Goal: Task Accomplishment & Management: Manage account settings

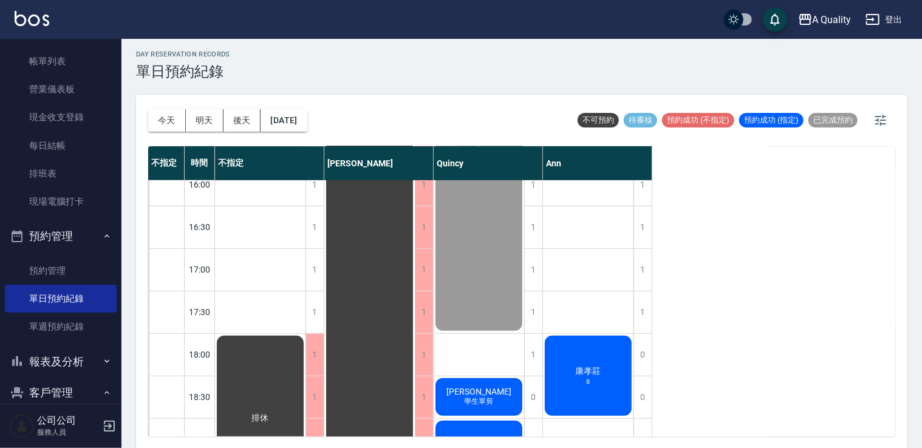
scroll to position [518, 0]
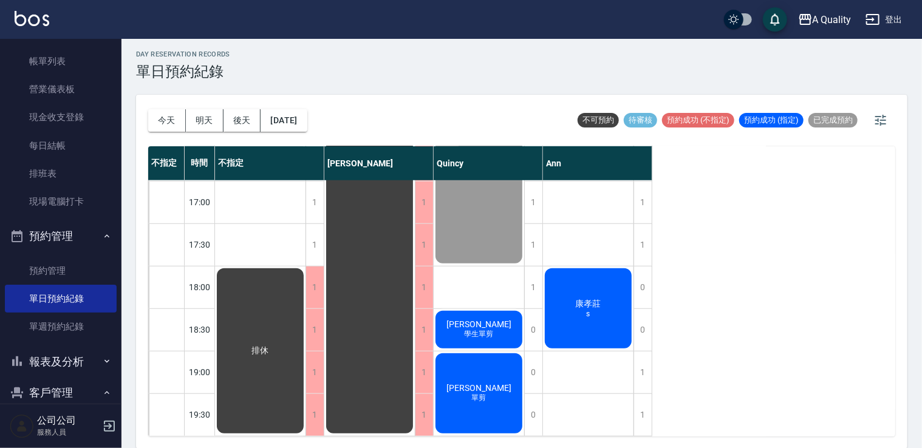
click at [305, 273] on div "康孝莊 s" at bounding box center [260, 351] width 90 height 169
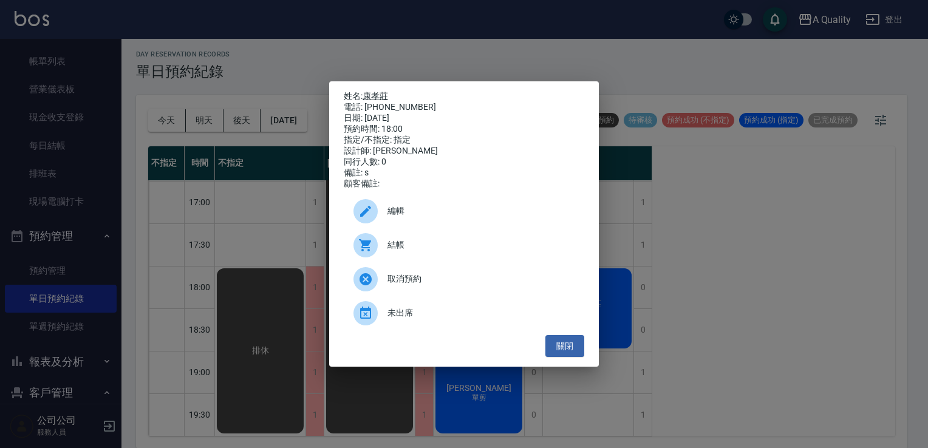
click at [369, 92] on link "康孝莊" at bounding box center [375, 96] width 26 height 10
click at [573, 348] on button "關閉" at bounding box center [564, 346] width 39 height 22
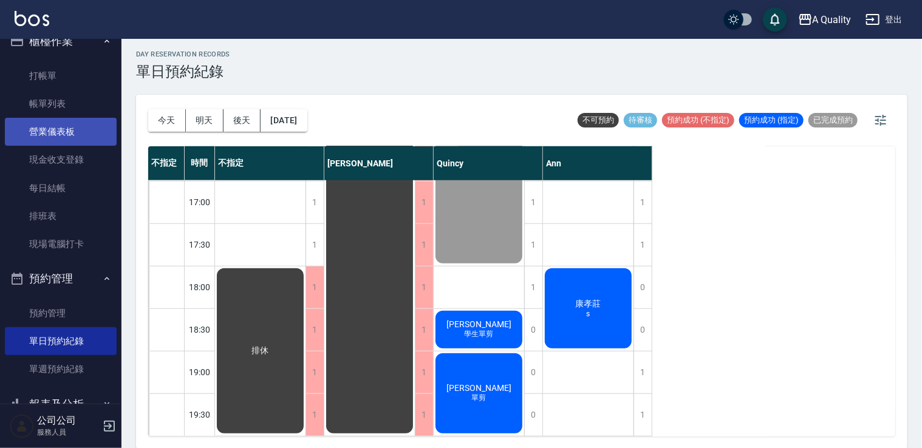
scroll to position [61, 0]
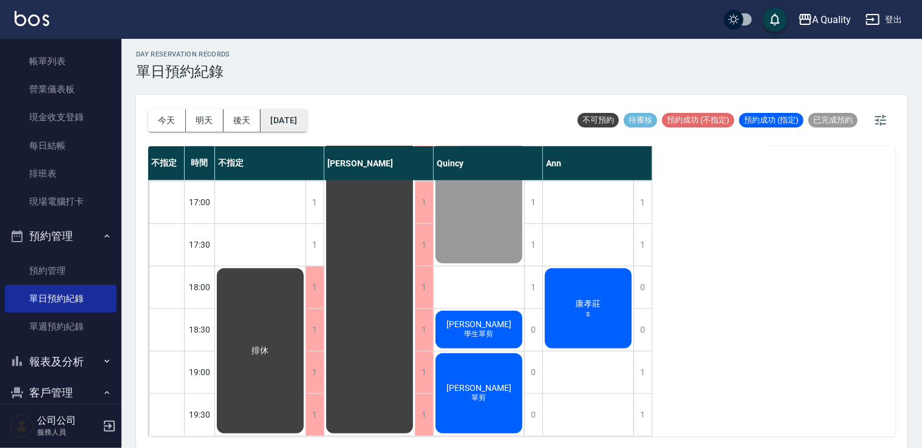
click at [307, 115] on button "2025/08/19" at bounding box center [283, 120] width 46 height 22
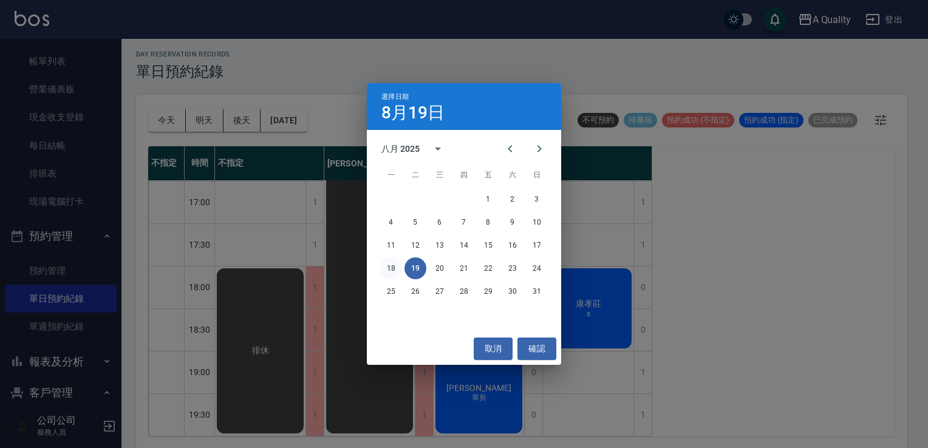
click at [398, 275] on button "18" at bounding box center [391, 268] width 22 height 22
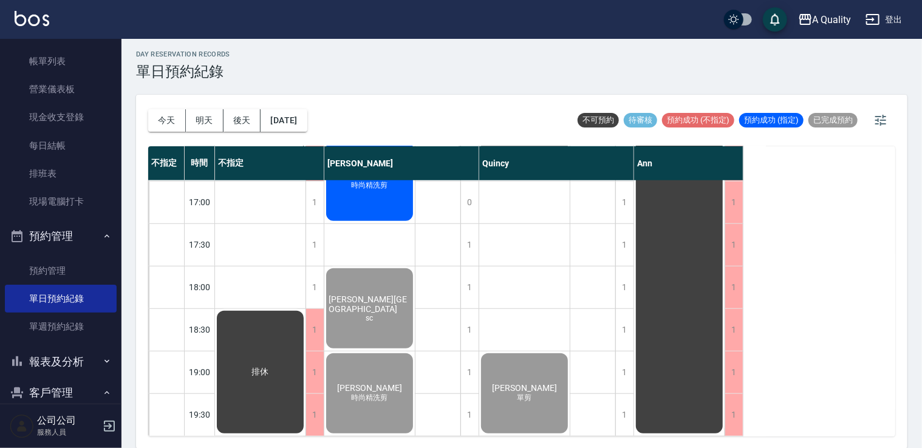
scroll to position [518, 0]
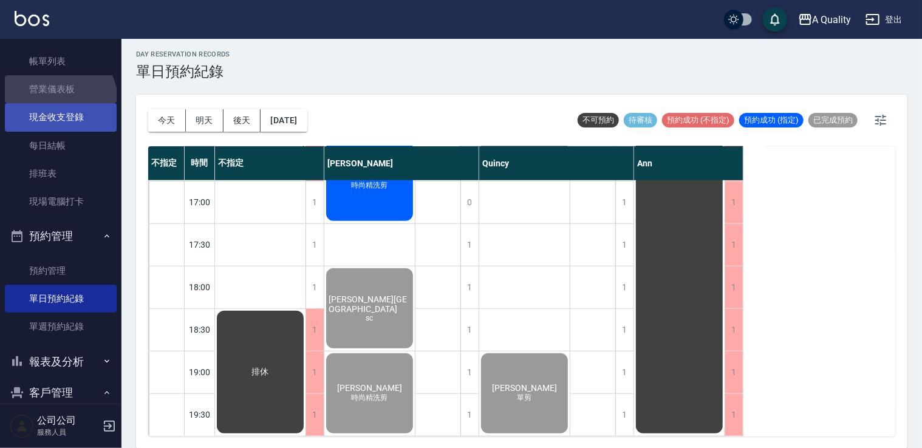
drag, startPoint x: 58, startPoint y: 100, endPoint x: 69, endPoint y: 106, distance: 11.7
click at [58, 100] on link "營業儀表板" at bounding box center [61, 89] width 112 height 28
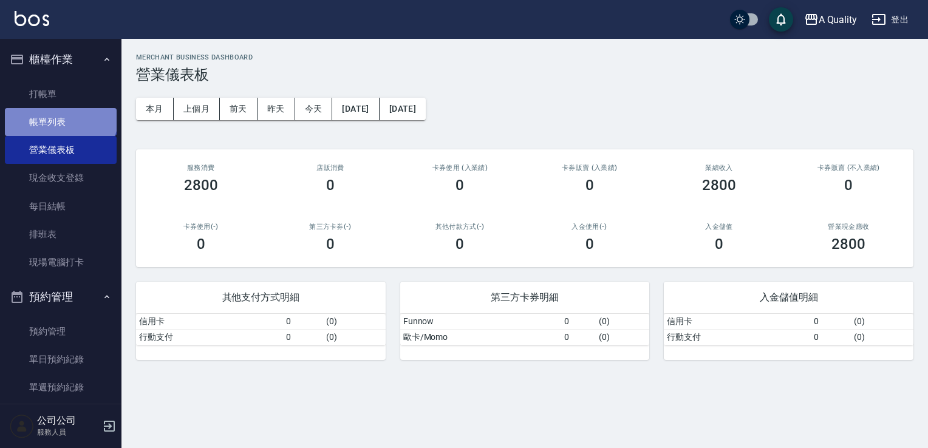
click at [59, 114] on link "帳單列表" at bounding box center [61, 122] width 112 height 28
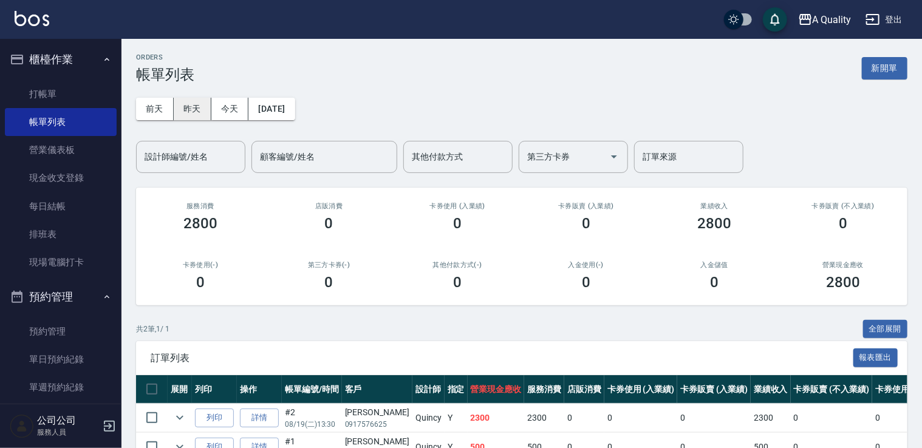
click at [190, 112] on button "昨天" at bounding box center [193, 109] width 38 height 22
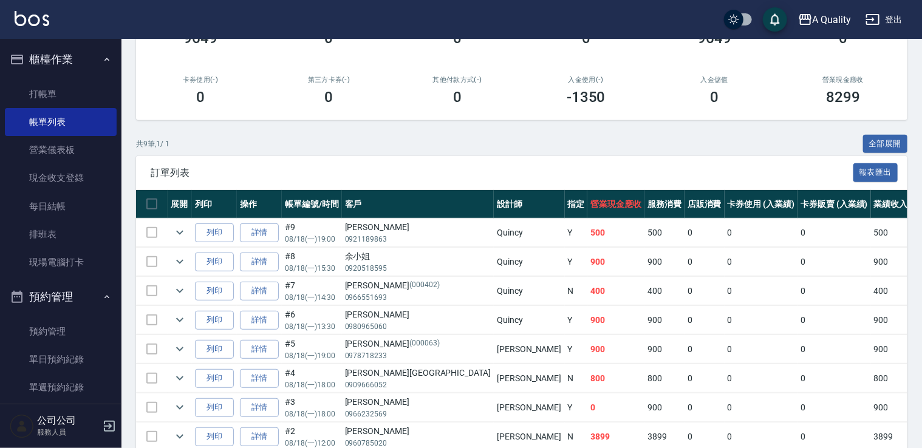
scroll to position [272, 0]
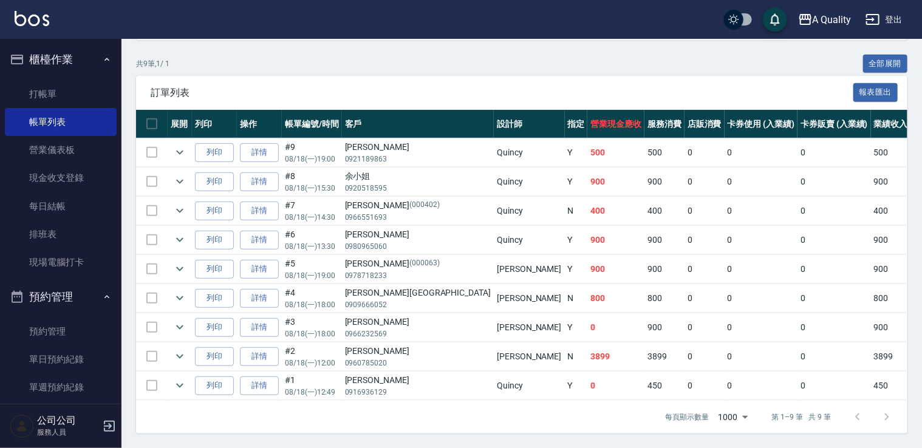
click at [176, 356] on td at bounding box center [180, 356] width 24 height 29
click at [177, 350] on icon "expand row" at bounding box center [179, 356] width 15 height 15
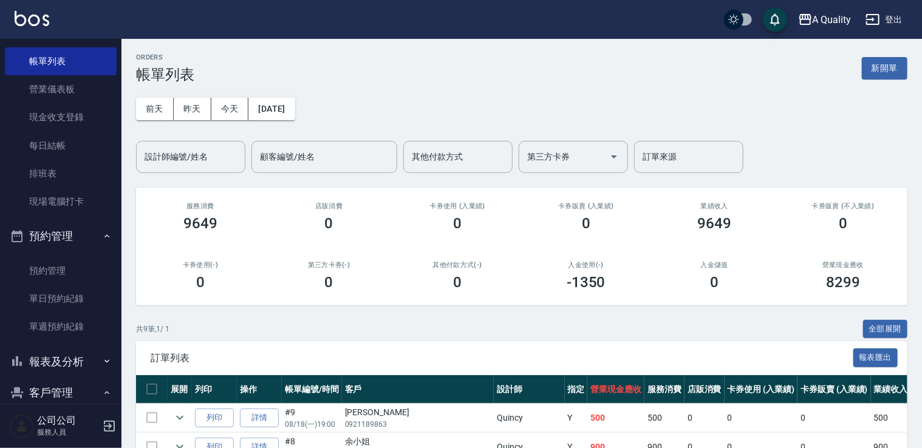
scroll to position [173, 0]
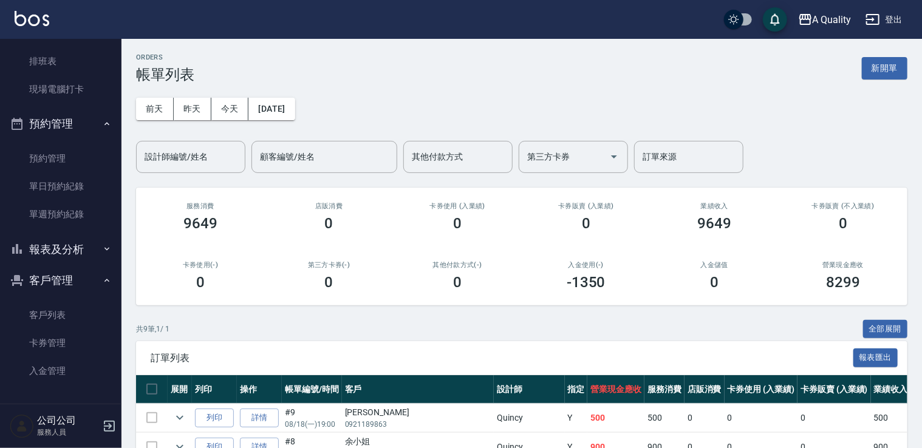
click at [63, 109] on ul "預約管理 單日預約紀錄 單週預約紀錄" at bounding box center [61, 5] width 112 height 206
click at [63, 249] on button "報表及分析" at bounding box center [61, 250] width 112 height 32
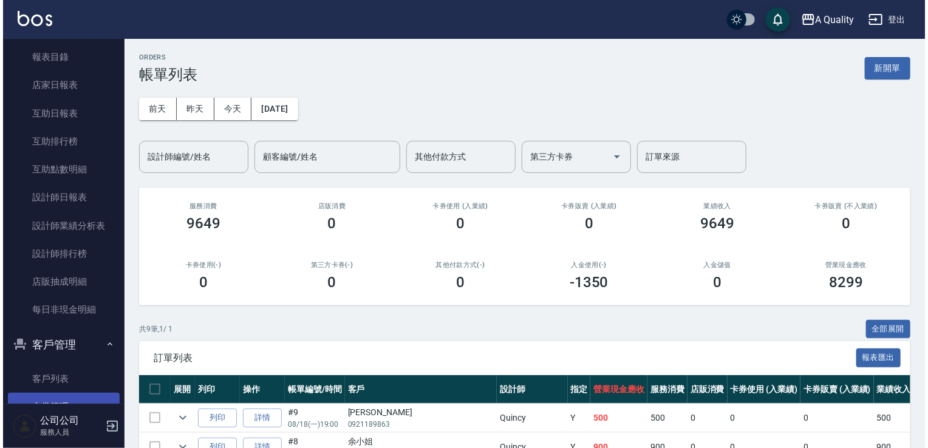
scroll to position [464, 0]
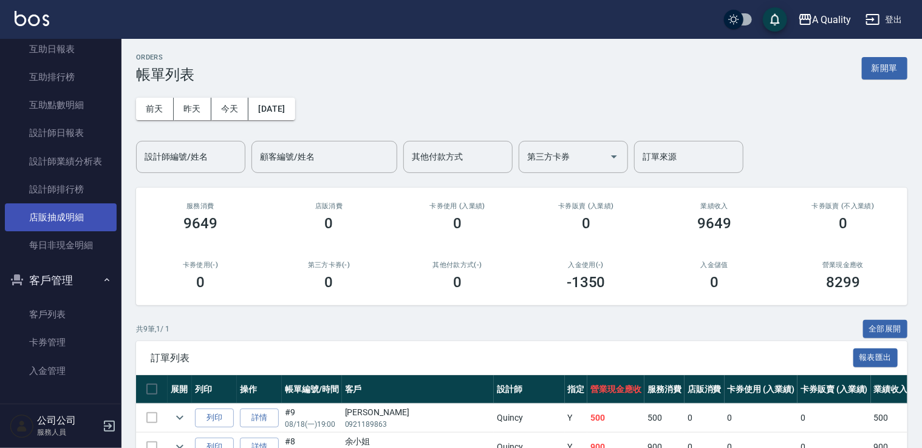
click at [53, 212] on link "店販抽成明細" at bounding box center [61, 217] width 112 height 28
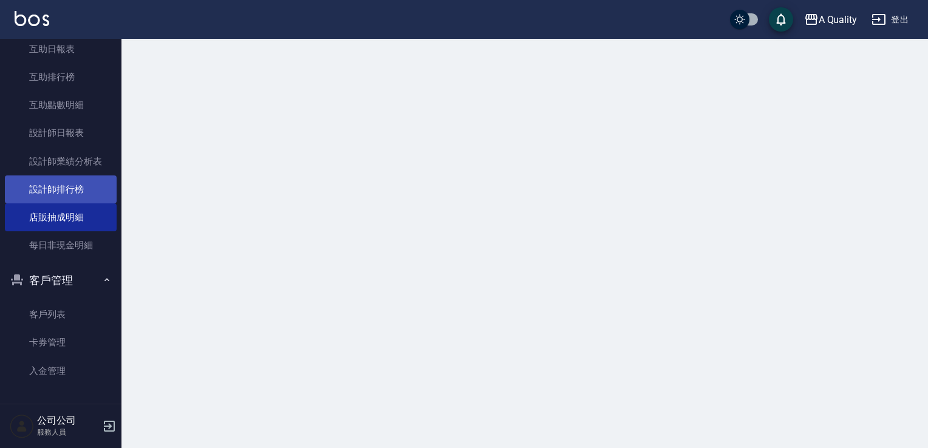
click at [61, 190] on link "設計師排行榜" at bounding box center [61, 189] width 112 height 28
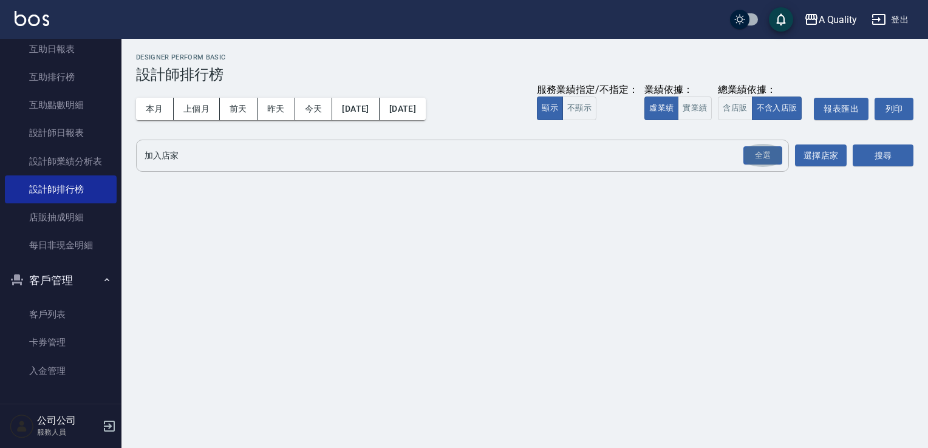
click at [753, 145] on button "全選" at bounding box center [763, 156] width 44 height 24
click at [902, 153] on button "搜尋" at bounding box center [882, 156] width 61 height 22
click at [760, 155] on div "全選" at bounding box center [762, 155] width 39 height 19
click at [864, 154] on button "搜尋" at bounding box center [882, 156] width 61 height 22
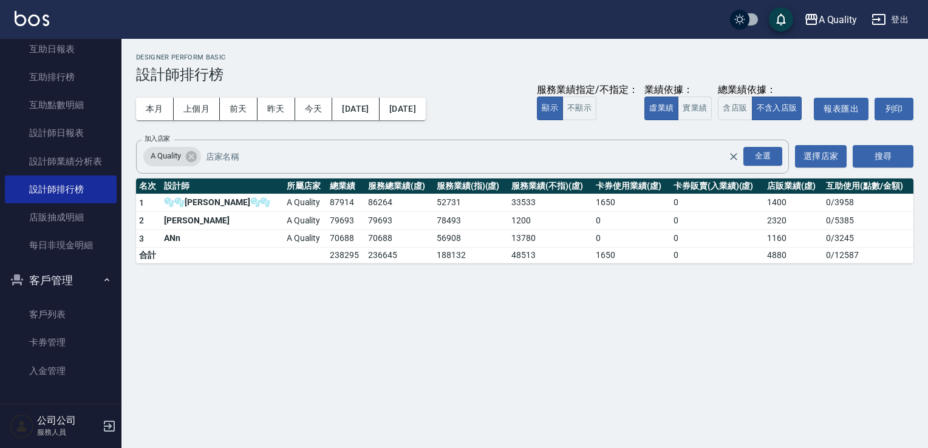
click at [60, 279] on button "客戶管理" at bounding box center [61, 281] width 112 height 32
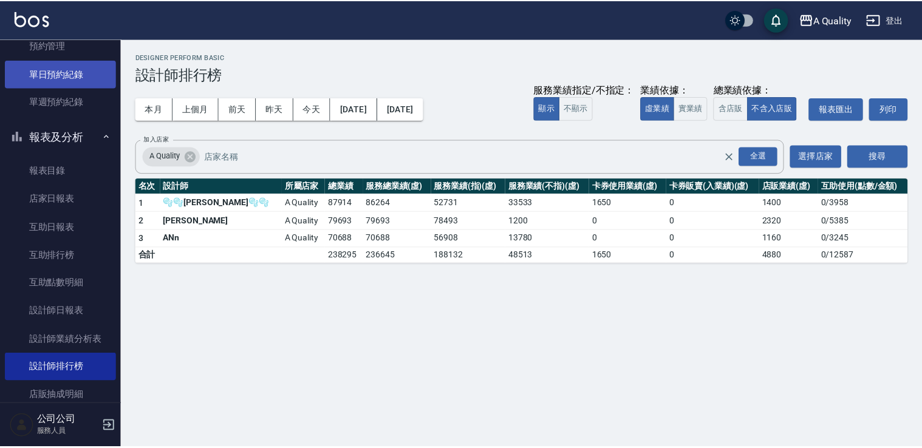
scroll to position [188, 0]
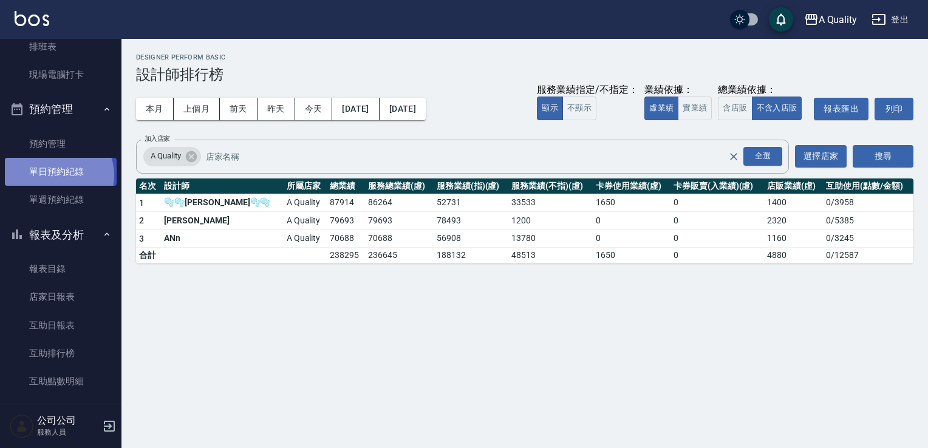
click at [55, 175] on link "單日預約紀錄" at bounding box center [61, 172] width 112 height 28
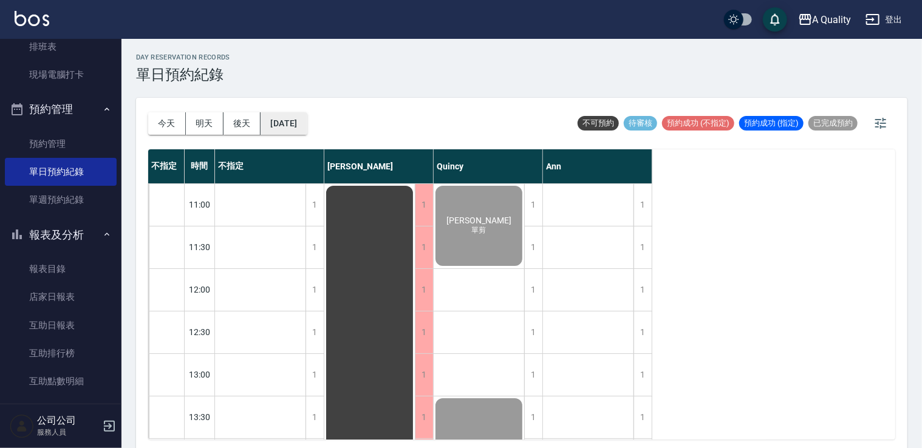
click at [284, 128] on button "[DATE]" at bounding box center [283, 123] width 46 height 22
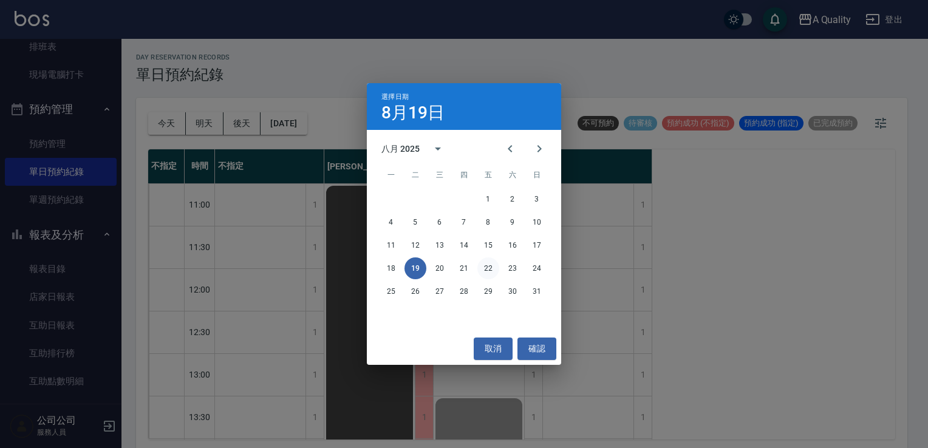
click at [488, 267] on button "22" at bounding box center [488, 268] width 22 height 22
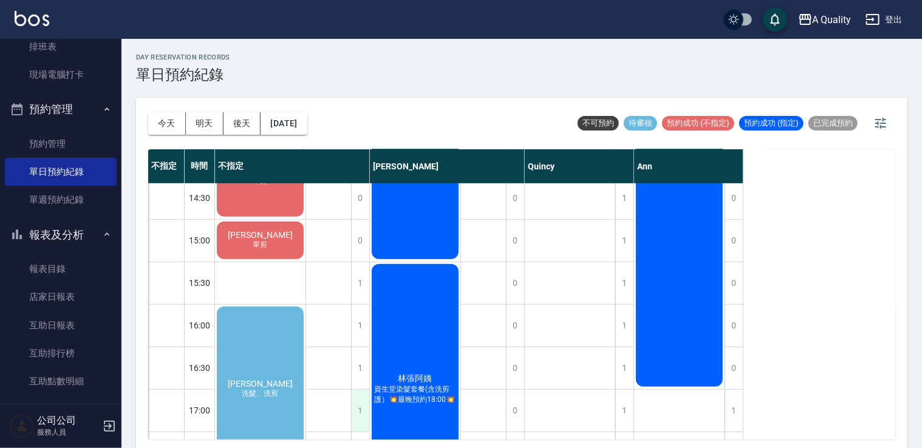
scroll to position [364, 0]
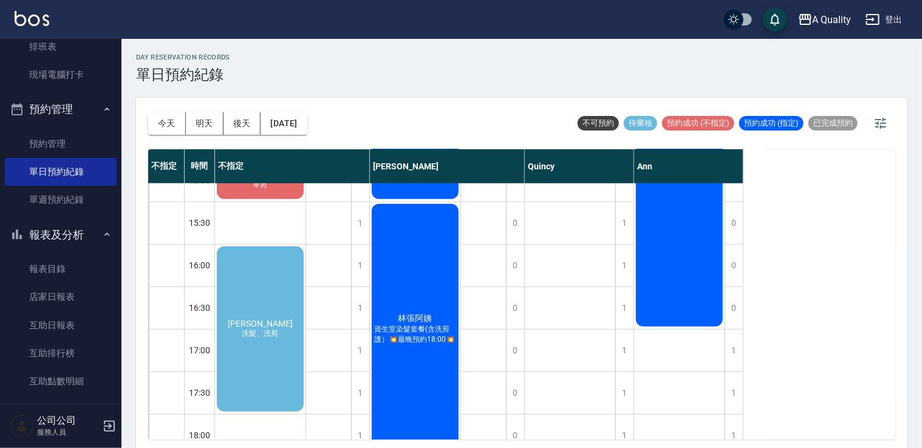
click at [278, 158] on div "鄭暐霓 洗髮、洗剪" at bounding box center [260, 117] width 90 height 84
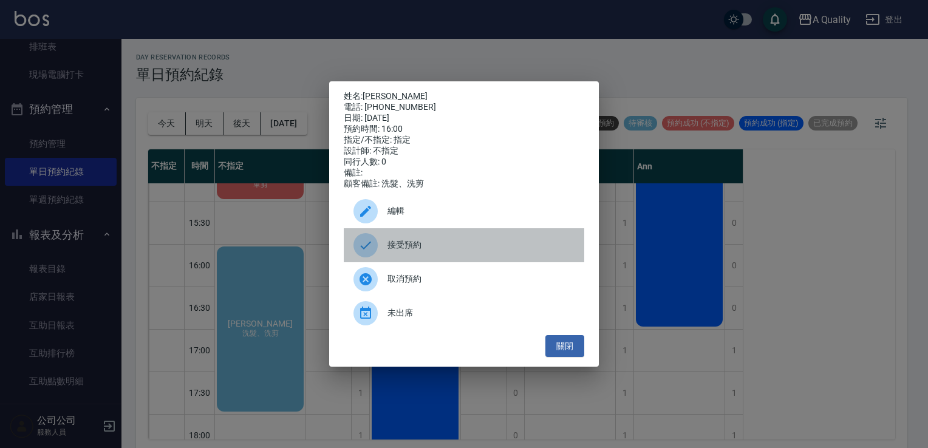
click at [432, 248] on span "接受預約" at bounding box center [480, 245] width 187 height 13
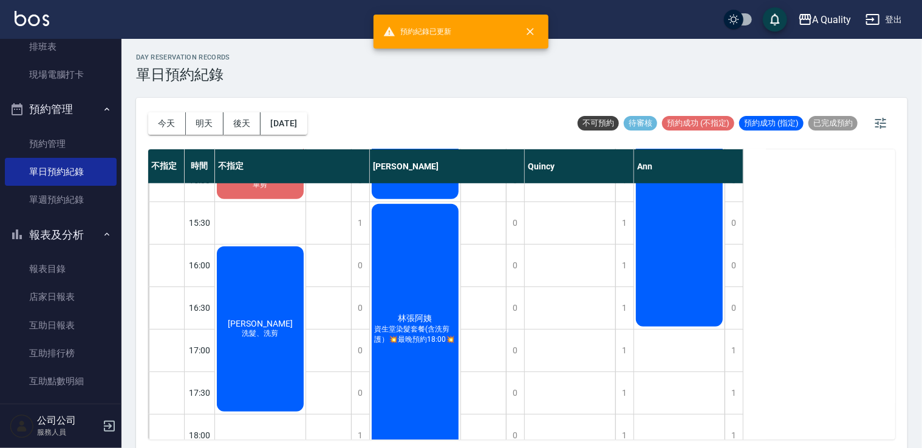
click at [238, 158] on div "鄭暐霓 洗髮、洗剪" at bounding box center [260, 117] width 90 height 84
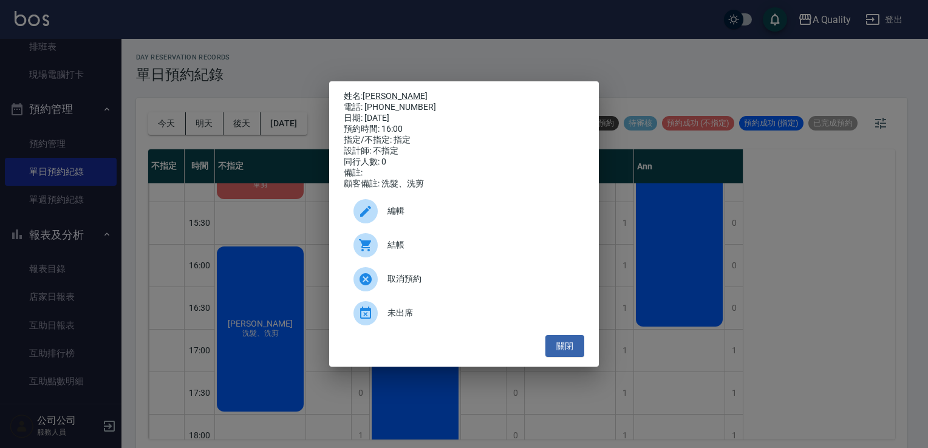
click at [421, 215] on span "編輯" at bounding box center [480, 211] width 187 height 13
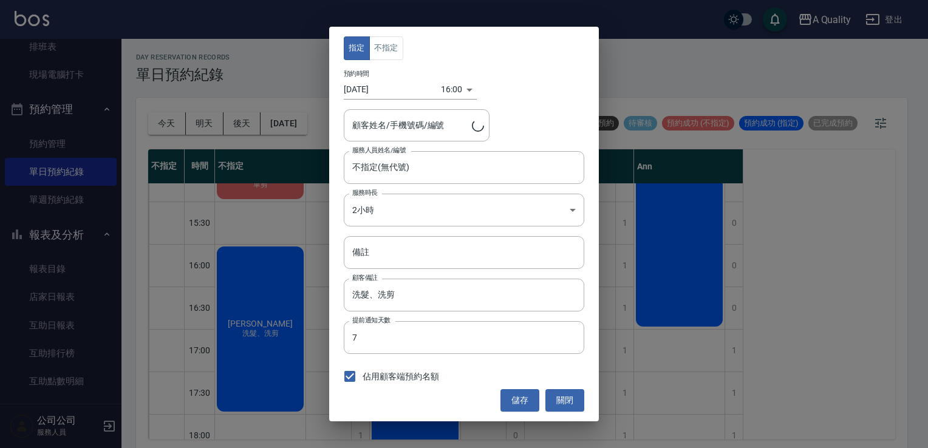
type input "鄭暐霓/0966501991"
click at [427, 203] on body "A Quality 登出 櫃檯作業 打帳單 帳單列表 營業儀表板 現金收支登錄 每日結帳 排班表 現場電腦打卡 預約管理 預約管理 單日預約紀錄 單週預約紀錄…" at bounding box center [464, 226] width 928 height 452
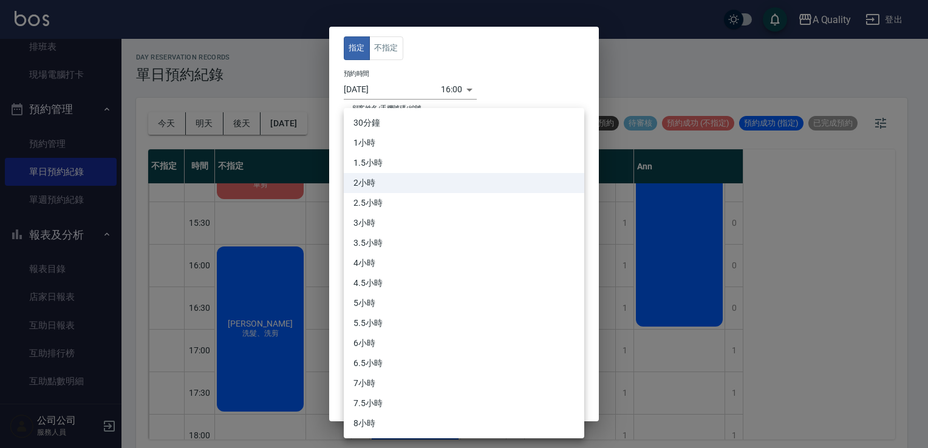
click at [366, 149] on li "1小時" at bounding box center [464, 143] width 240 height 20
type input "2"
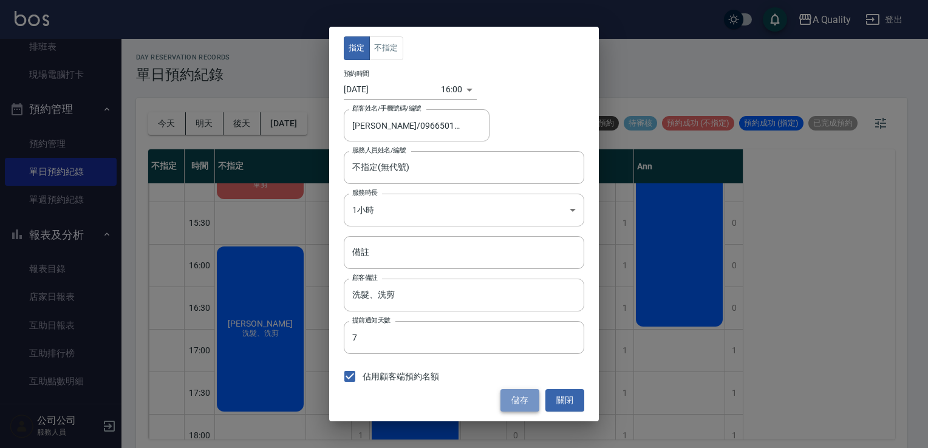
click at [533, 400] on button "儲存" at bounding box center [519, 400] width 39 height 22
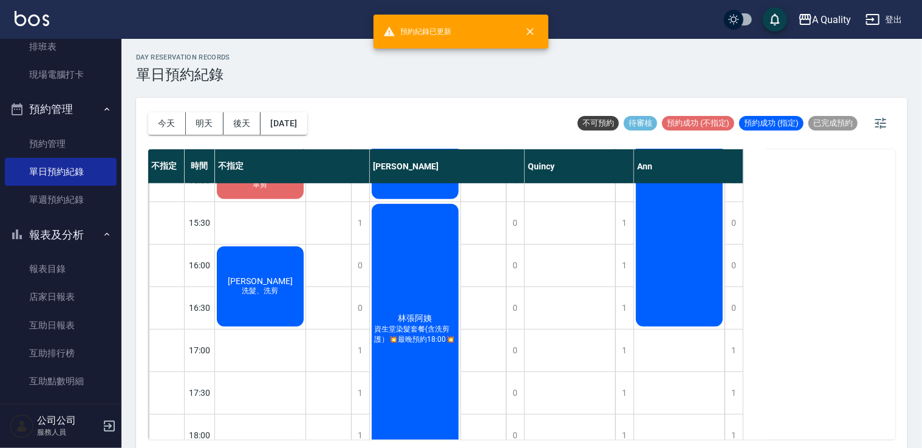
click at [253, 116] on span "鄭暐霓" at bounding box center [260, 111] width 70 height 10
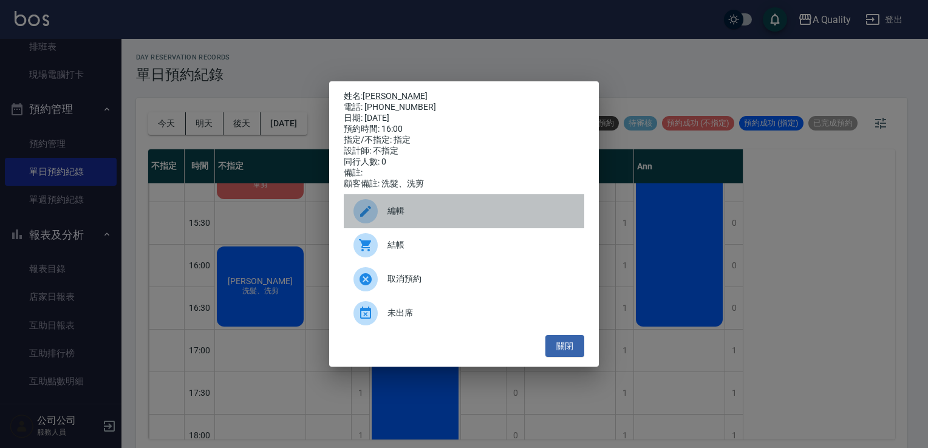
click at [392, 217] on span "編輯" at bounding box center [480, 211] width 187 height 13
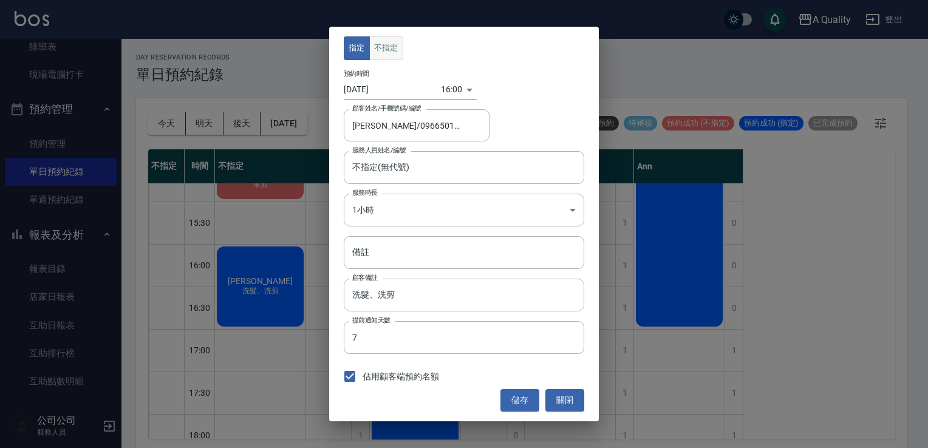
click at [392, 55] on button "不指定" at bounding box center [386, 48] width 34 height 24
click at [525, 399] on button "儲存" at bounding box center [519, 400] width 39 height 22
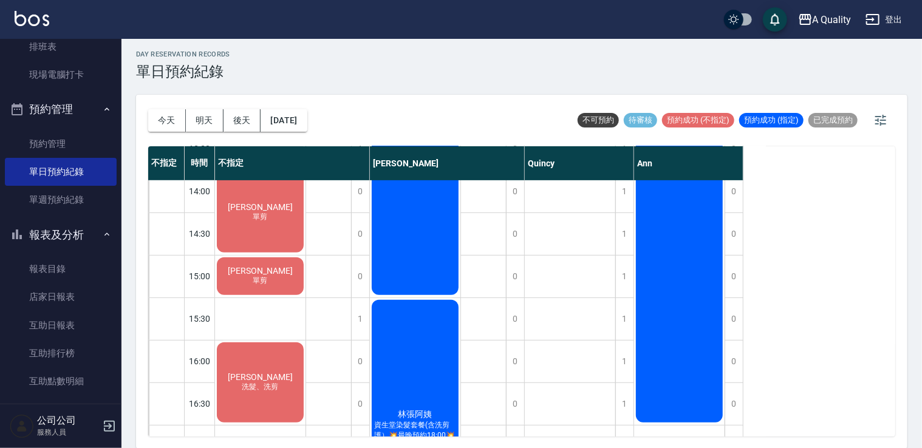
scroll to position [257, 0]
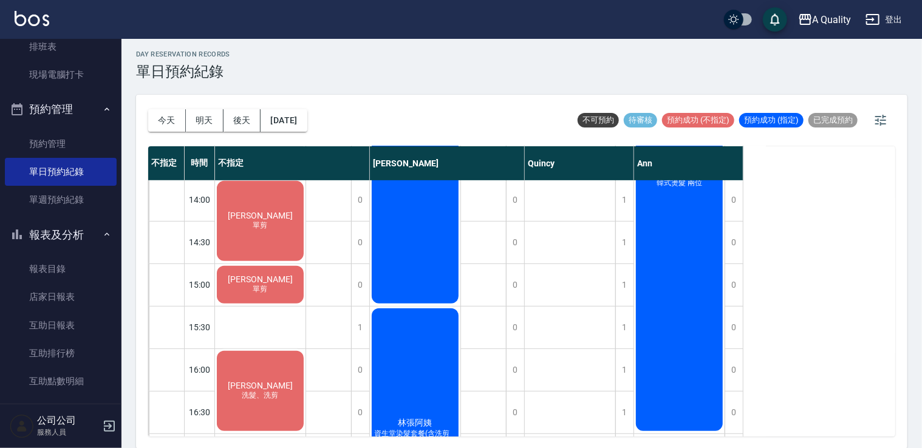
click at [277, 263] on div "鄭暐霓 洗髮、洗剪" at bounding box center [260, 221] width 90 height 84
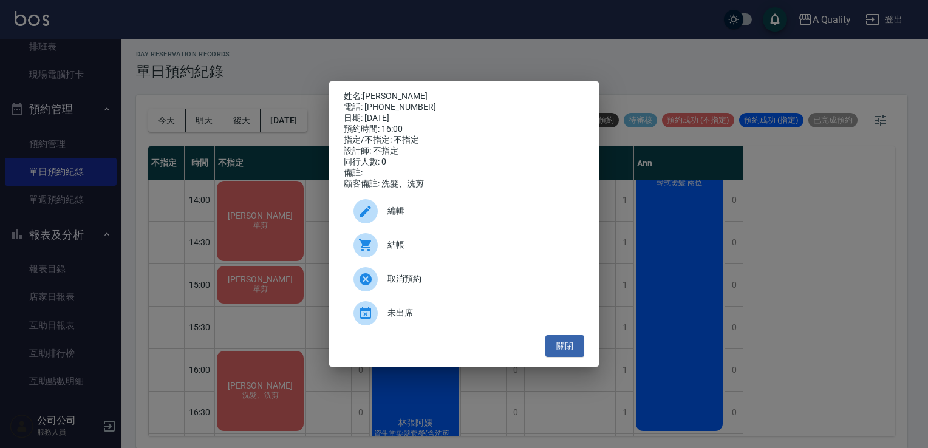
click at [425, 208] on div "編輯" at bounding box center [464, 211] width 240 height 34
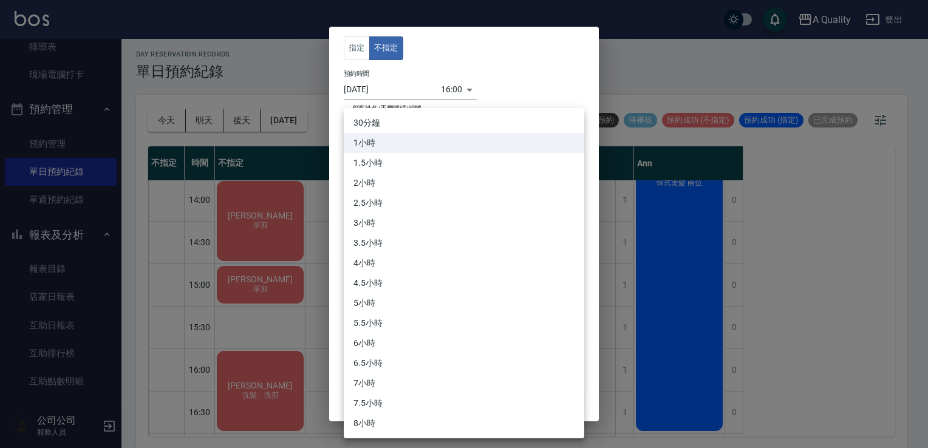
click at [420, 213] on body "A Quality 登出 櫃檯作業 打帳單 帳單列表 營業儀表板 現金收支登錄 每日結帳 排班表 現場電腦打卡 預約管理 預約管理 單日預約紀錄 單週預約紀錄…" at bounding box center [464, 223] width 928 height 452
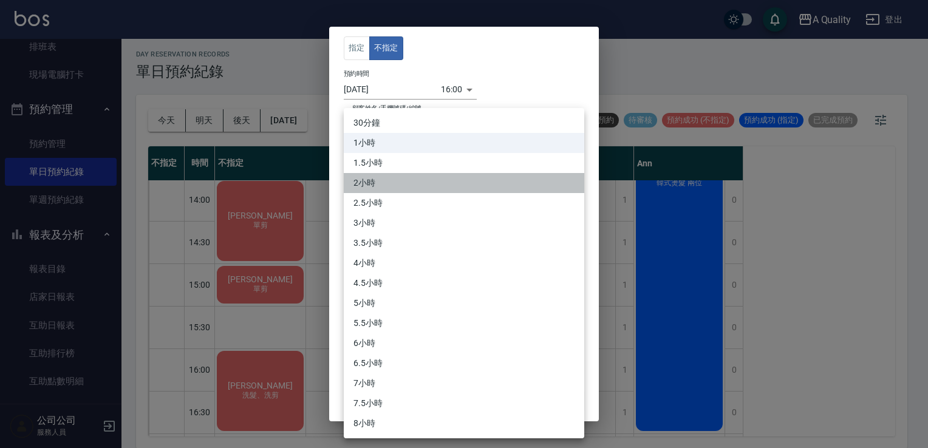
click at [364, 175] on li "2小時" at bounding box center [464, 183] width 240 height 20
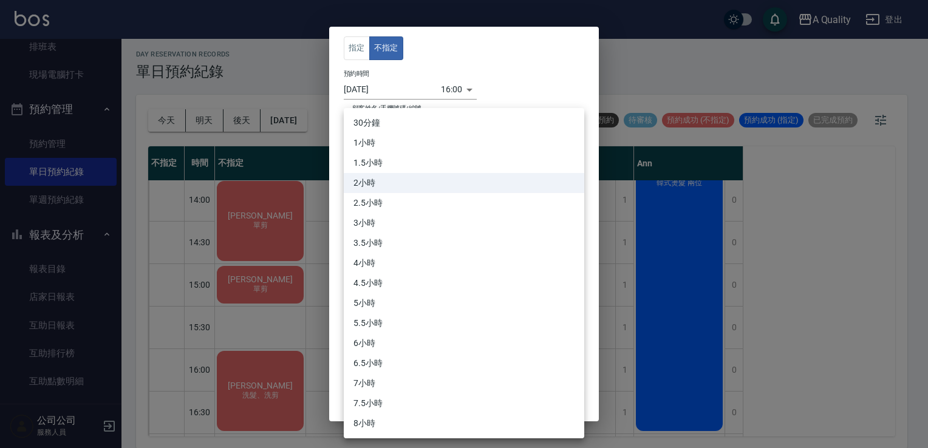
click at [398, 213] on body "A Quality 登出 櫃檯作業 打帳單 帳單列表 營業儀表板 現金收支登錄 每日結帳 排班表 現場電腦打卡 預約管理 預約管理 單日預約紀錄 單週預約紀錄…" at bounding box center [464, 223] width 928 height 452
click at [383, 166] on li "1.5小時" at bounding box center [464, 163] width 240 height 20
type input "3"
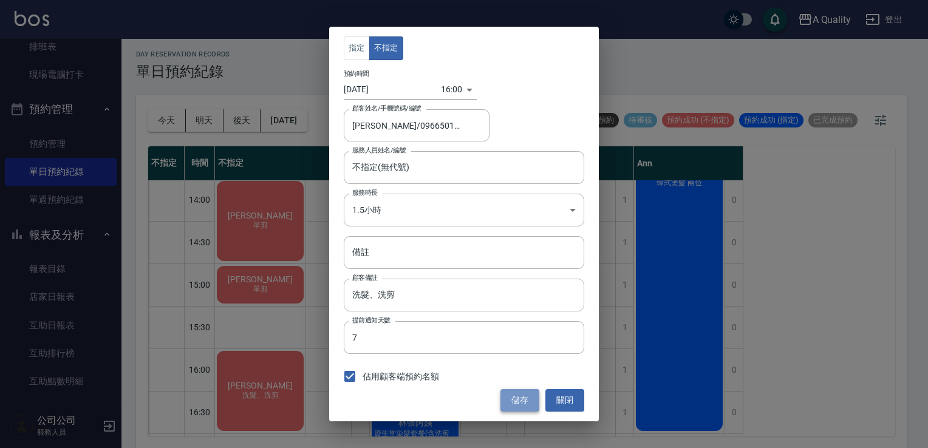
click at [515, 400] on button "儲存" at bounding box center [519, 400] width 39 height 22
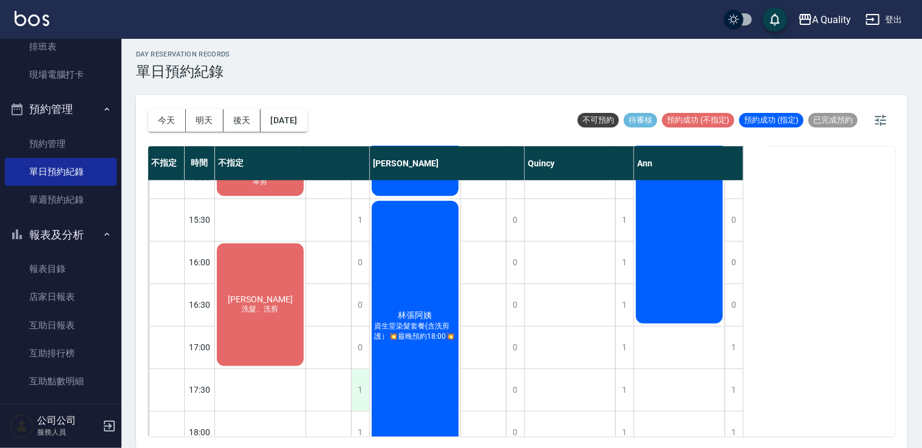
scroll to position [486, 0]
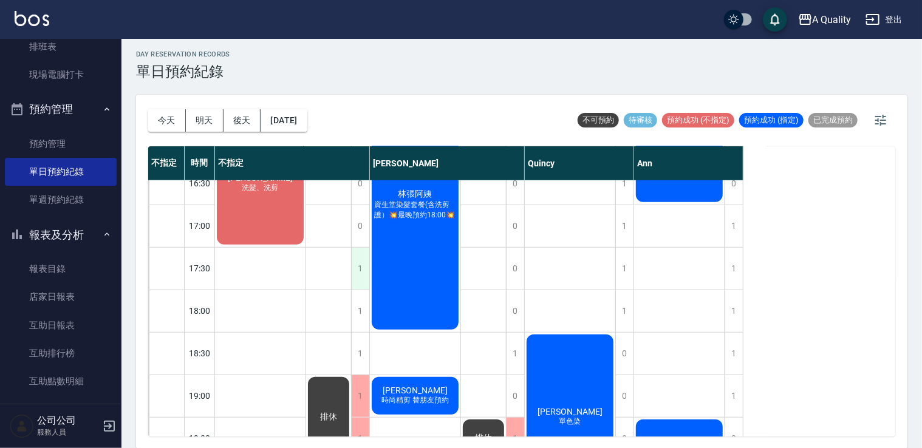
click at [365, 257] on div "1" at bounding box center [360, 269] width 18 height 42
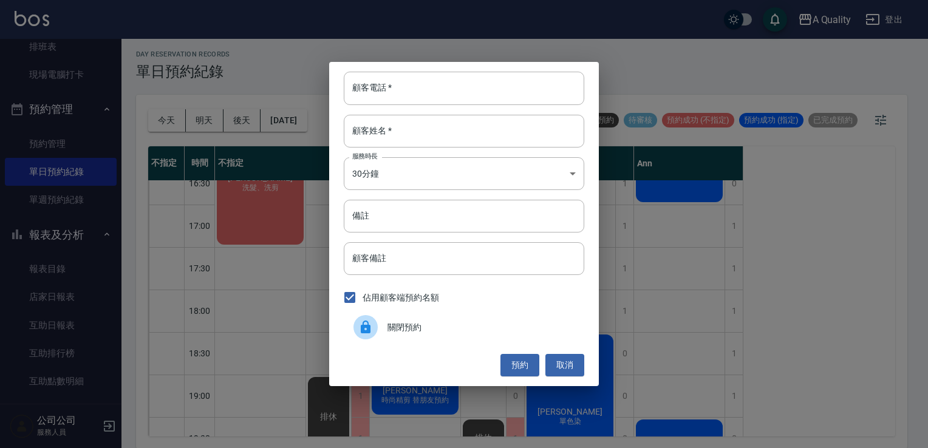
drag, startPoint x: 418, startPoint y: 338, endPoint x: 410, endPoint y: 333, distance: 9.6
click at [417, 338] on div "關閉預約" at bounding box center [464, 327] width 240 height 34
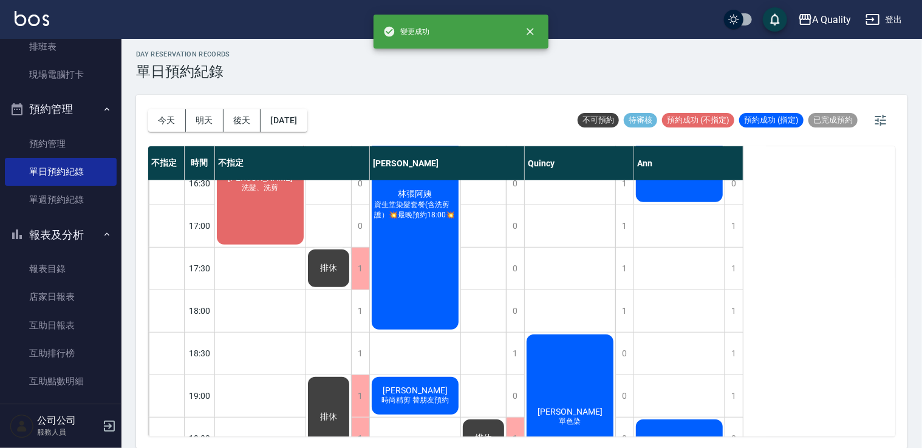
click at [350, 310] on div "排休 排休" at bounding box center [329, 99] width 46 height 808
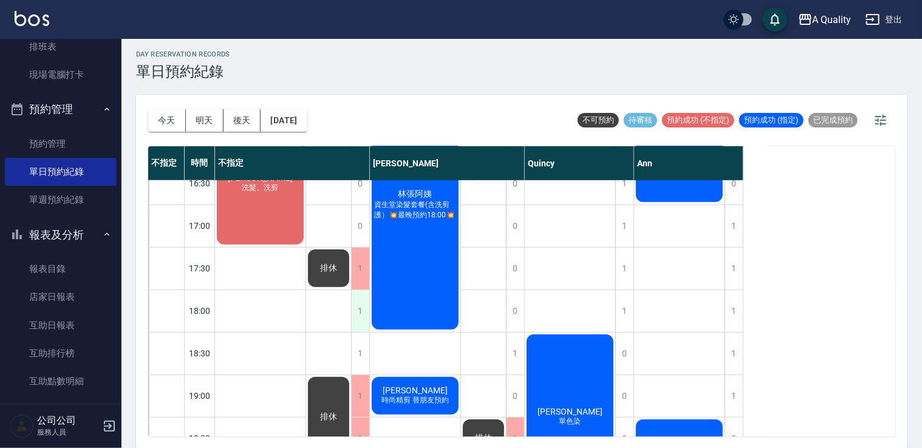
click at [365, 313] on div "1" at bounding box center [360, 311] width 18 height 42
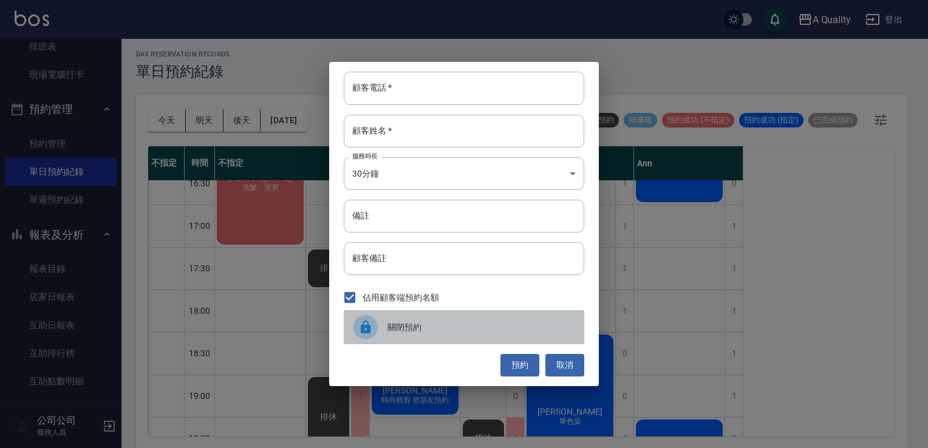
drag, startPoint x: 420, startPoint y: 312, endPoint x: 393, endPoint y: 328, distance: 31.0
click at [418, 313] on div "關閉預約" at bounding box center [464, 327] width 240 height 34
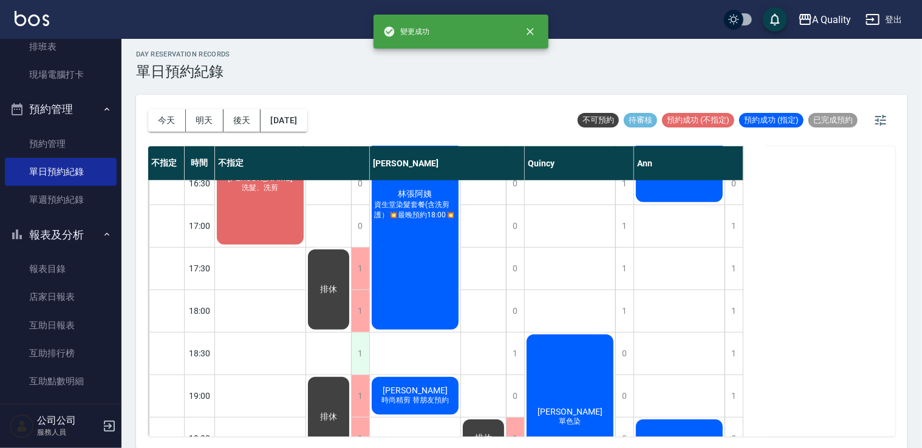
click at [358, 343] on div "1" at bounding box center [360, 354] width 18 height 42
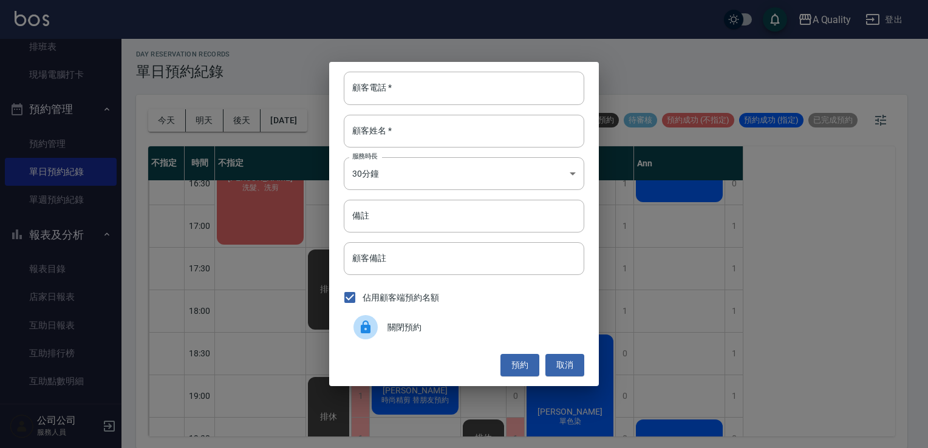
click at [418, 338] on div "關閉預約" at bounding box center [464, 327] width 240 height 34
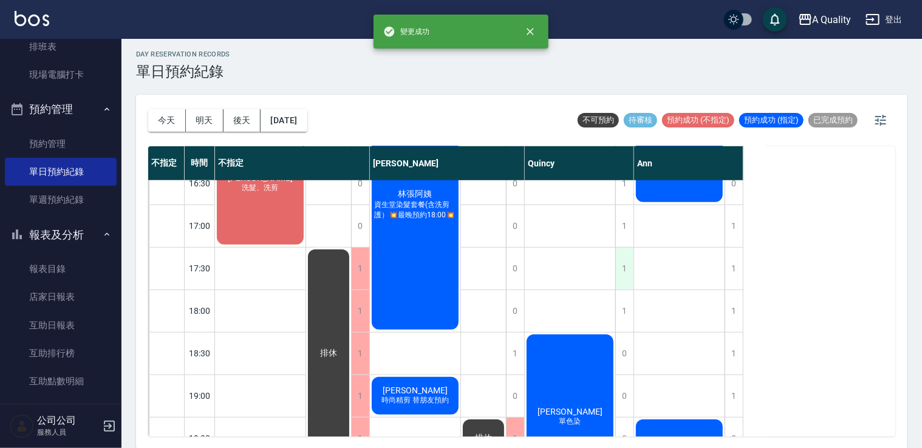
click at [616, 268] on div "1" at bounding box center [624, 269] width 18 height 42
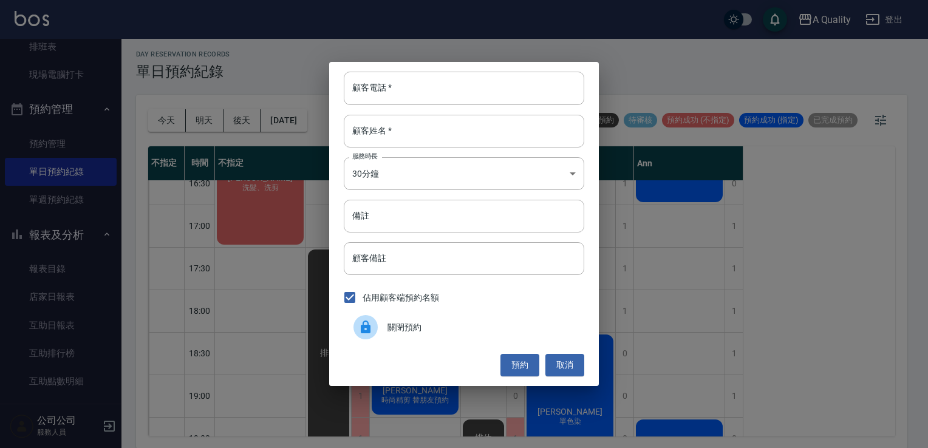
click at [479, 328] on span "關閉預約" at bounding box center [480, 327] width 187 height 13
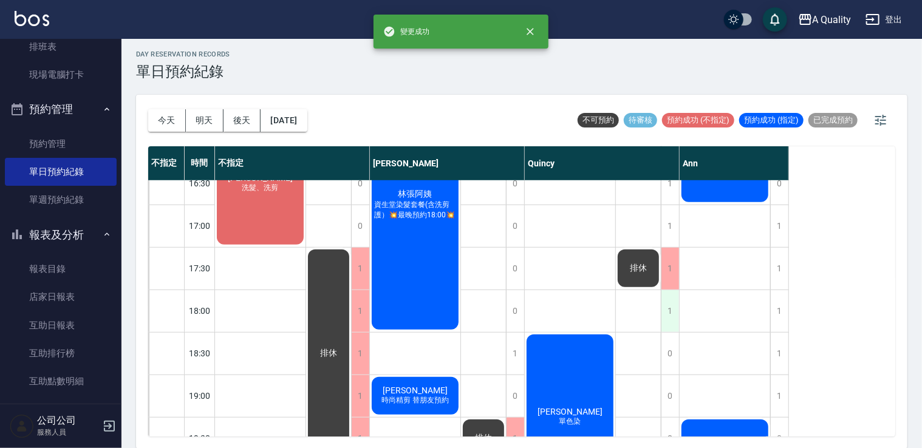
click at [669, 308] on div "1" at bounding box center [670, 311] width 18 height 42
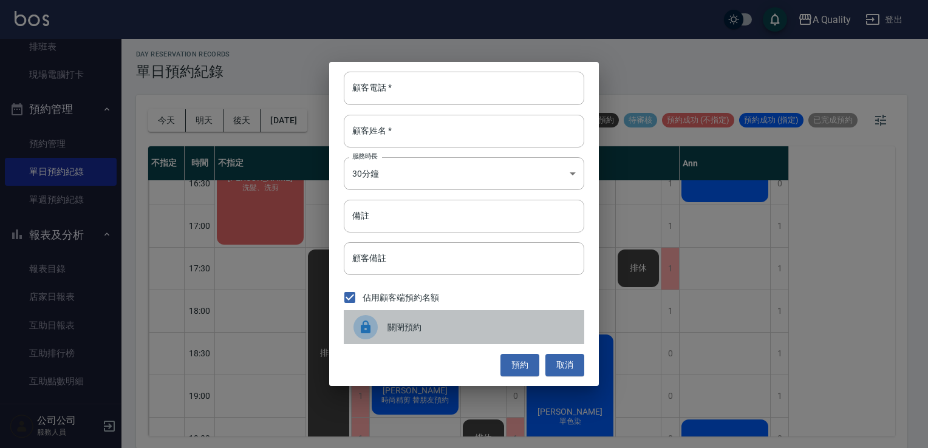
click at [443, 320] on div "關閉預約" at bounding box center [464, 327] width 240 height 34
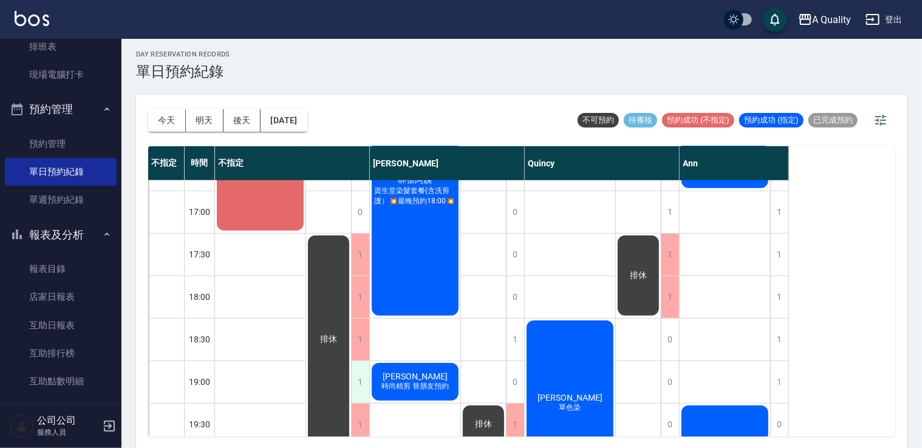
scroll to position [560, 0]
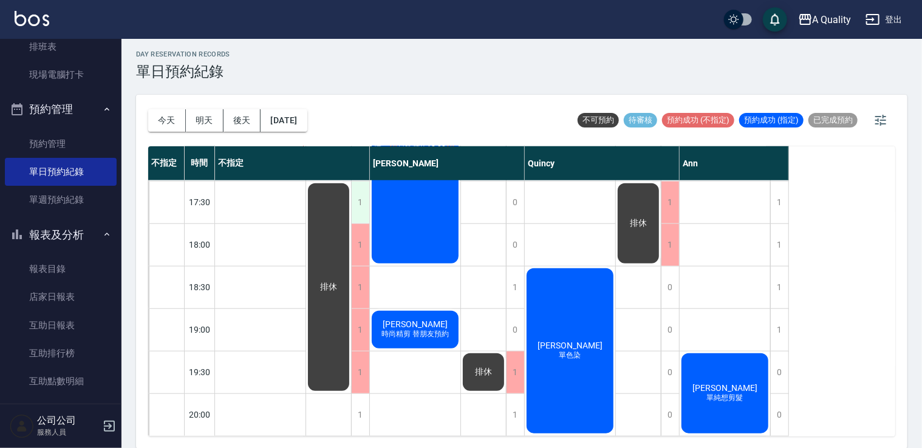
click at [357, 193] on div "1" at bounding box center [360, 203] width 18 height 42
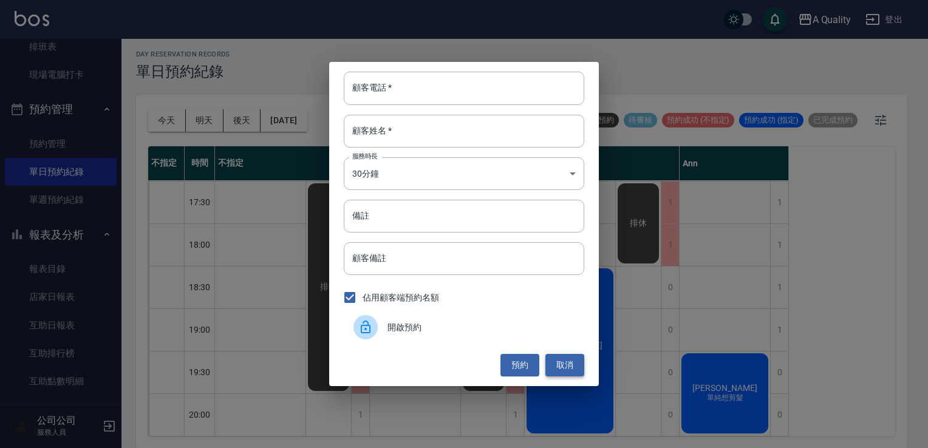
click at [562, 368] on button "取消" at bounding box center [564, 365] width 39 height 22
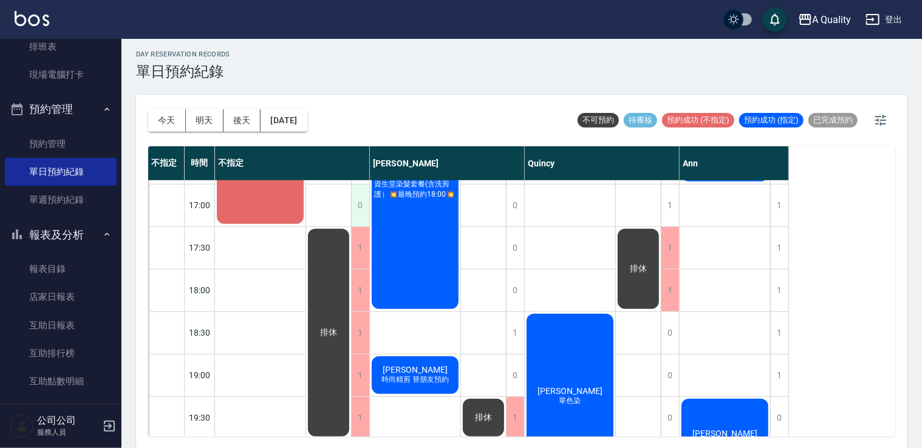
scroll to position [439, 0]
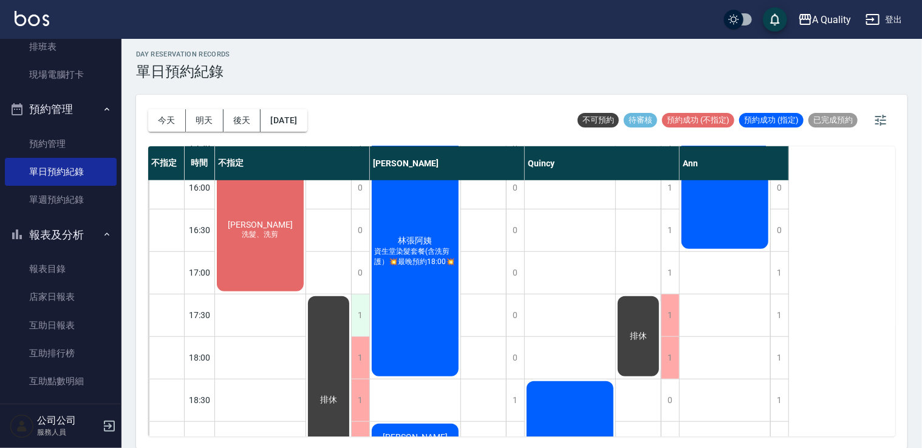
click at [359, 302] on div "1" at bounding box center [360, 315] width 18 height 42
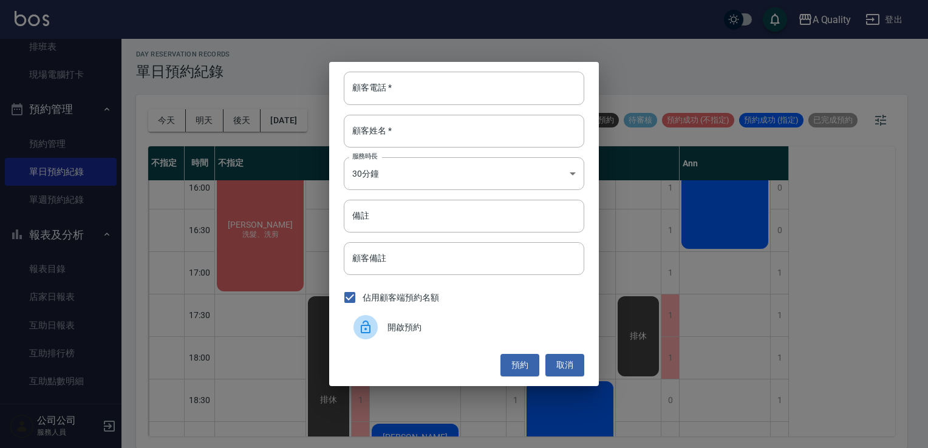
click at [400, 319] on div "開啟預約" at bounding box center [464, 327] width 240 height 34
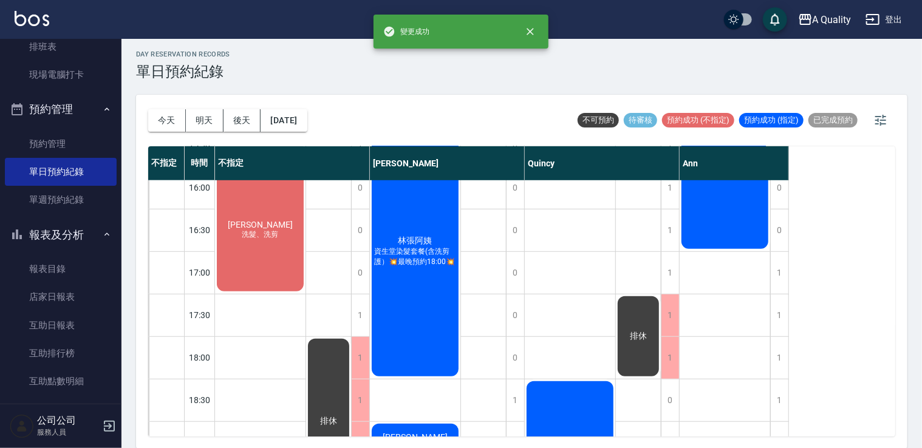
click at [359, 367] on div "1" at bounding box center [360, 358] width 18 height 42
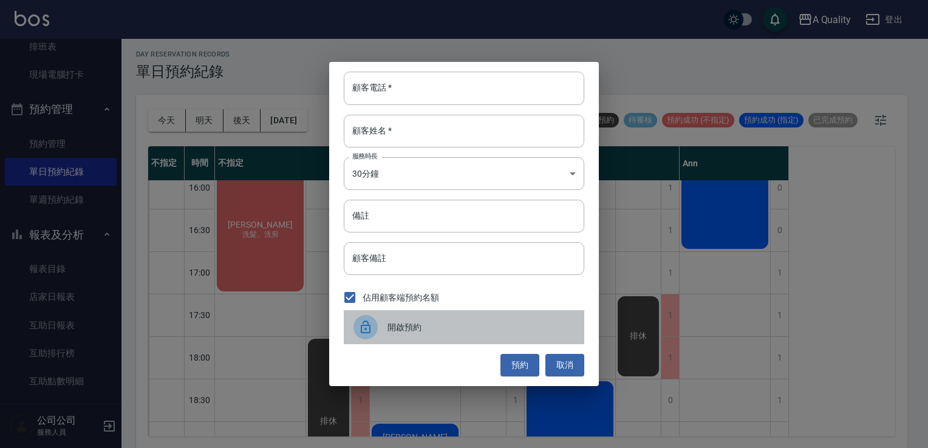
click at [421, 320] on div "開啟預約" at bounding box center [464, 327] width 240 height 34
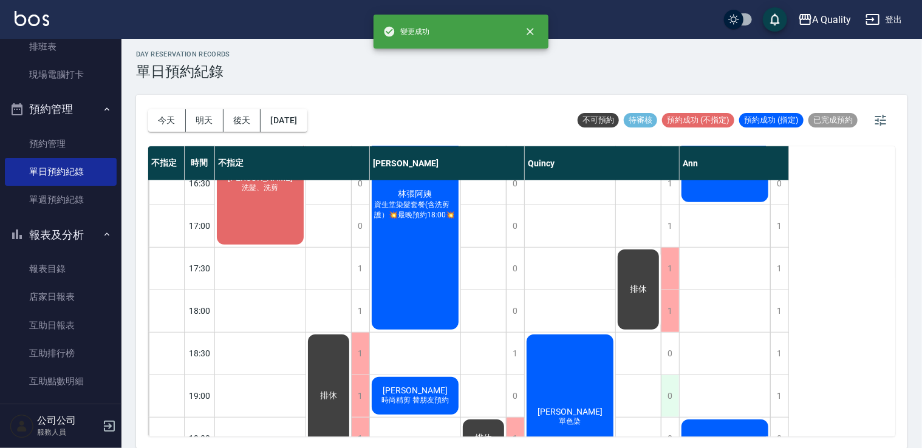
scroll to position [560, 0]
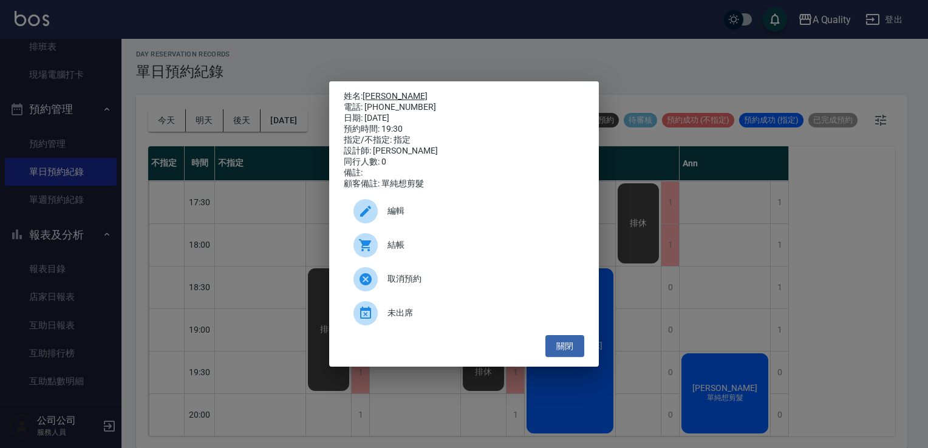
click at [381, 92] on link "黃亭碩" at bounding box center [394, 96] width 65 height 10
click at [574, 356] on button "關閉" at bounding box center [564, 346] width 39 height 22
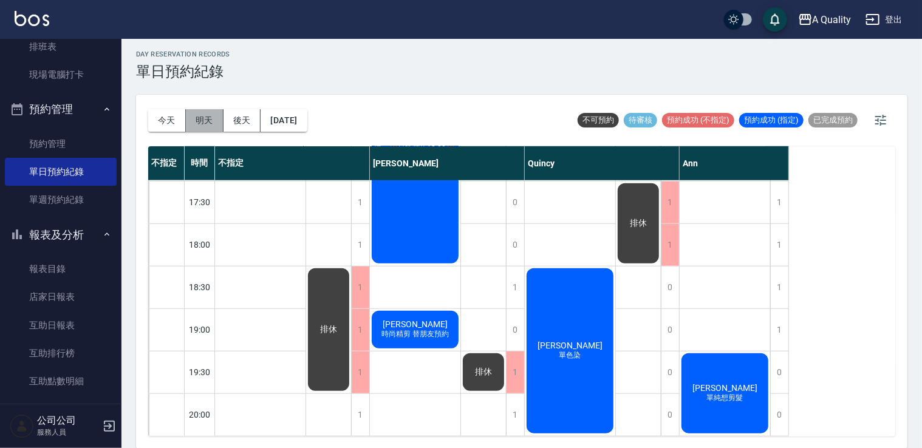
click at [217, 123] on button "明天" at bounding box center [205, 120] width 38 height 22
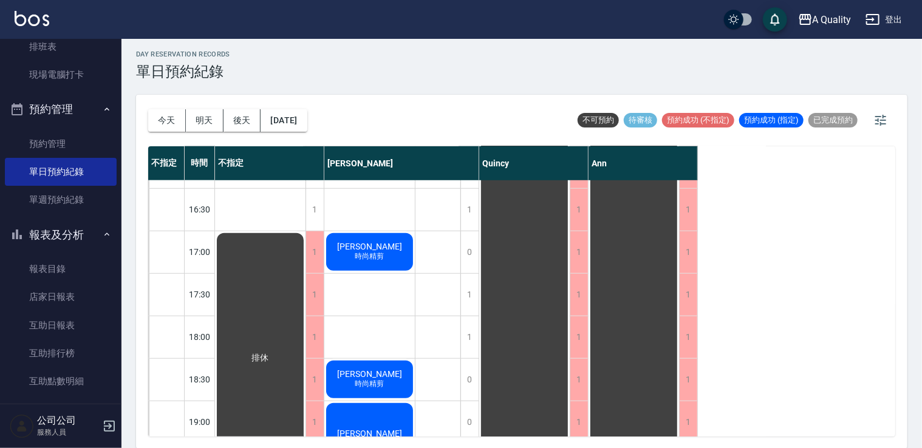
scroll to position [518, 0]
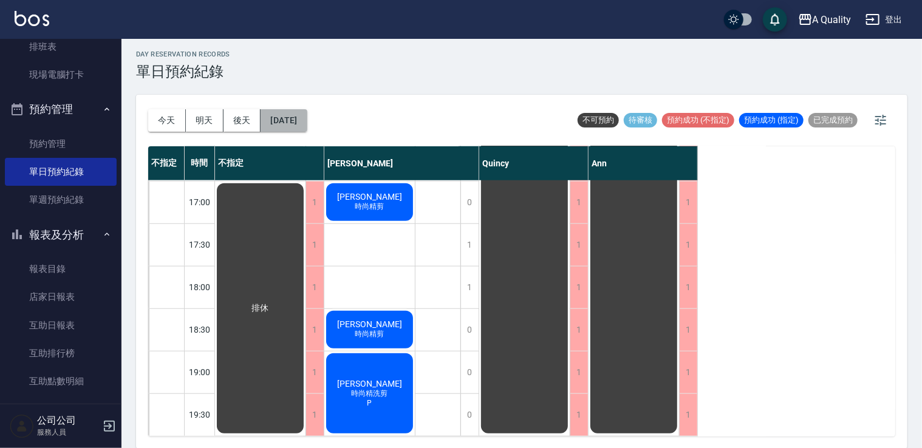
click at [302, 113] on button "2025/08/20" at bounding box center [283, 120] width 46 height 22
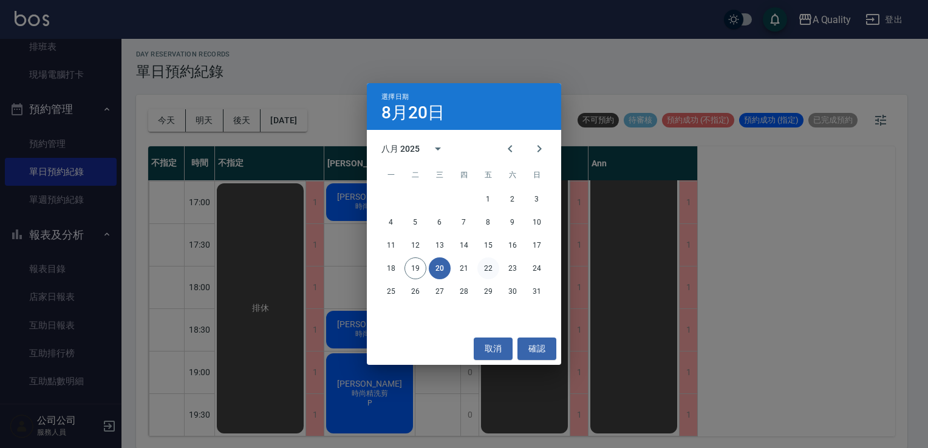
click at [486, 266] on button "22" at bounding box center [488, 268] width 22 height 22
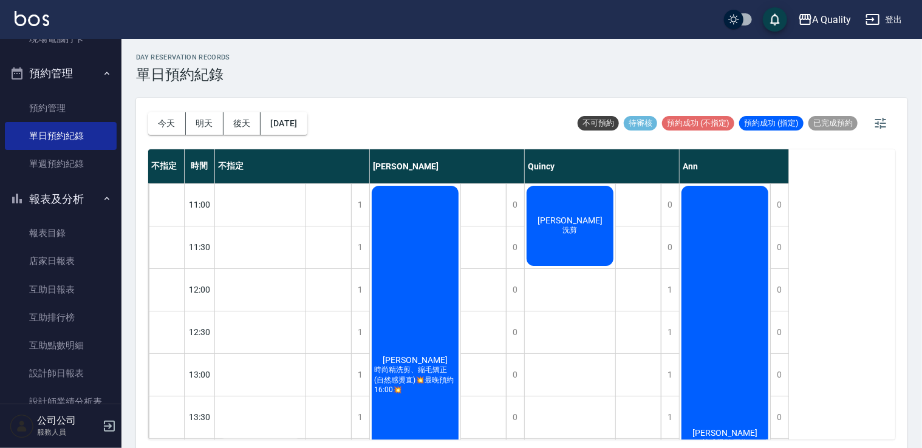
scroll to position [364, 0]
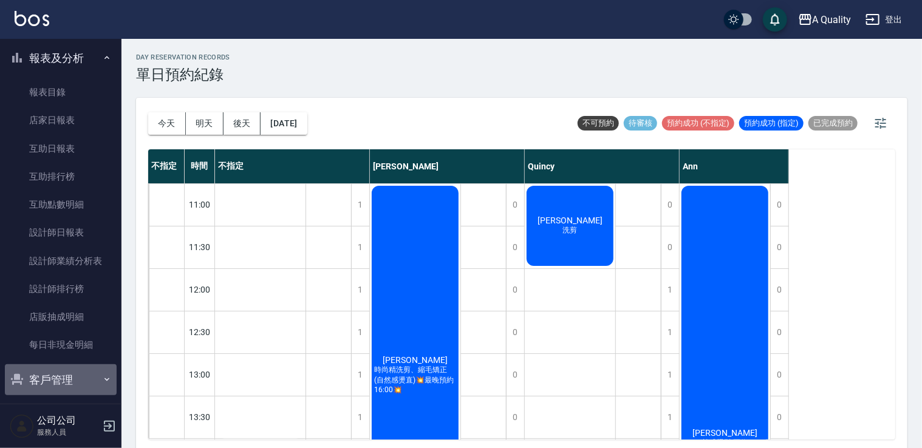
click at [70, 366] on button "客戶管理" at bounding box center [61, 380] width 112 height 32
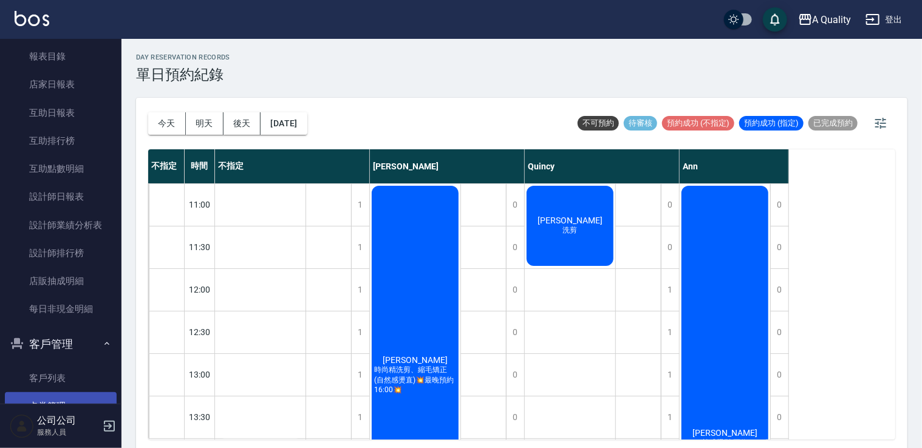
scroll to position [464, 0]
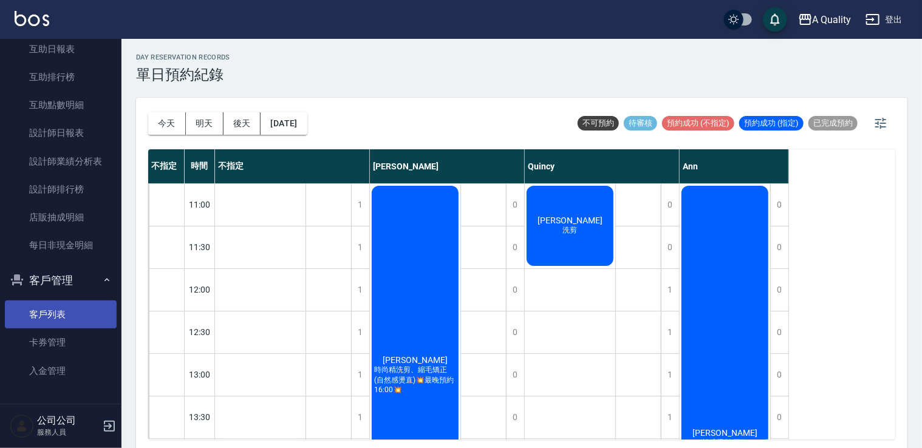
click at [84, 310] on link "客戶列表" at bounding box center [61, 315] width 112 height 28
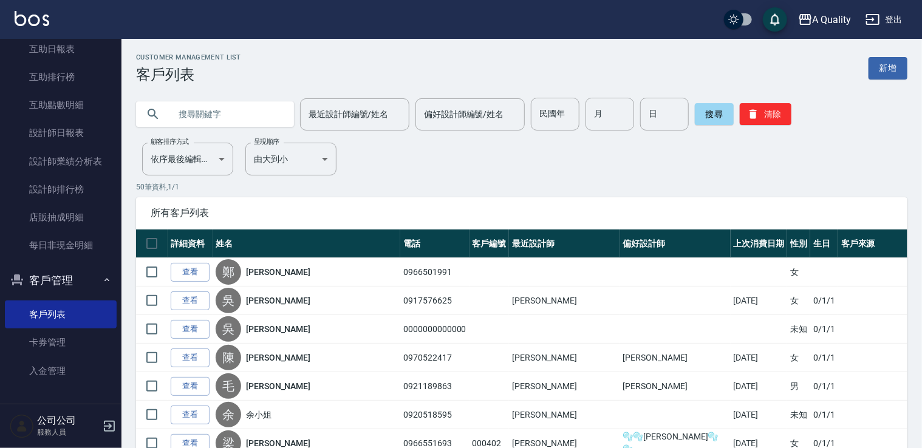
click at [200, 123] on input "text" at bounding box center [227, 114] width 114 height 33
type input "韓"
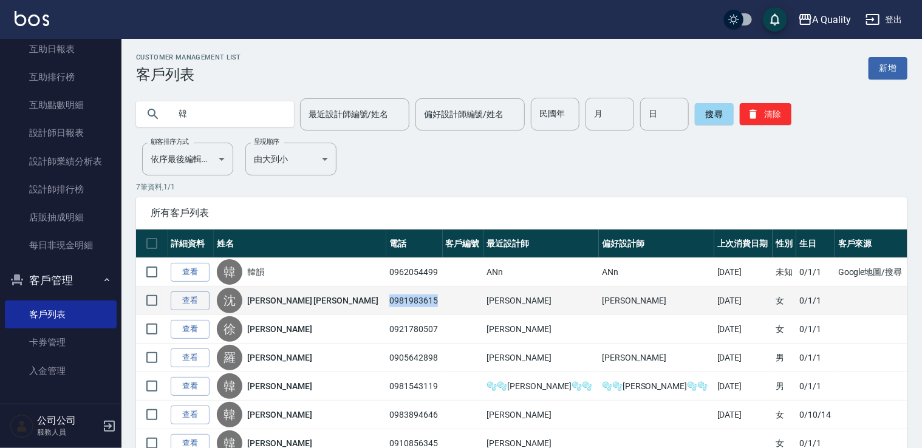
drag, startPoint x: 347, startPoint y: 300, endPoint x: 396, endPoint y: 299, distance: 49.2
click at [396, 299] on td "0981983615" at bounding box center [414, 301] width 56 height 29
copy td "0981983615"
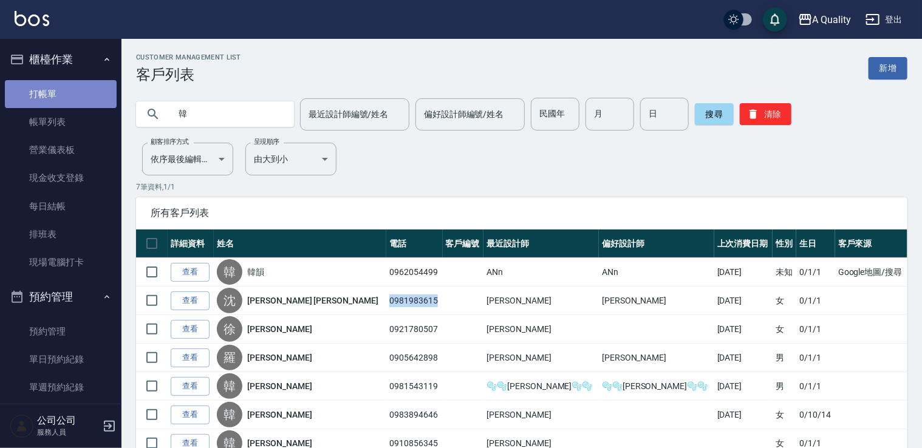
click at [61, 93] on link "打帳單" at bounding box center [61, 94] width 112 height 28
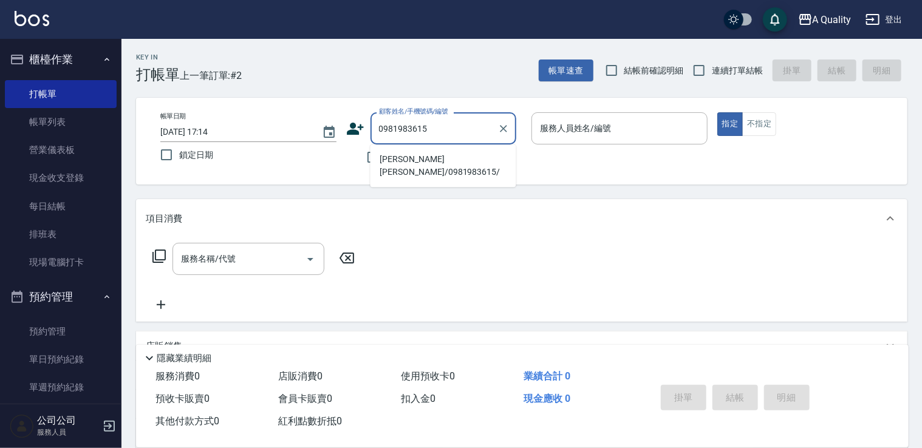
click at [438, 164] on li "沈愉靜 韓秀紅/0981983615/" at bounding box center [443, 165] width 146 height 33
type input "沈愉靜 韓秀紅/0981983615/"
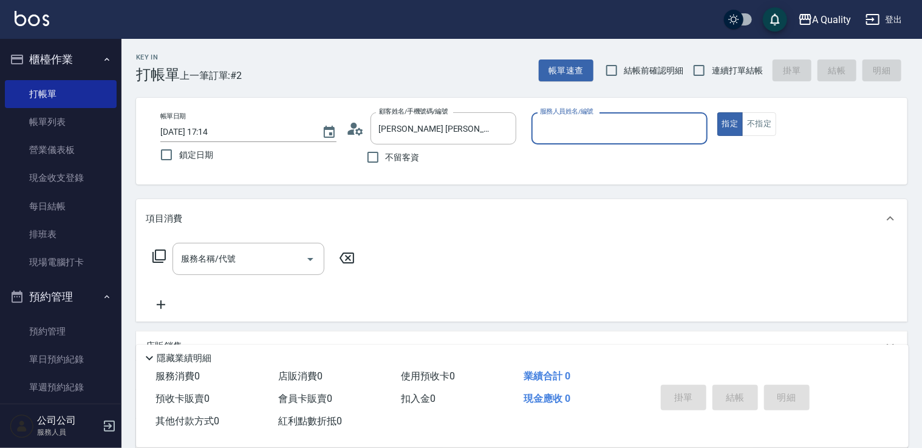
type input "Quincy(無代號)"
drag, startPoint x: 199, startPoint y: 254, endPoint x: 202, endPoint y: 245, distance: 10.2
click at [199, 253] on input "服務名稱/代號" at bounding box center [239, 258] width 123 height 21
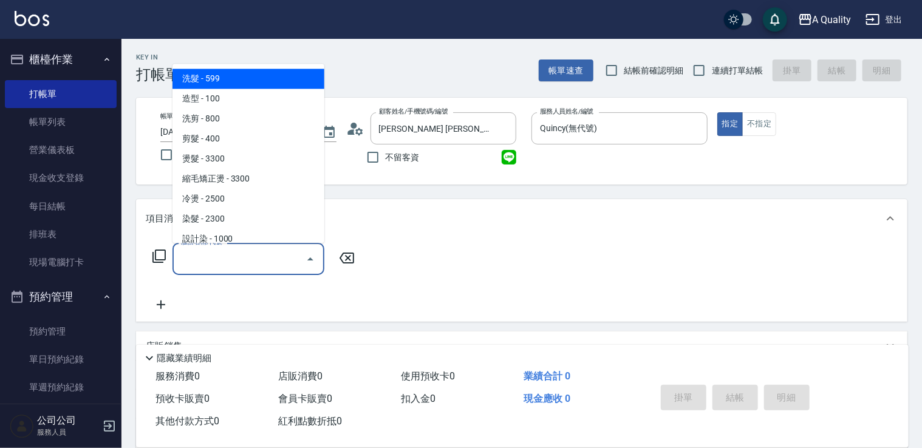
click at [240, 83] on span "洗髮 - 599" at bounding box center [248, 79] width 152 height 20
type input "洗髮(101)"
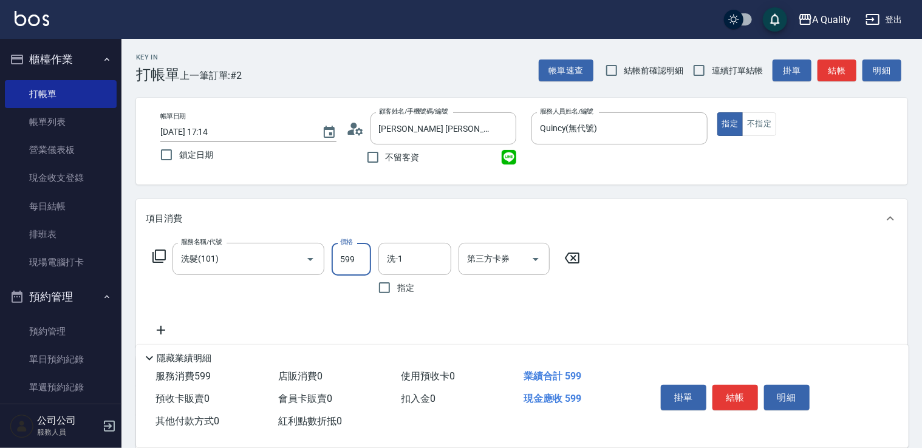
click at [360, 259] on input "599" at bounding box center [351, 259] width 39 height 33
drag, startPoint x: 420, startPoint y: 271, endPoint x: 400, endPoint y: 268, distance: 20.9
click at [420, 270] on div "洗-1" at bounding box center [414, 259] width 73 height 32
type input "539"
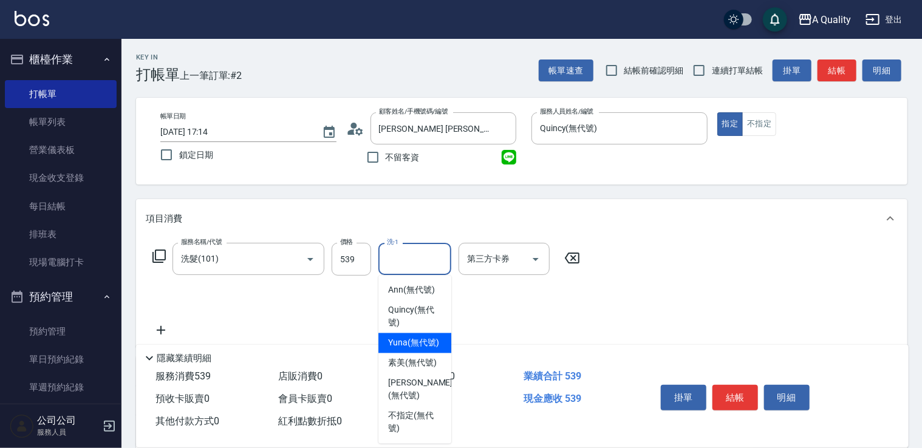
drag, startPoint x: 411, startPoint y: 342, endPoint x: 391, endPoint y: 336, distance: 21.1
click at [410, 342] on span "Yuna (無代號)" at bounding box center [413, 343] width 51 height 13
type input "Yuna(無代號)"
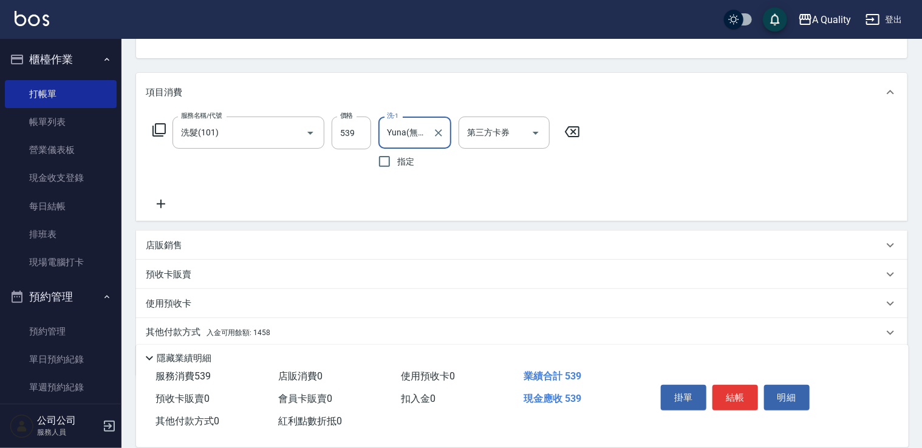
scroll to position [170, 0]
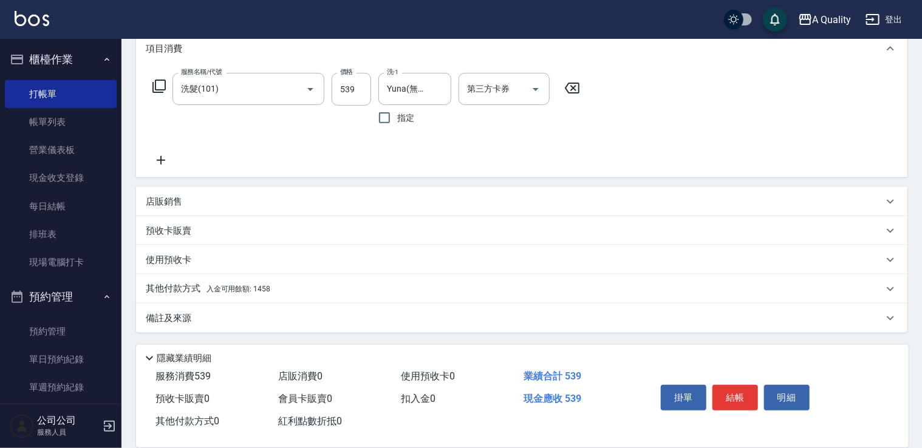
click at [219, 285] on span "入金可用餘額: 1458" at bounding box center [238, 289] width 64 height 9
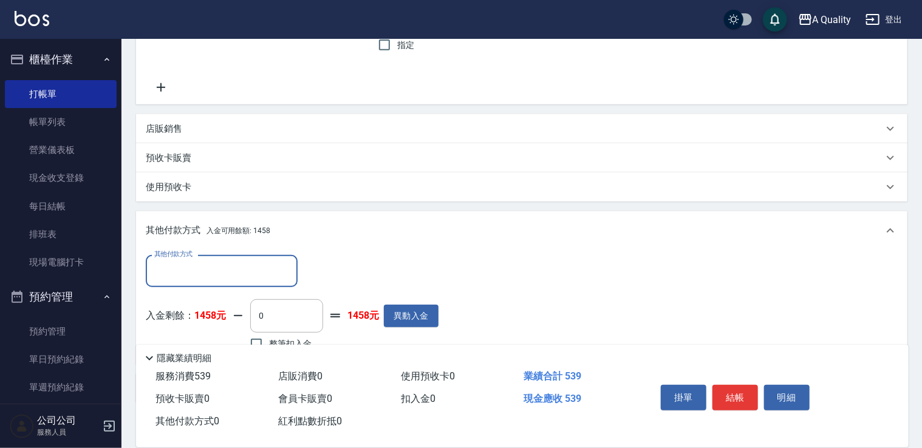
scroll to position [313, 0]
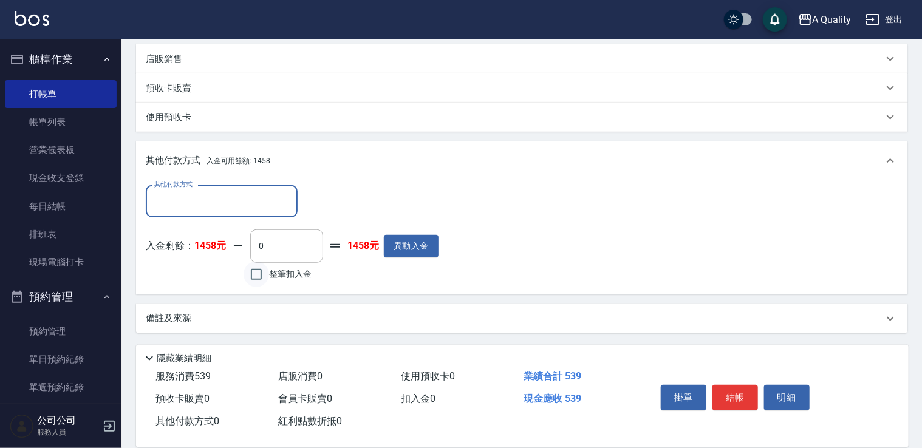
click at [264, 271] on input "整筆扣入金" at bounding box center [256, 275] width 26 height 26
checkbox input "true"
type input "539"
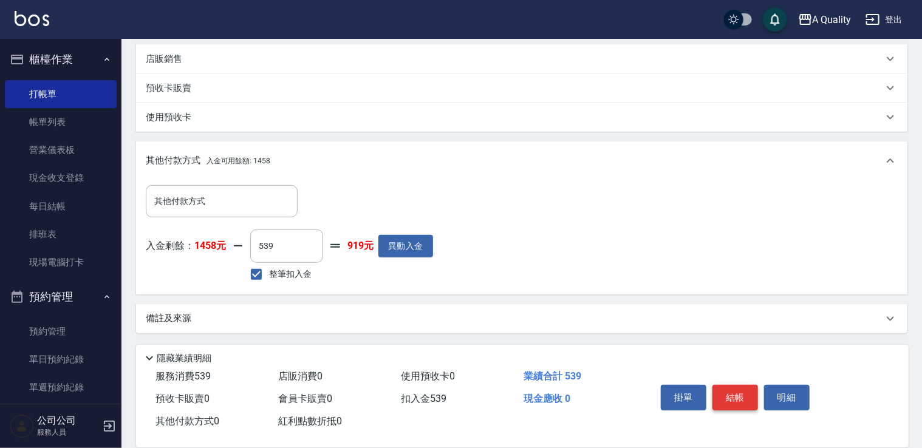
click at [735, 398] on button "結帳" at bounding box center [735, 398] width 46 height 26
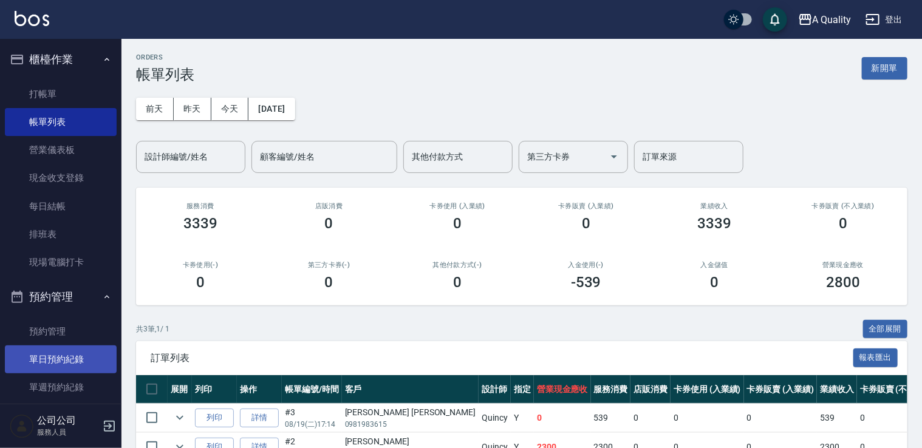
click at [50, 355] on link "單日預約紀錄" at bounding box center [61, 359] width 112 height 28
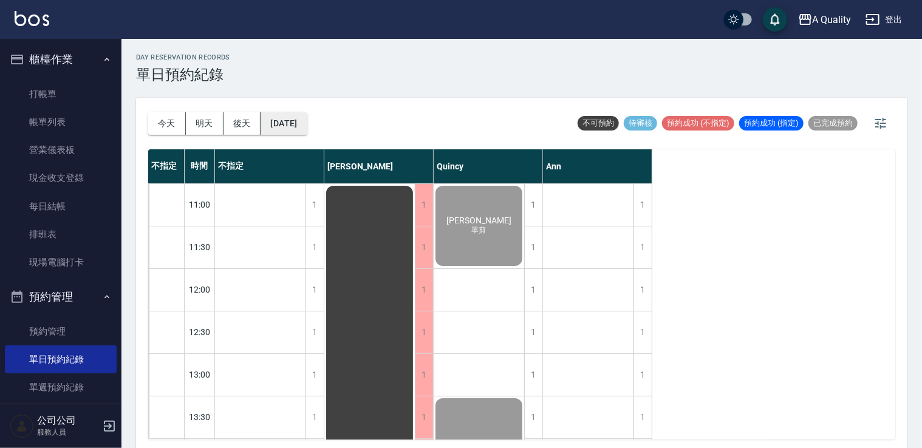
click at [298, 123] on button "[DATE]" at bounding box center [283, 123] width 46 height 22
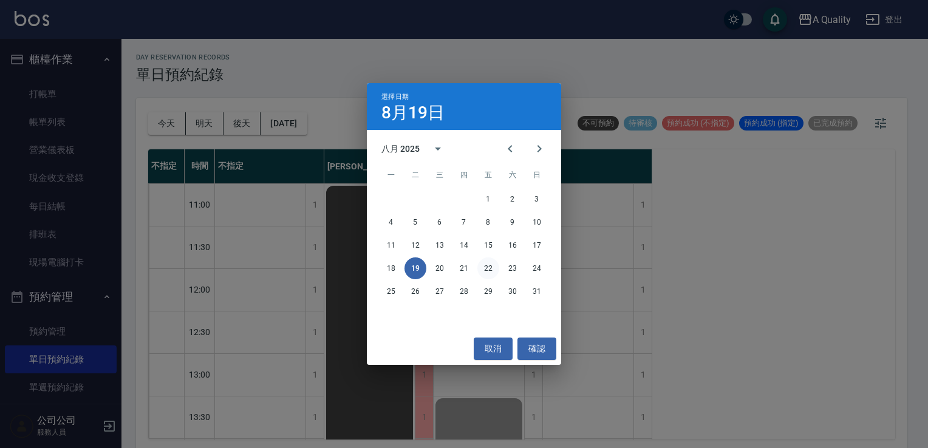
click at [492, 273] on button "22" at bounding box center [488, 268] width 22 height 22
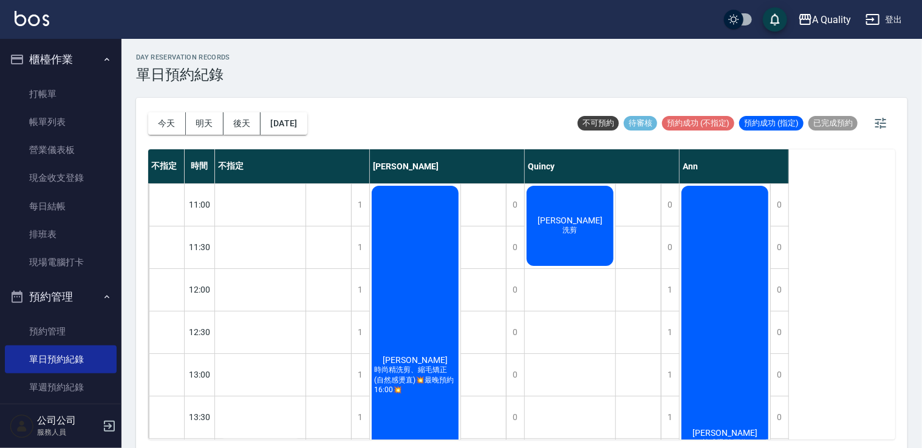
scroll to position [243, 0]
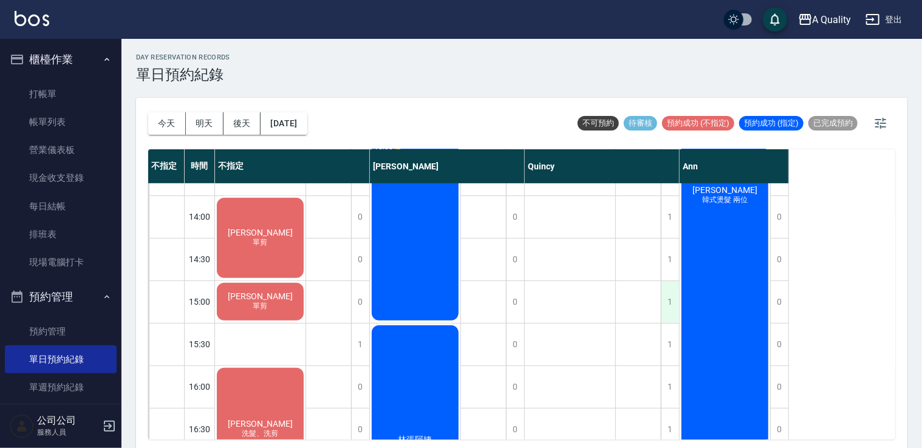
click at [673, 307] on div "1" at bounding box center [670, 302] width 18 height 42
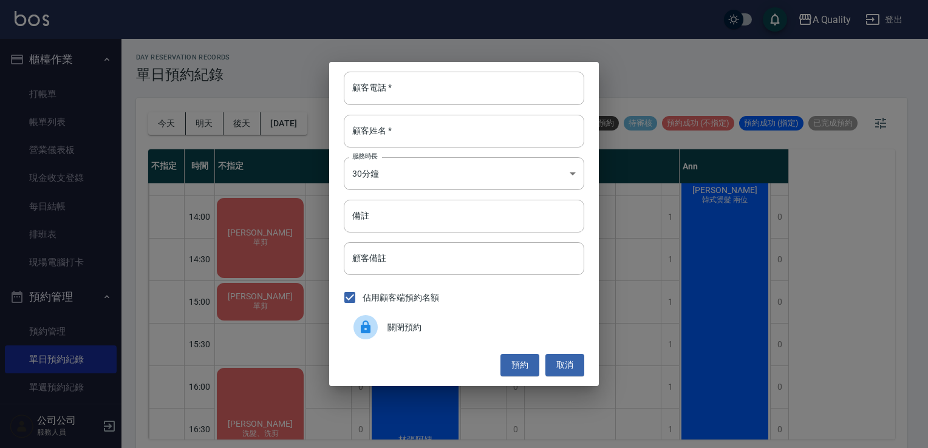
click at [492, 318] on div "關閉預約" at bounding box center [464, 327] width 240 height 34
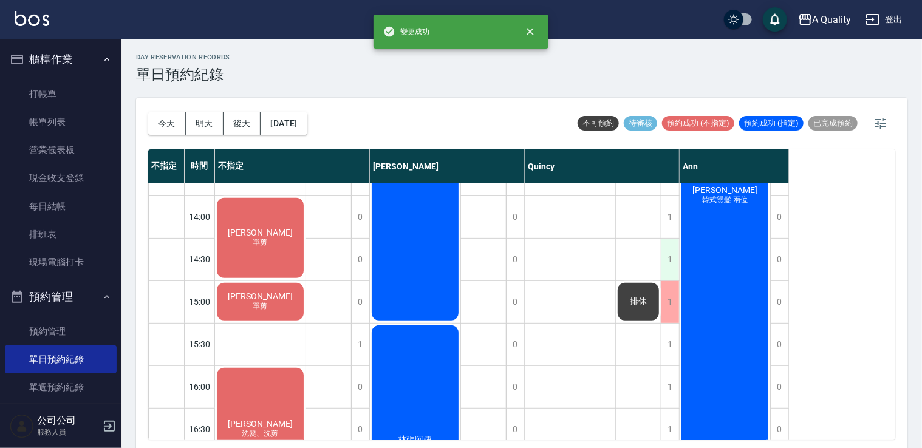
click at [671, 261] on div "1" at bounding box center [670, 260] width 18 height 42
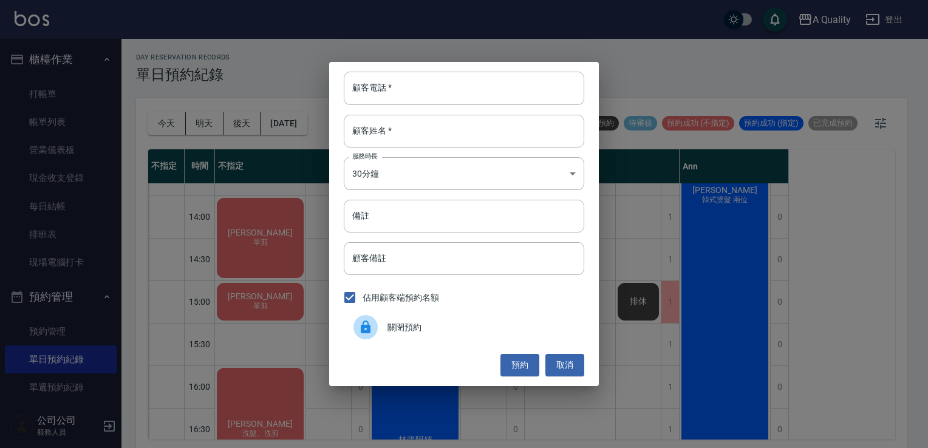
click at [420, 315] on div "關閉預約" at bounding box center [464, 327] width 240 height 34
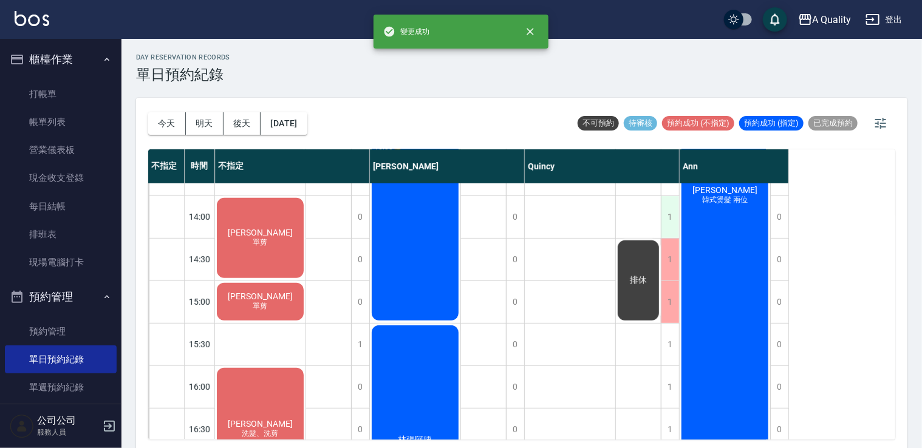
click at [676, 219] on div "1" at bounding box center [670, 217] width 18 height 42
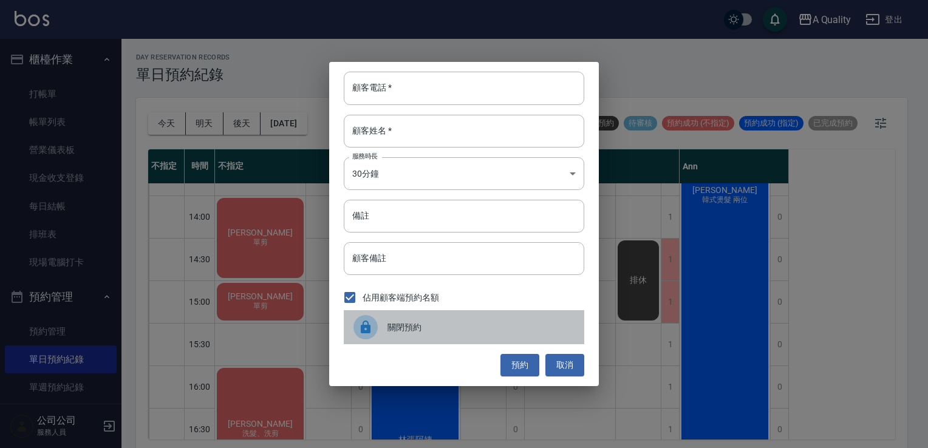
click at [425, 327] on span "關閉預約" at bounding box center [480, 327] width 187 height 13
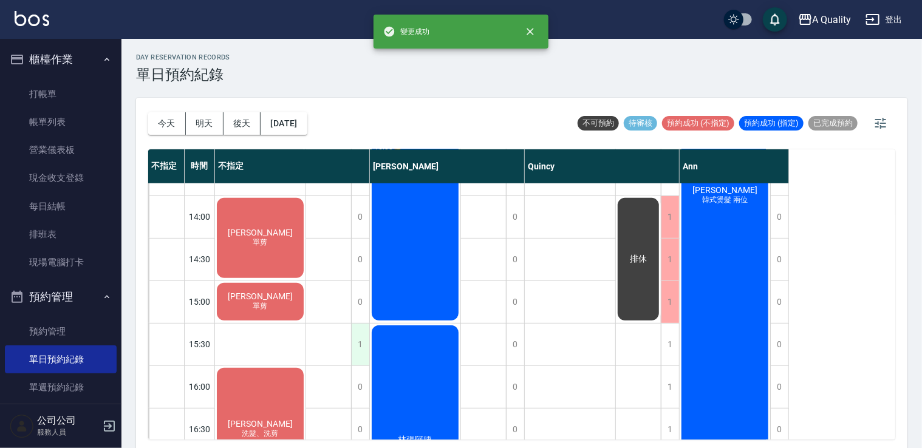
click at [353, 344] on div "1" at bounding box center [360, 345] width 18 height 42
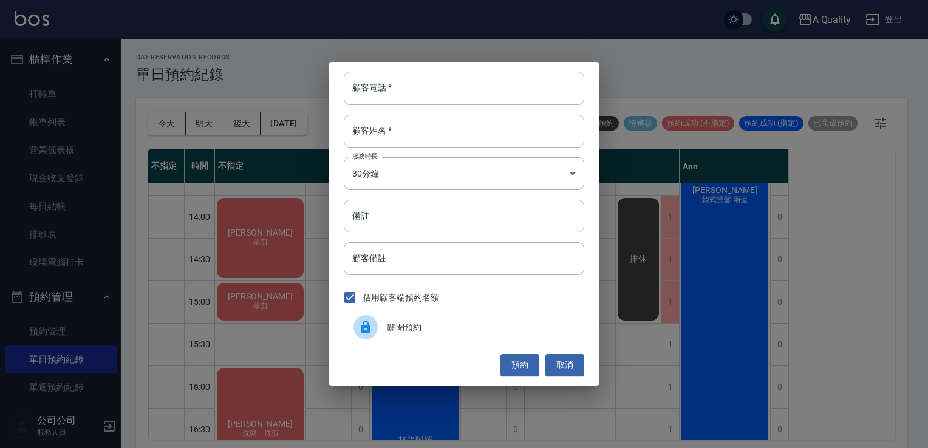
click at [381, 323] on div at bounding box center [370, 327] width 34 height 24
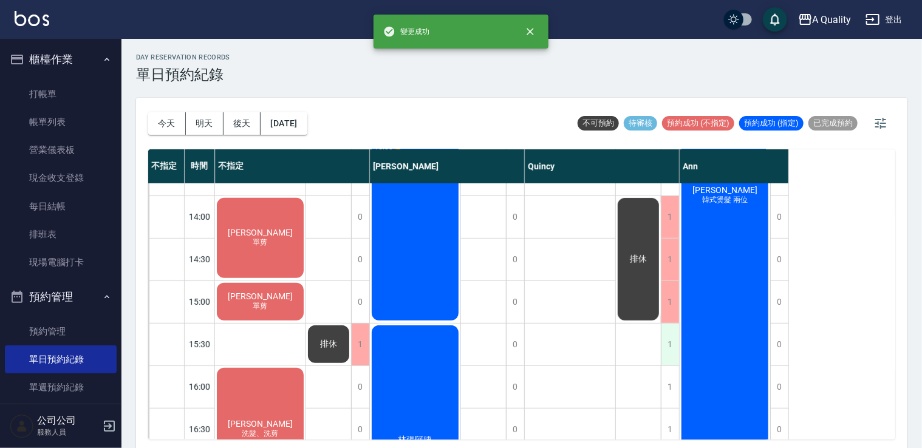
click at [671, 355] on div "1" at bounding box center [670, 345] width 18 height 42
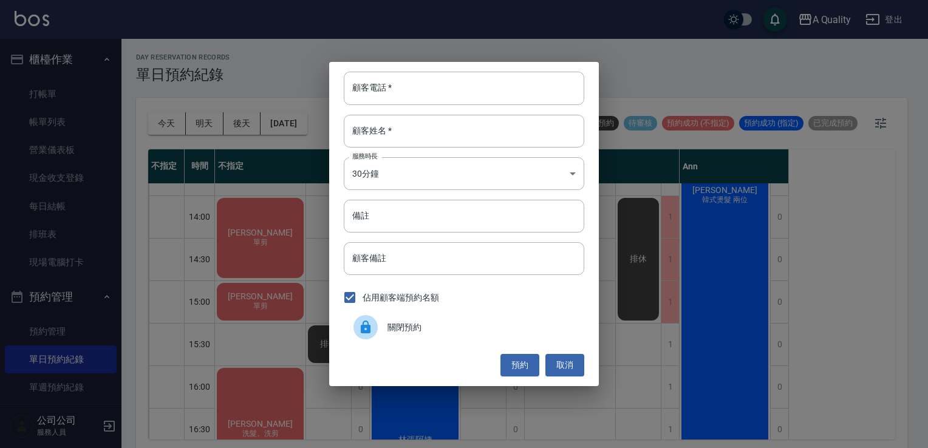
click at [556, 343] on div "關閉預約" at bounding box center [464, 327] width 240 height 34
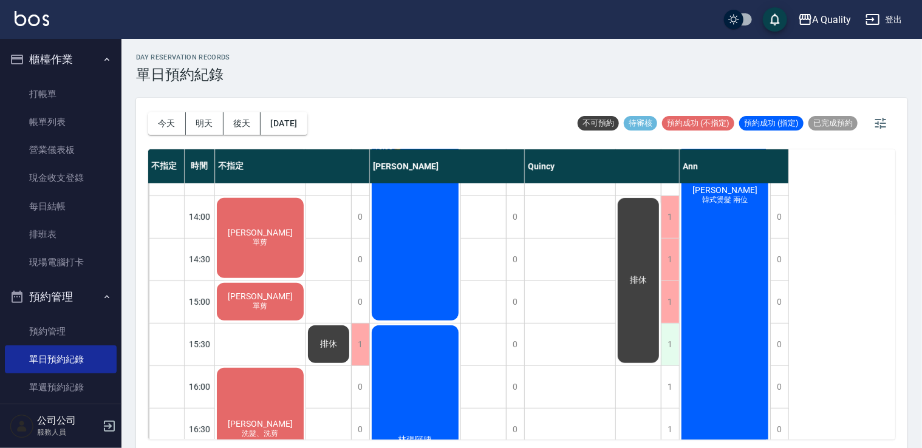
click at [667, 350] on div "1" at bounding box center [670, 345] width 18 height 42
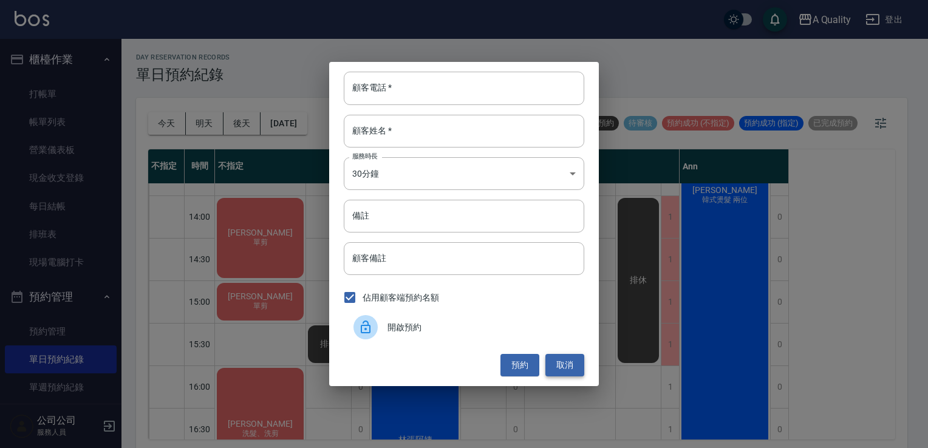
click at [557, 369] on button "取消" at bounding box center [564, 365] width 39 height 22
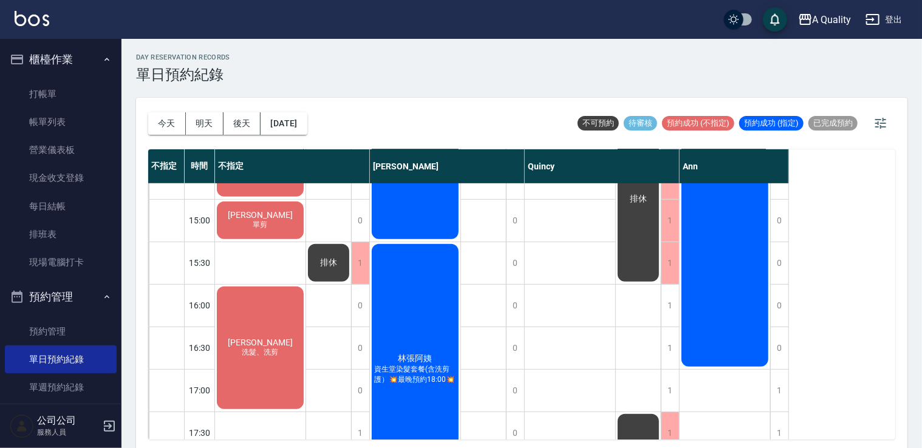
scroll to position [425, 0]
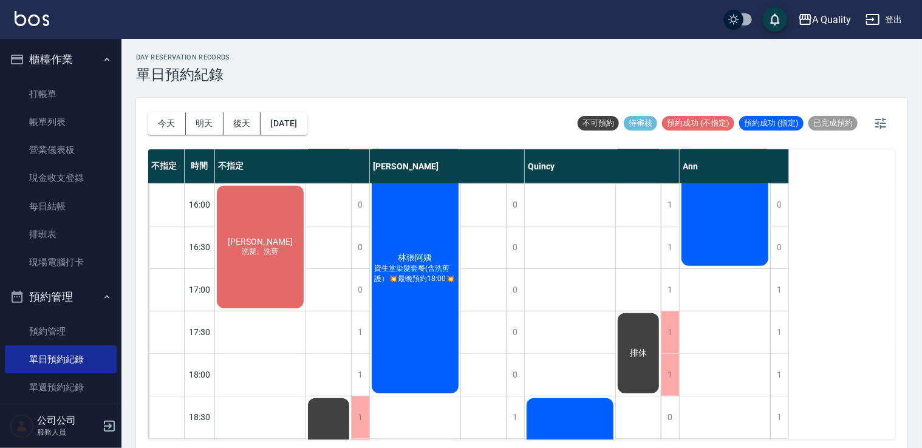
click at [284, 98] on div "鄭暐霓 洗髮、洗剪" at bounding box center [260, 56] width 90 height 84
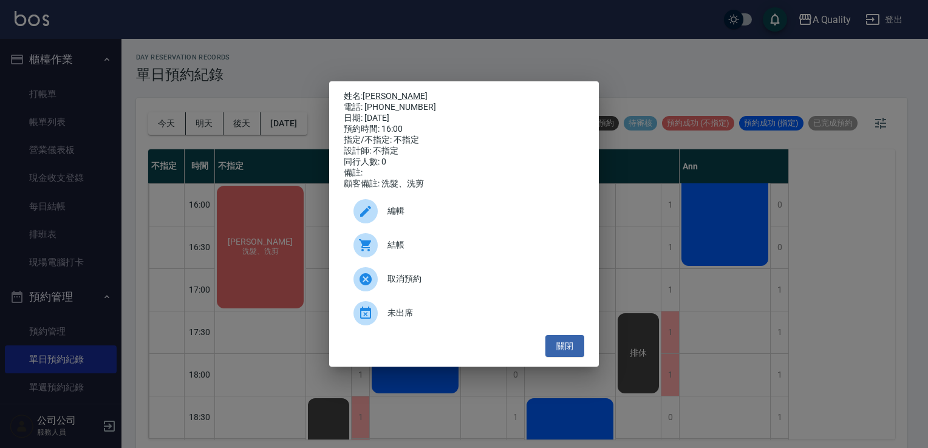
click at [415, 217] on span "編輯" at bounding box center [480, 211] width 187 height 13
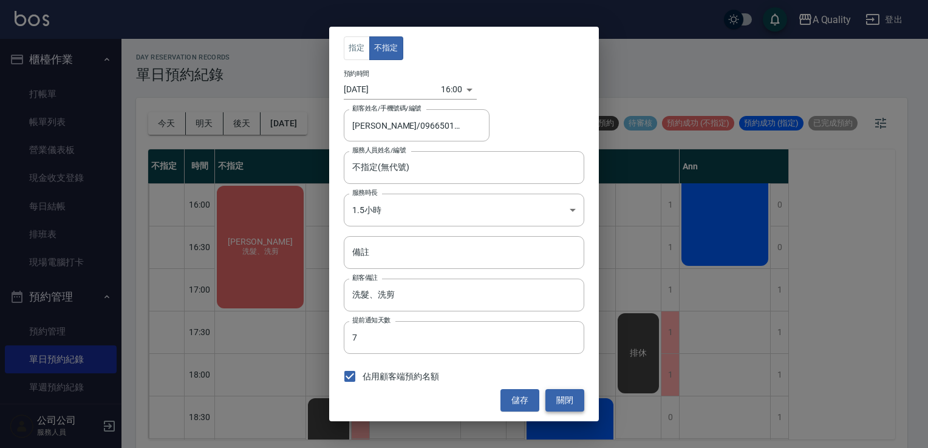
click at [580, 403] on button "關閉" at bounding box center [564, 400] width 39 height 22
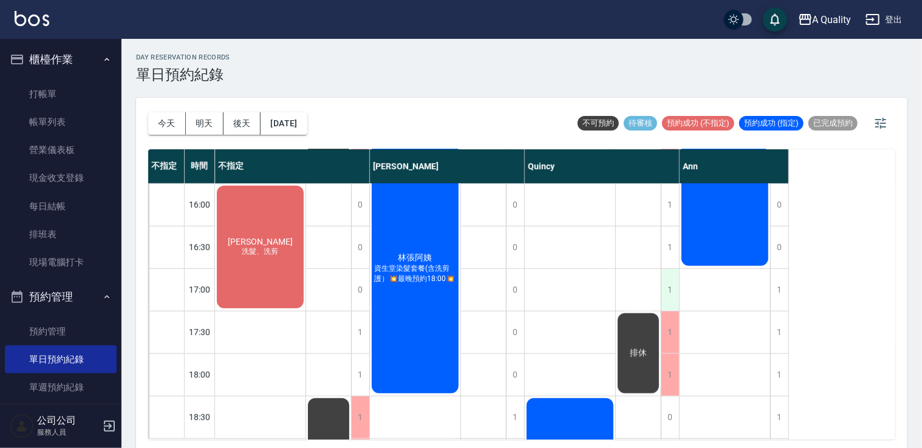
click at [670, 293] on div "1" at bounding box center [670, 290] width 18 height 42
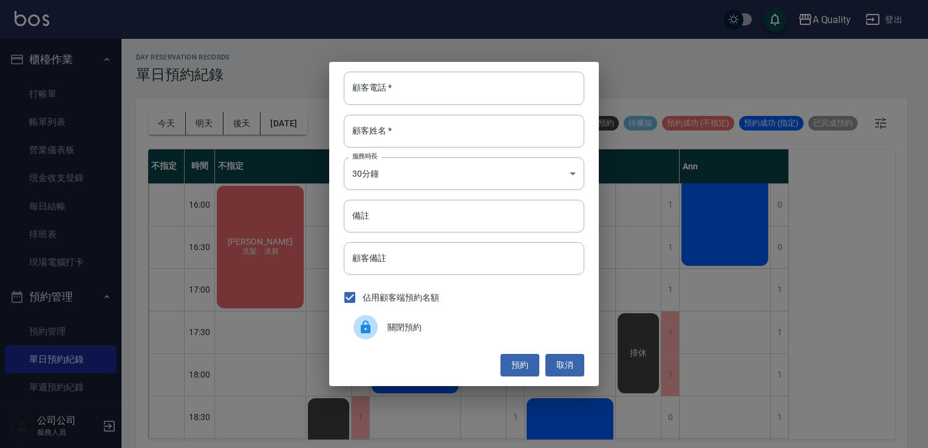
drag, startPoint x: 434, startPoint y: 327, endPoint x: 537, endPoint y: 290, distance: 108.9
click at [434, 326] on span "關閉預約" at bounding box center [480, 327] width 187 height 13
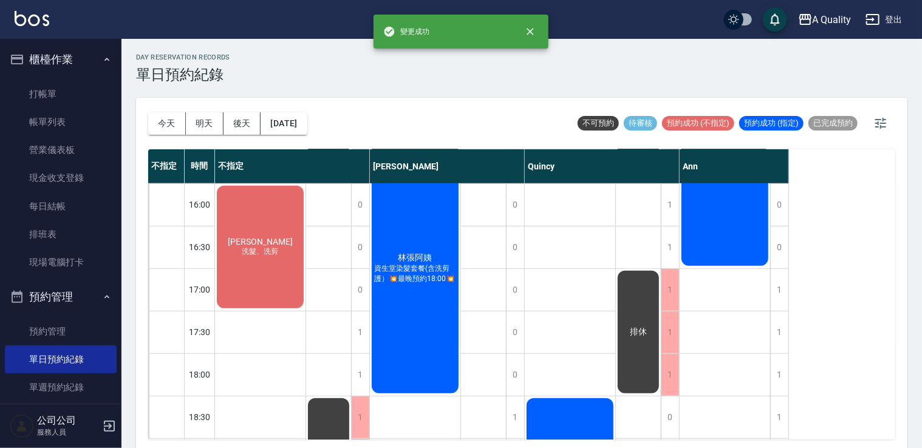
click at [667, 267] on div "1" at bounding box center [670, 247] width 18 height 42
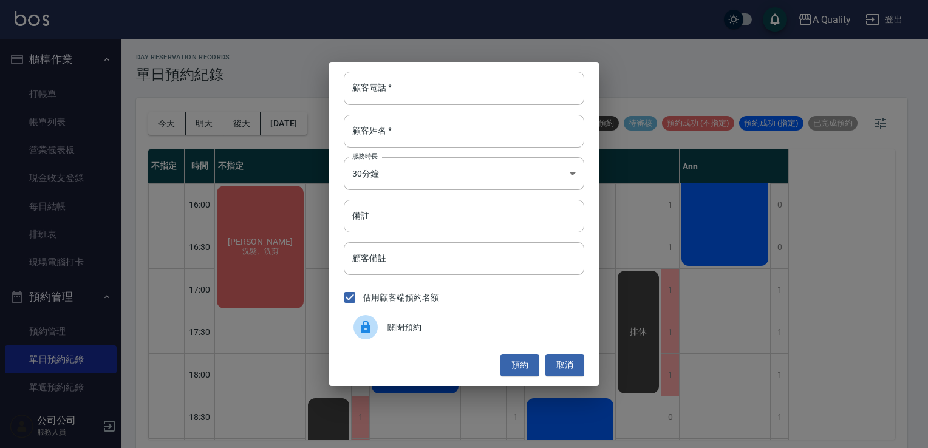
click at [480, 324] on span "關閉預約" at bounding box center [480, 327] width 187 height 13
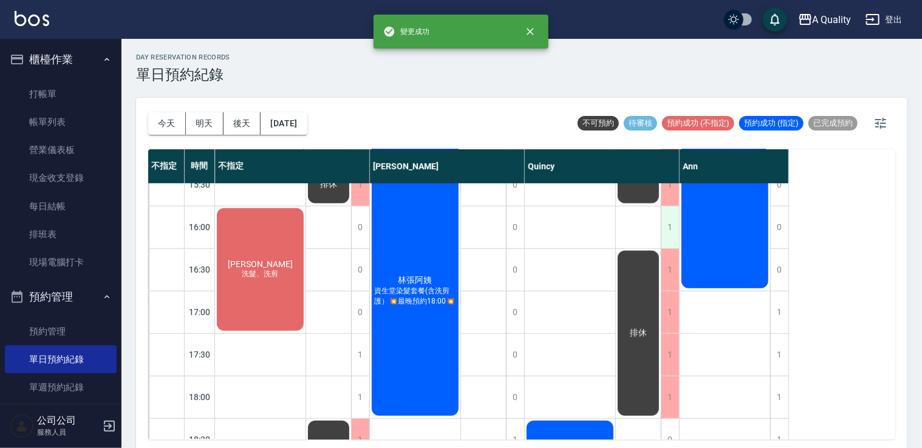
scroll to position [364, 0]
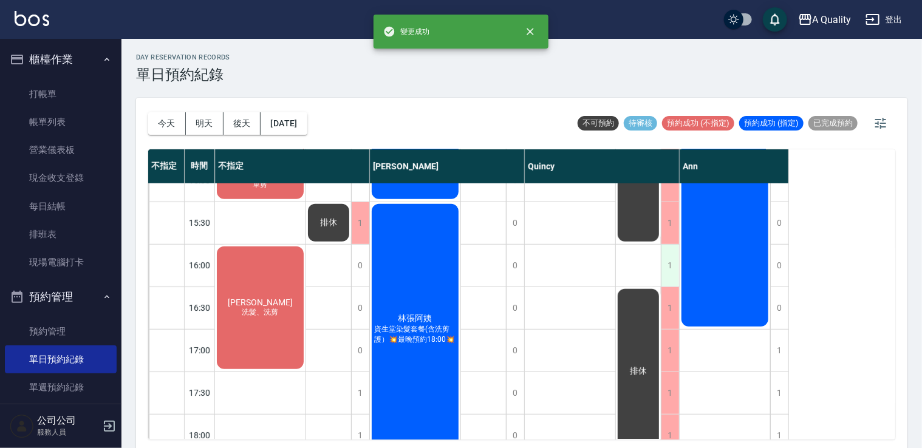
click at [669, 281] on div "1" at bounding box center [670, 266] width 18 height 42
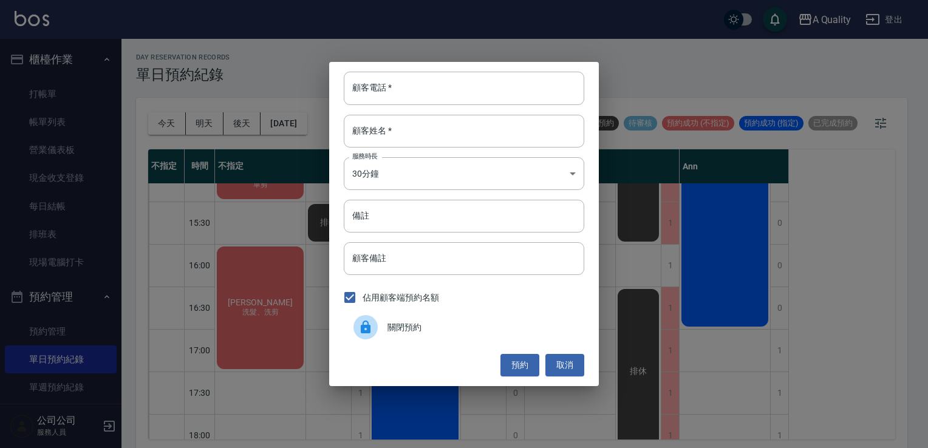
click at [472, 330] on span "關閉預約" at bounding box center [480, 327] width 187 height 13
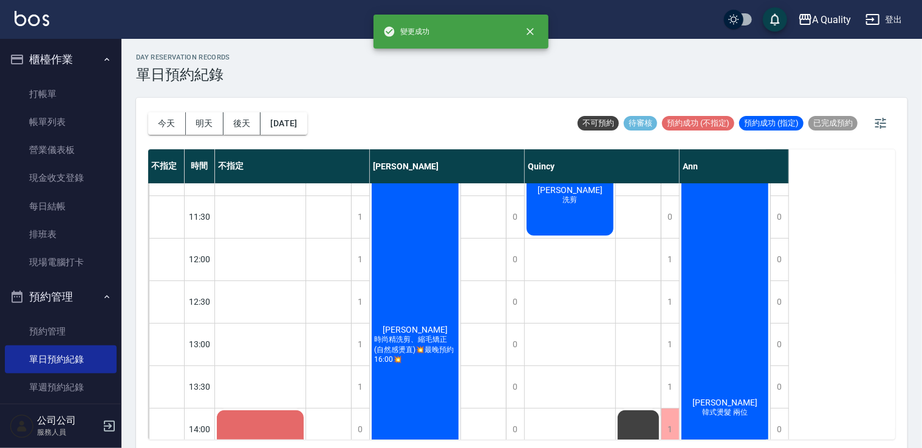
scroll to position [0, 0]
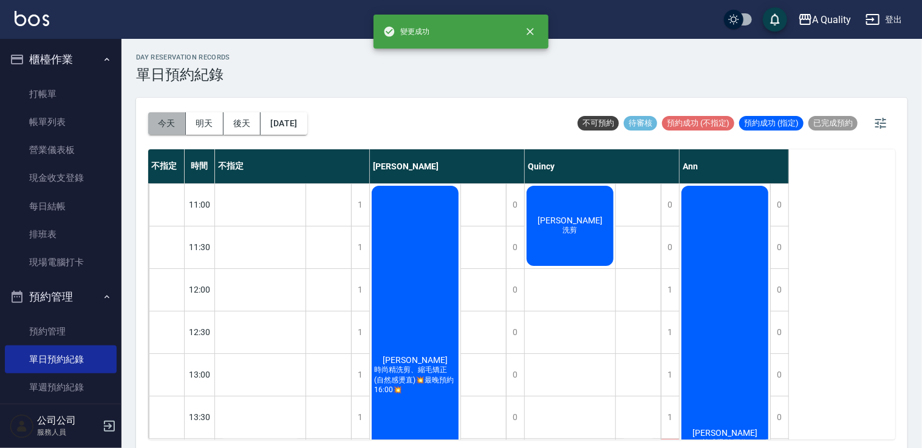
click at [168, 129] on button "今天" at bounding box center [167, 123] width 38 height 22
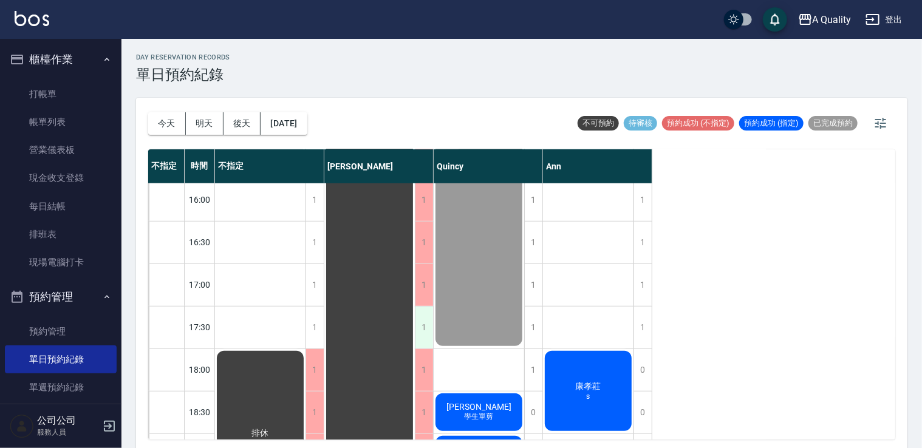
scroll to position [518, 0]
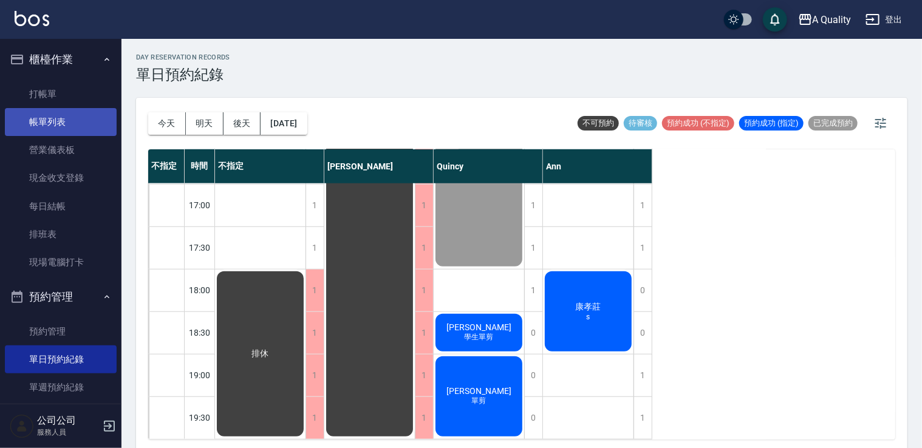
click at [61, 109] on link "帳單列表" at bounding box center [61, 122] width 112 height 28
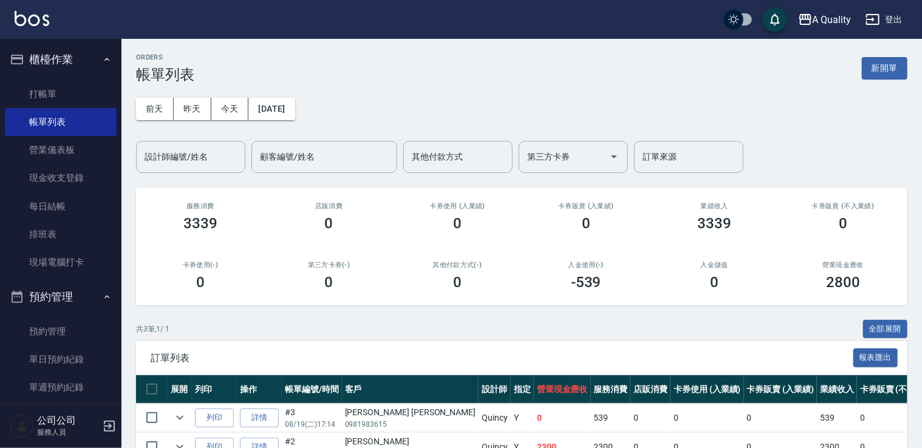
scroll to position [98, 0]
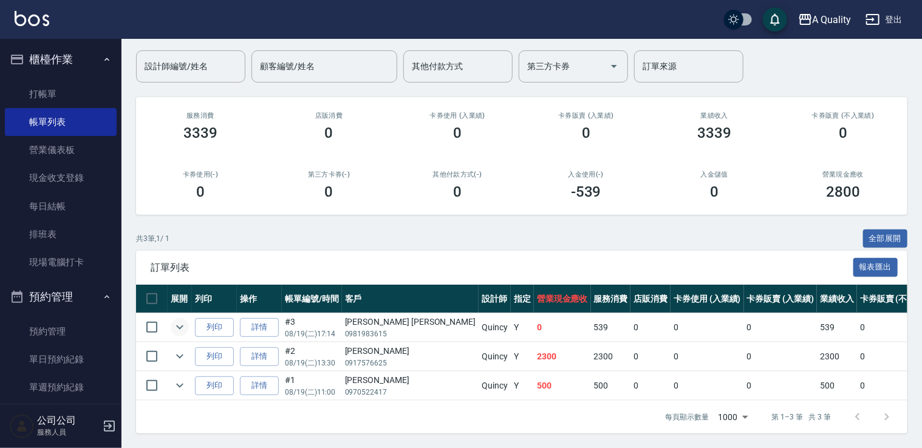
click at [183, 322] on icon "expand row" at bounding box center [179, 327] width 15 height 15
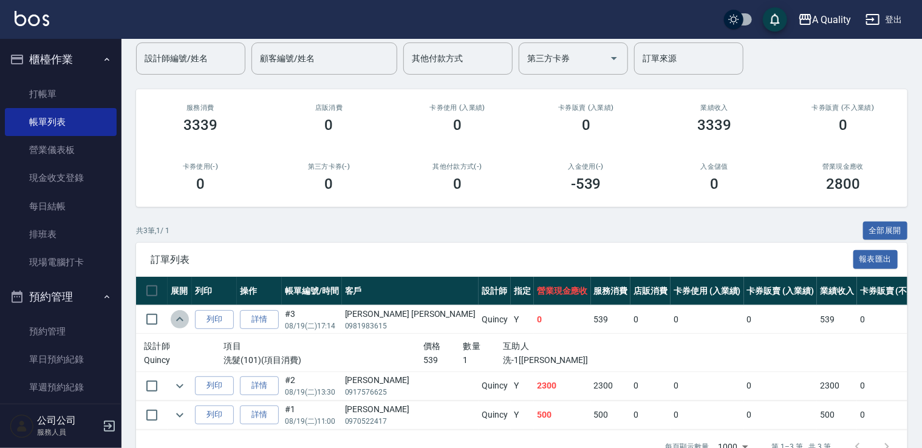
click at [183, 322] on icon "expand row" at bounding box center [179, 319] width 15 height 15
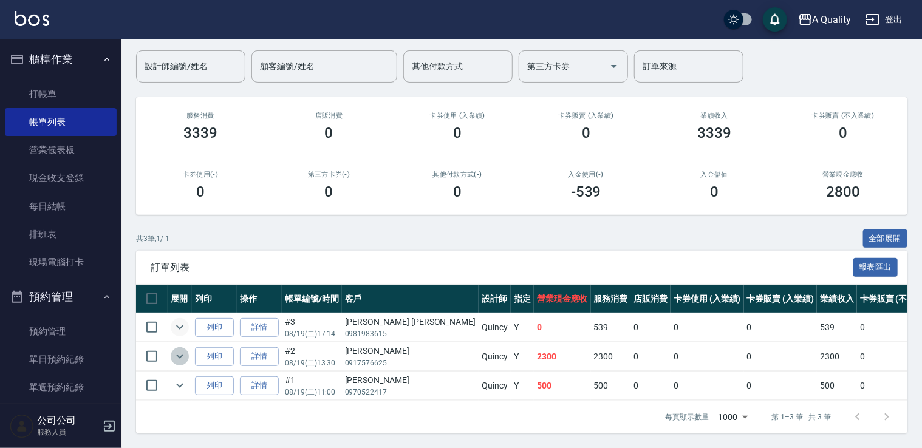
click at [184, 349] on icon "expand row" at bounding box center [179, 356] width 15 height 15
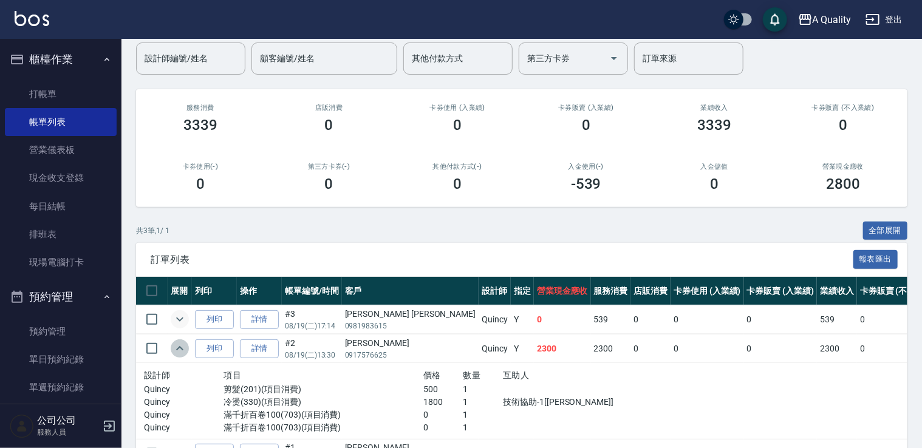
drag, startPoint x: 184, startPoint y: 349, endPoint x: 172, endPoint y: 302, distance: 47.6
click at [182, 345] on icon "expand row" at bounding box center [179, 348] width 15 height 15
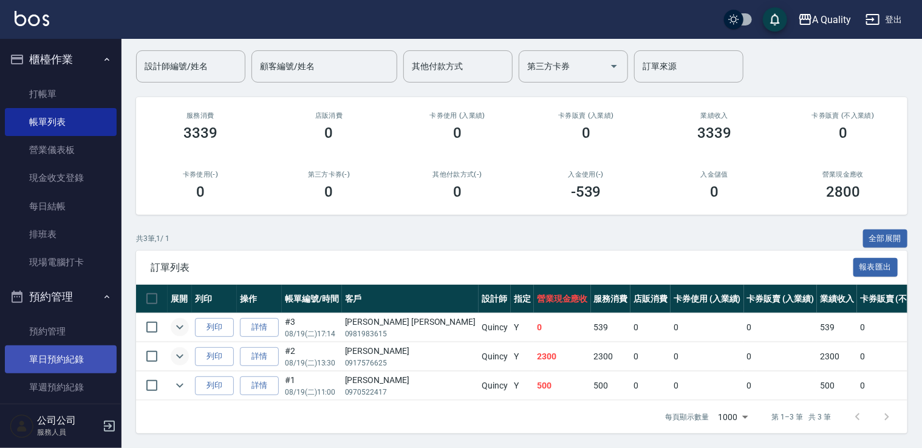
click at [69, 356] on link "單日預約紀錄" at bounding box center [61, 359] width 112 height 28
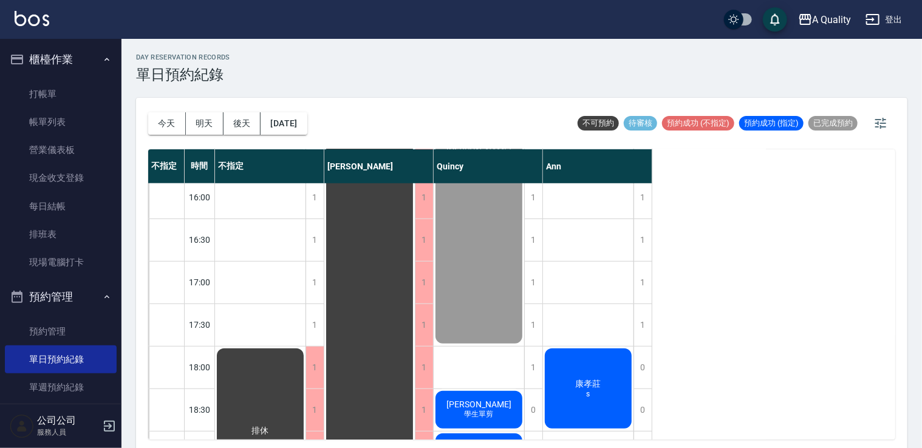
scroll to position [304, 0]
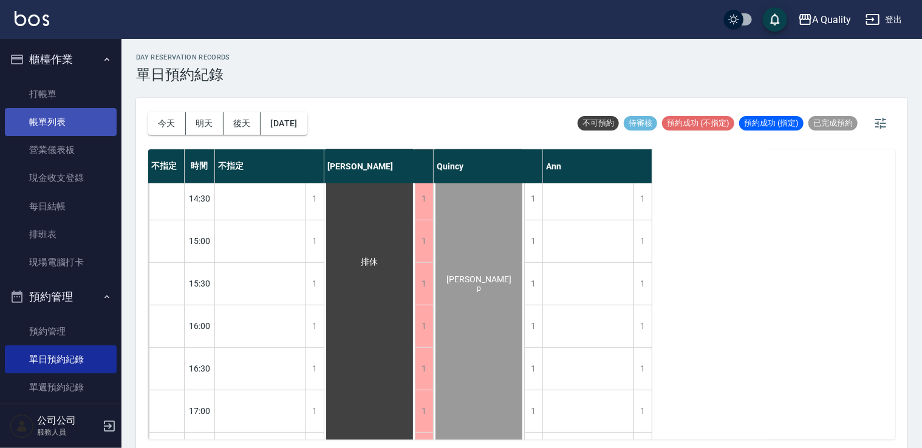
click at [87, 122] on link "帳單列表" at bounding box center [61, 122] width 112 height 28
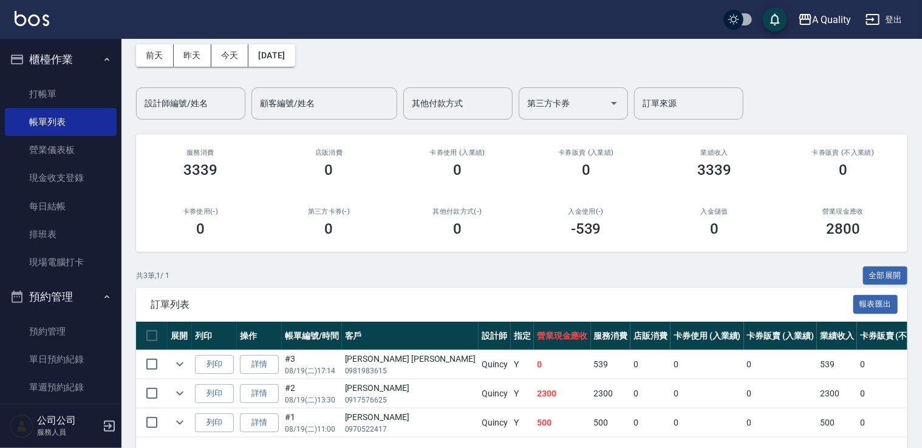
scroll to position [98, 0]
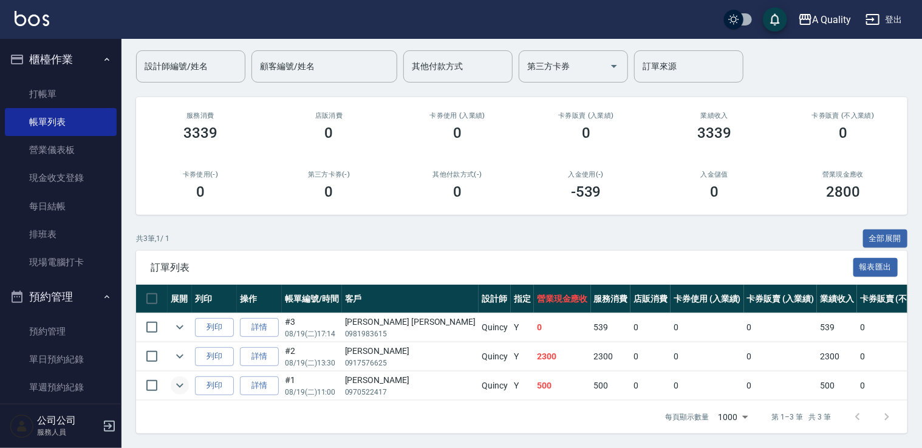
click at [175, 378] on icon "expand row" at bounding box center [179, 385] width 15 height 15
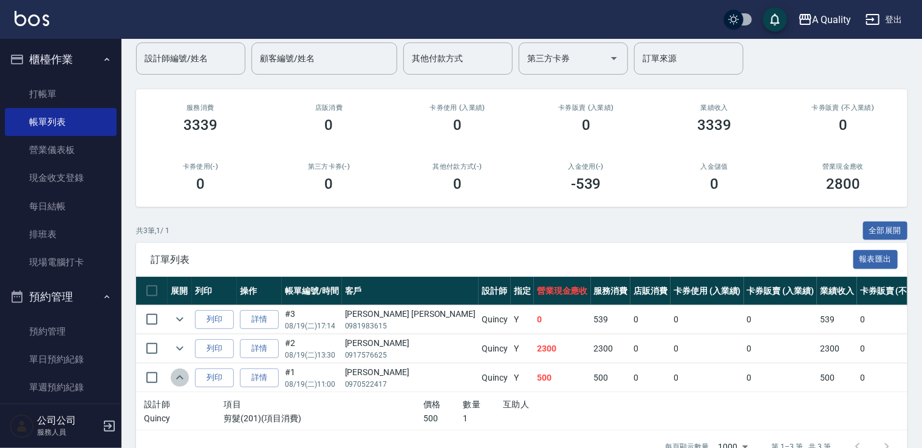
click at [178, 373] on icon "expand row" at bounding box center [179, 377] width 15 height 15
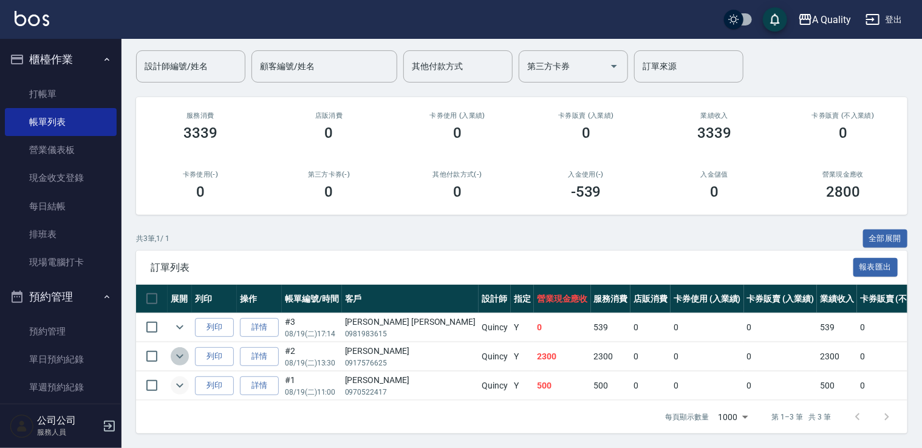
click at [180, 349] on icon "expand row" at bounding box center [179, 356] width 15 height 15
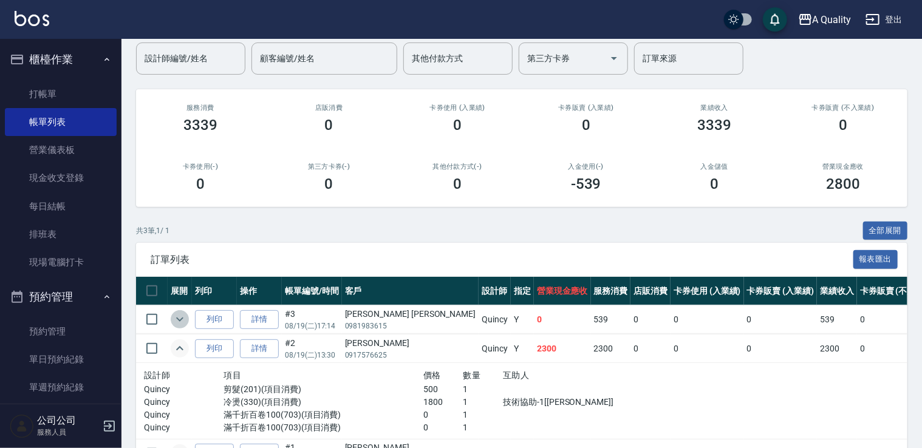
click at [175, 317] on icon "expand row" at bounding box center [179, 319] width 15 height 15
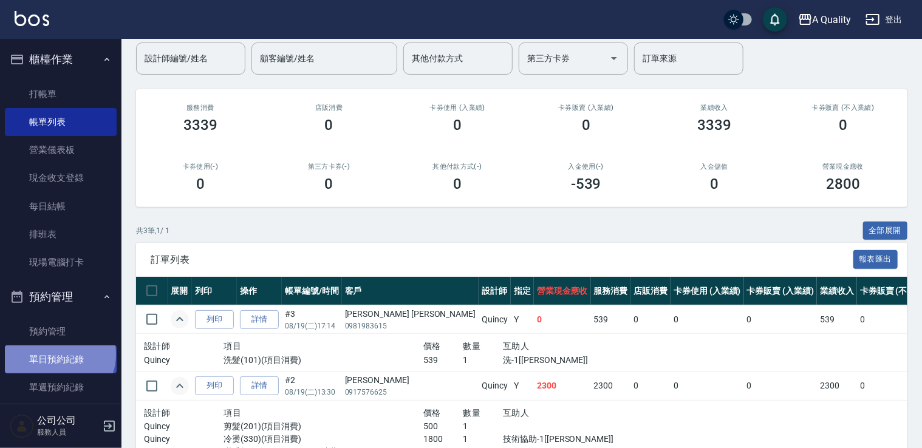
click at [58, 355] on link "單日預約紀錄" at bounding box center [61, 359] width 112 height 28
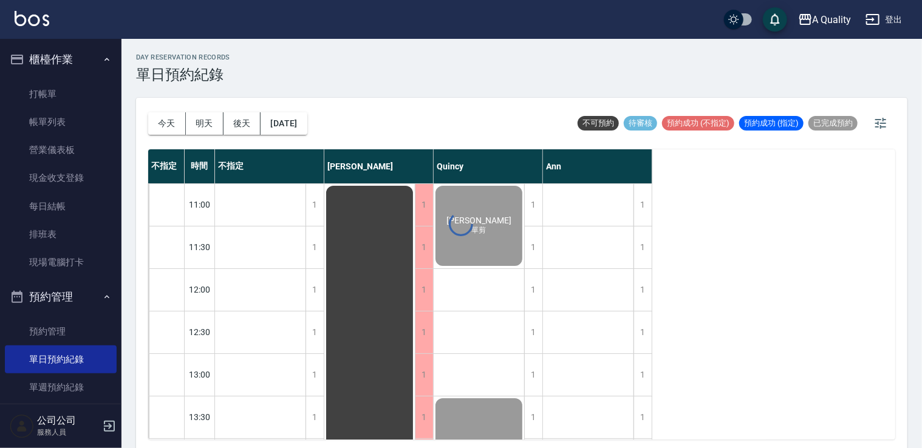
click at [308, 120] on div "day Reservation records 單日預約紀錄 今天 明天 後天 2025/08/19 不可預約 待審核 預約成功 (不指定) 預約成功 (指定…" at bounding box center [521, 245] width 800 height 413
click at [307, 125] on button "[DATE]" at bounding box center [283, 123] width 46 height 22
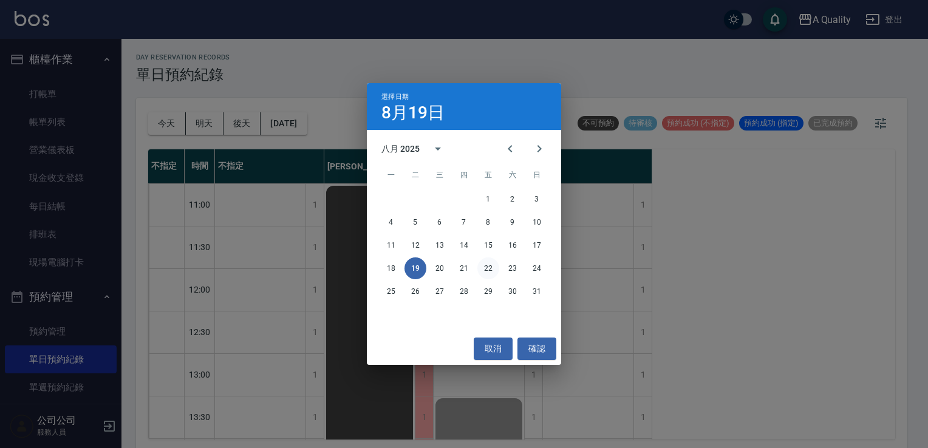
click at [484, 273] on button "22" at bounding box center [488, 268] width 22 height 22
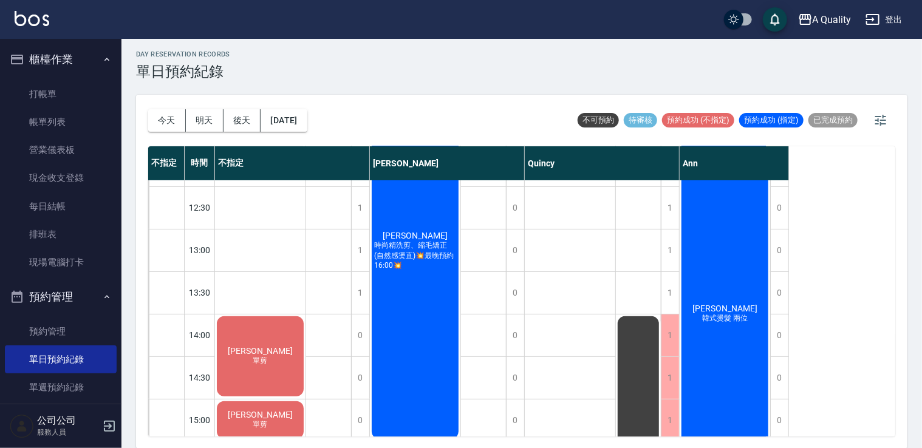
scroll to position [243, 0]
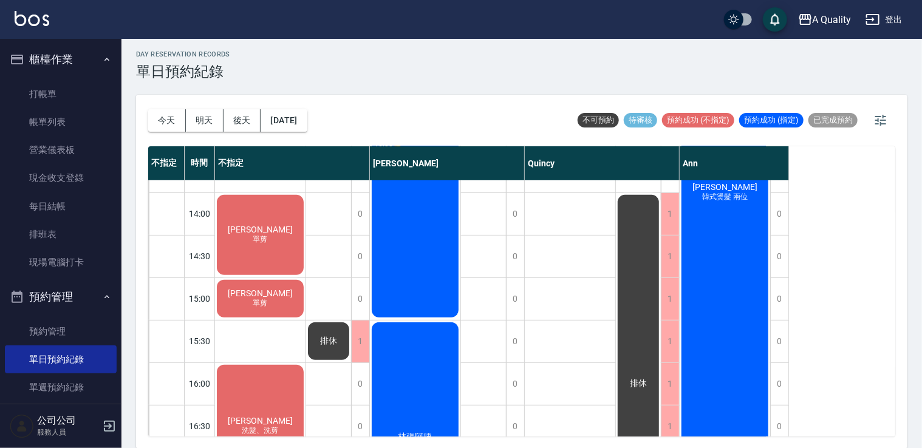
click at [291, 277] on div "錢聖玓 單剪" at bounding box center [260, 235] width 90 height 84
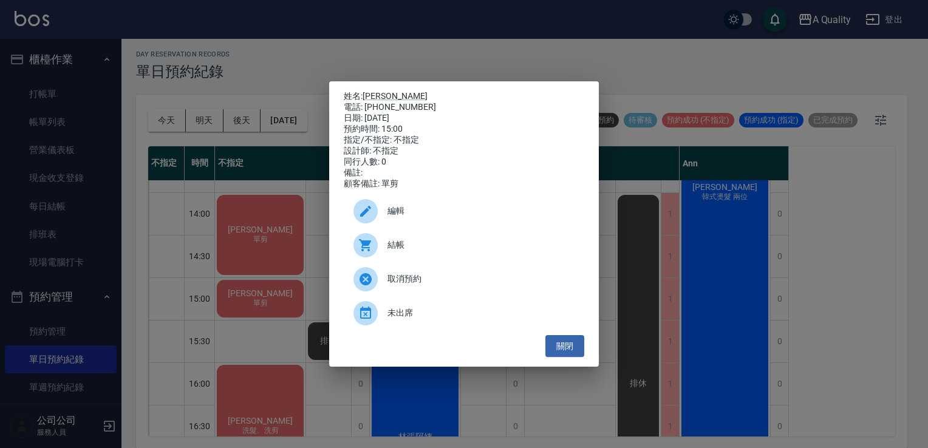
click at [392, 208] on div "編輯" at bounding box center [464, 211] width 240 height 34
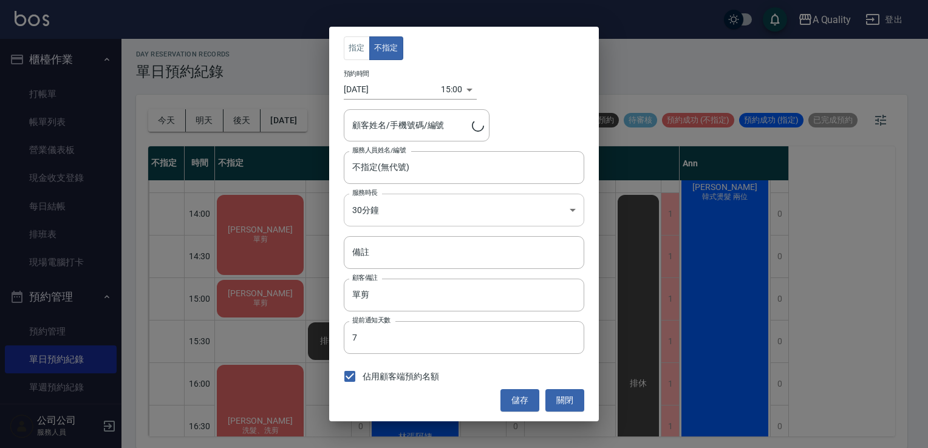
type input "錢聖玓/0937049267"
click at [365, 204] on body "A Quality 登出 櫃檯作業 打帳單 帳單列表 營業儀表板 現金收支登錄 每日結帳 排班表 現場電腦打卡 預約管理 預約管理 單日預約紀錄 單週預約紀錄…" at bounding box center [464, 223] width 928 height 452
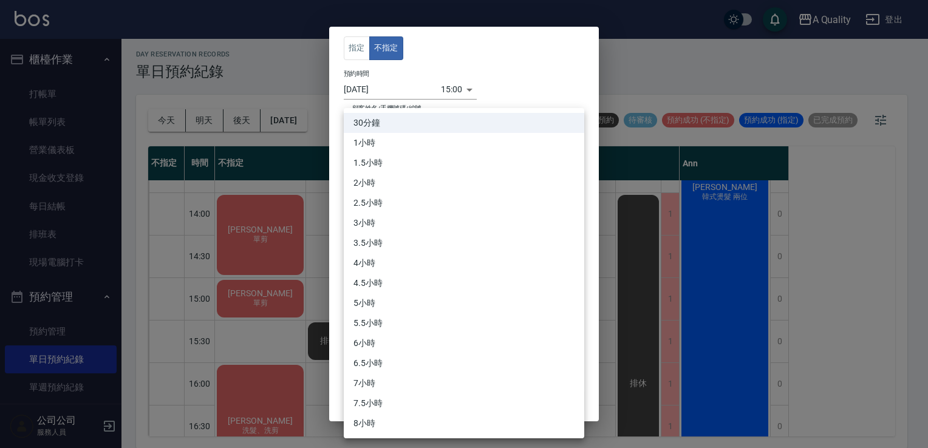
click at [389, 148] on li "1小時" at bounding box center [464, 143] width 240 height 20
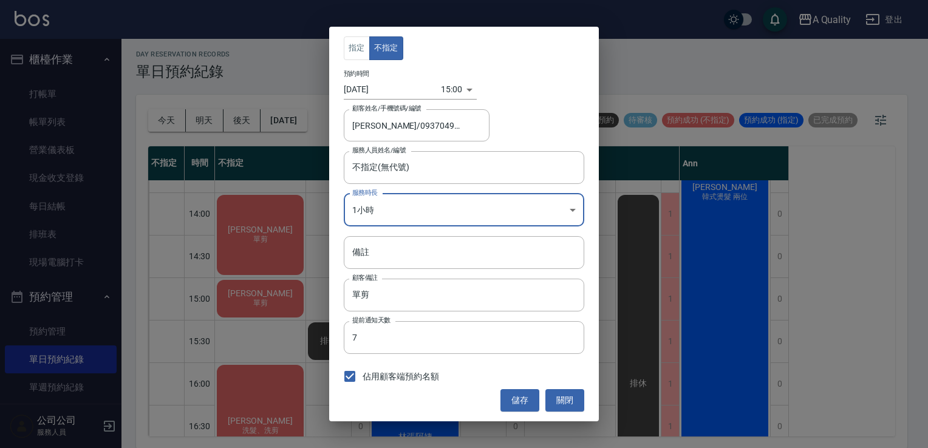
type input "2"
click at [527, 402] on button "儲存" at bounding box center [519, 400] width 39 height 22
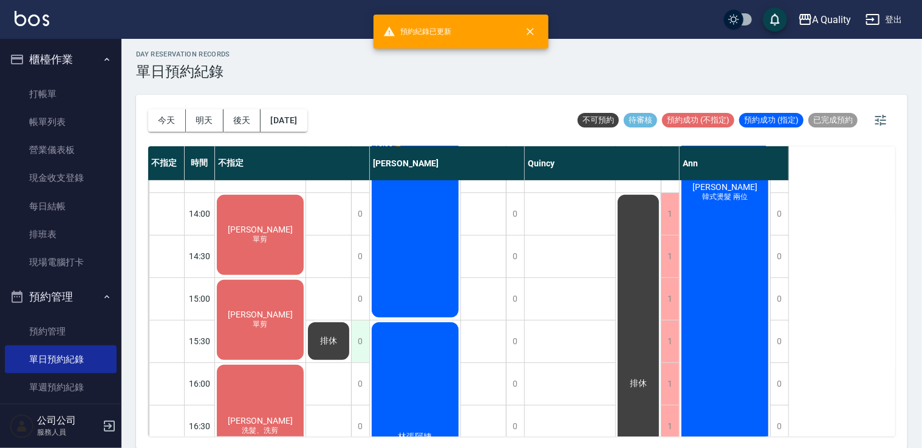
click at [363, 330] on div "0" at bounding box center [360, 342] width 18 height 42
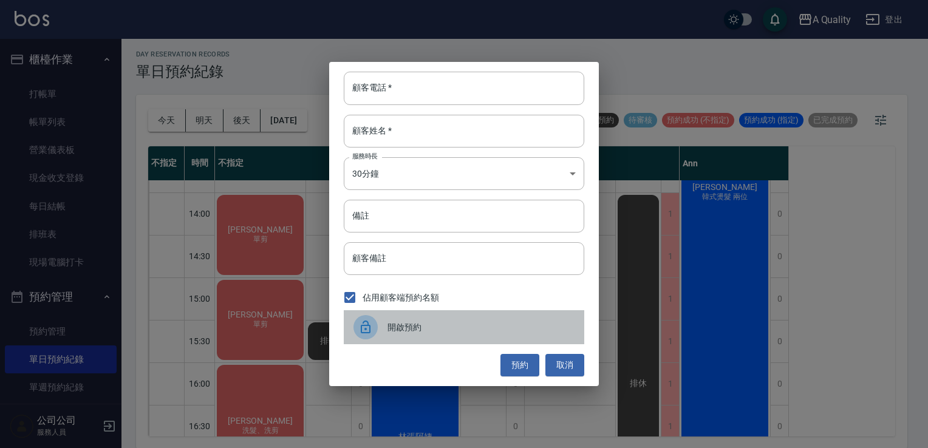
click at [384, 317] on div at bounding box center [370, 327] width 34 height 24
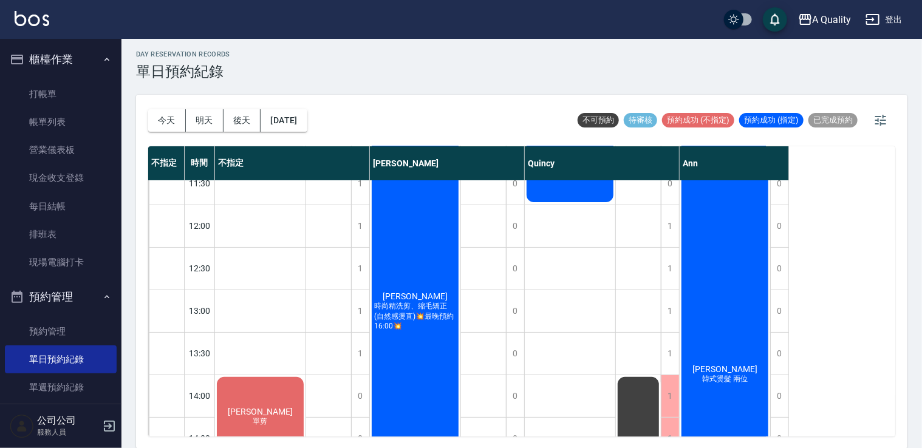
scroll to position [0, 0]
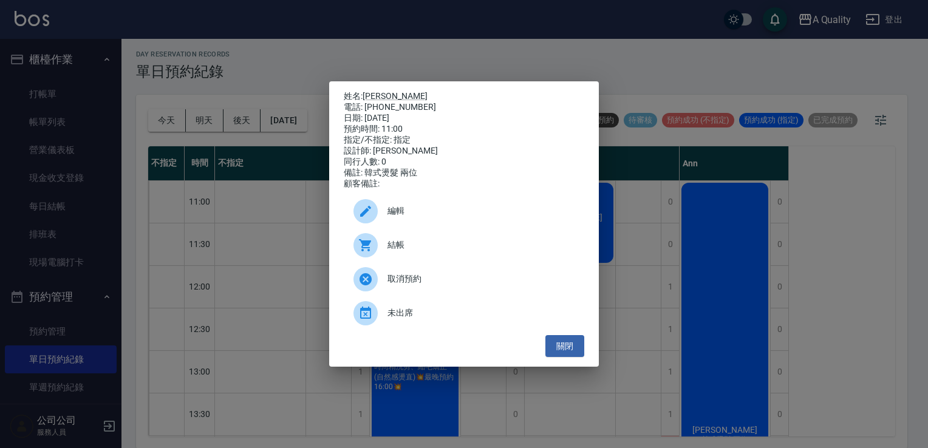
click at [454, 217] on span "編輯" at bounding box center [480, 211] width 187 height 13
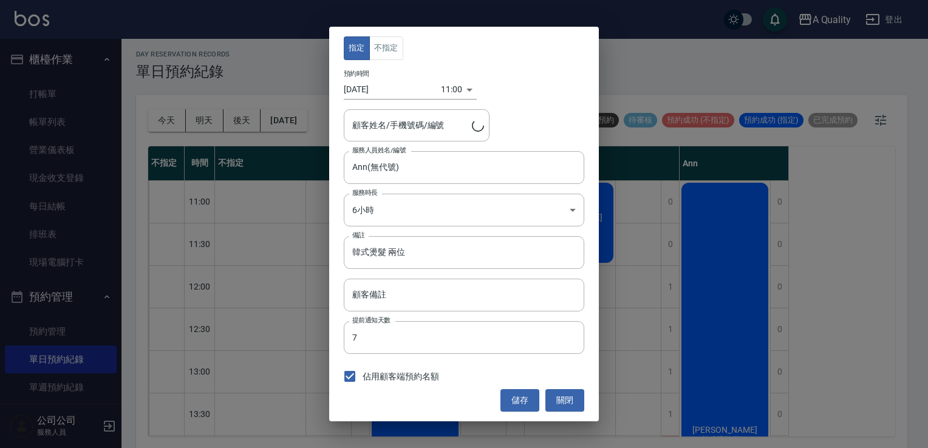
type input "葉凱文/0972252012"
click at [567, 392] on button "關閉" at bounding box center [564, 400] width 39 height 22
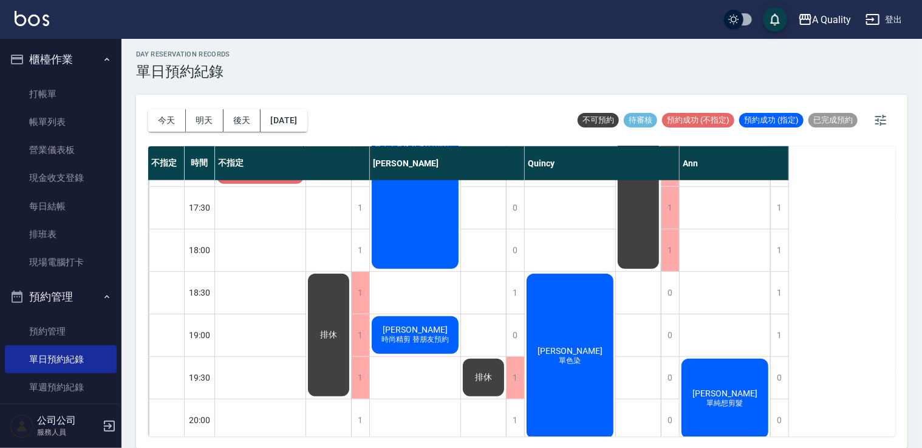
scroll to position [560, 0]
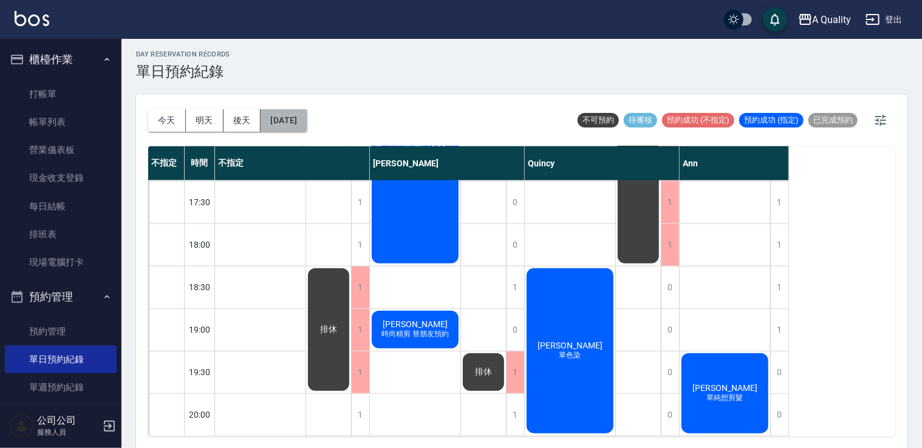
click at [288, 123] on button "2025/08/22" at bounding box center [283, 120] width 46 height 22
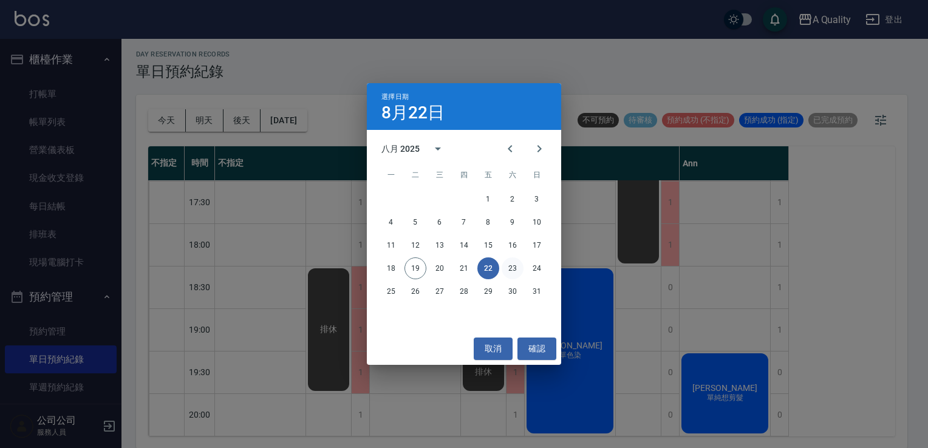
click at [510, 266] on button "23" at bounding box center [513, 268] width 22 height 22
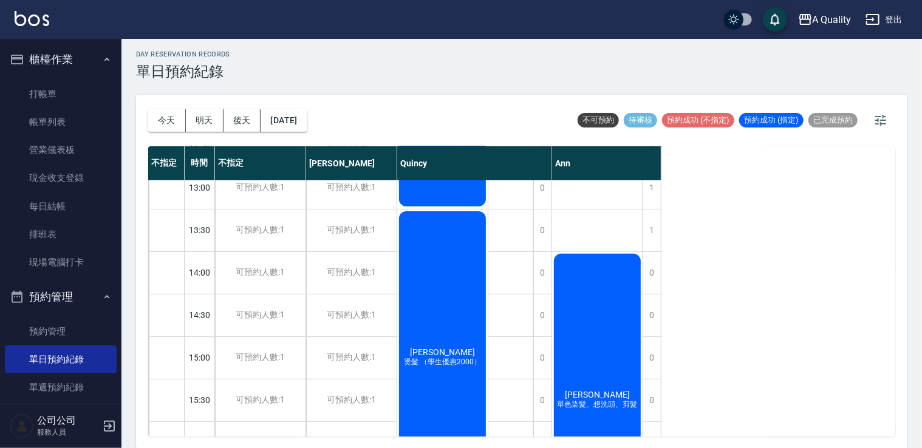
scroll to position [182, 0]
click at [488, 210] on div "王佳惠 單色染髮、想洗頭、剪髮" at bounding box center [442, 168] width 90 height 84
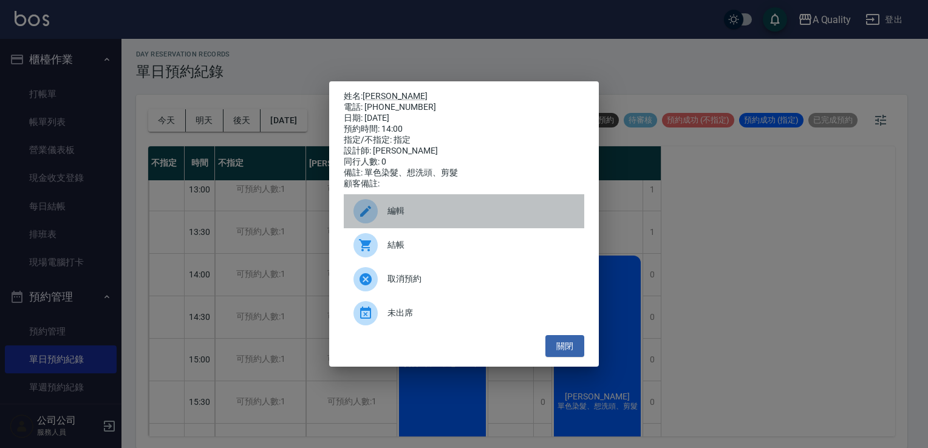
click at [407, 217] on span "編輯" at bounding box center [480, 211] width 187 height 13
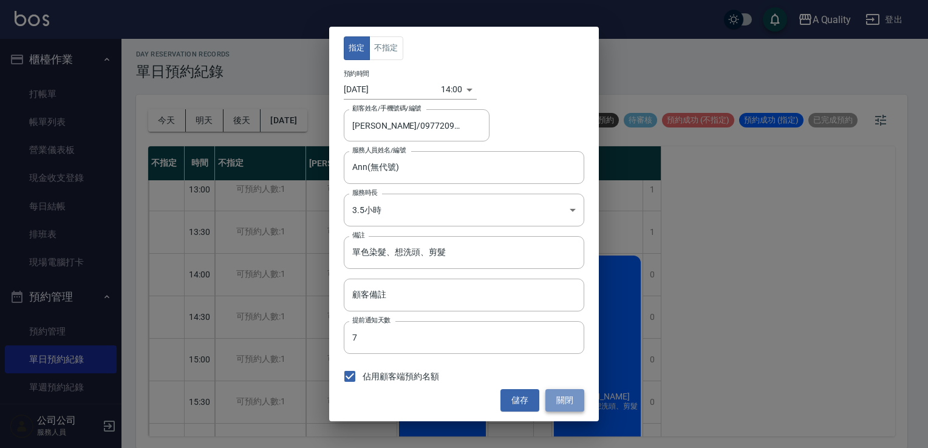
click at [573, 396] on button "關閉" at bounding box center [564, 400] width 39 height 22
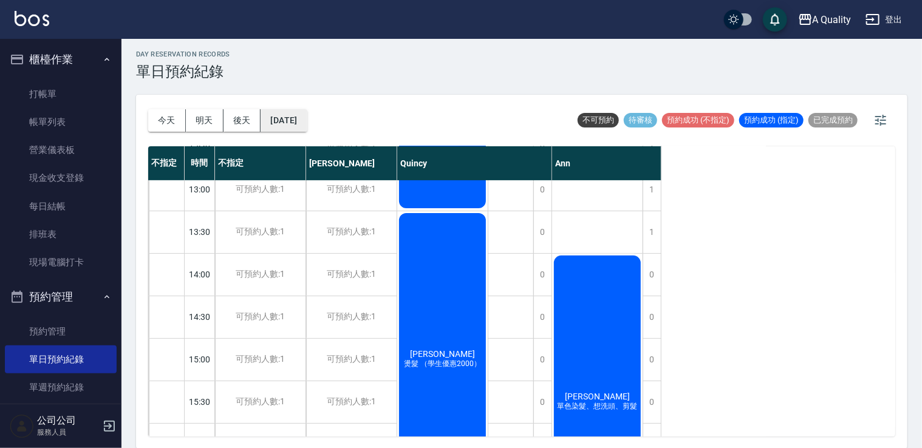
click at [307, 123] on button "2025/08/23" at bounding box center [283, 120] width 46 height 22
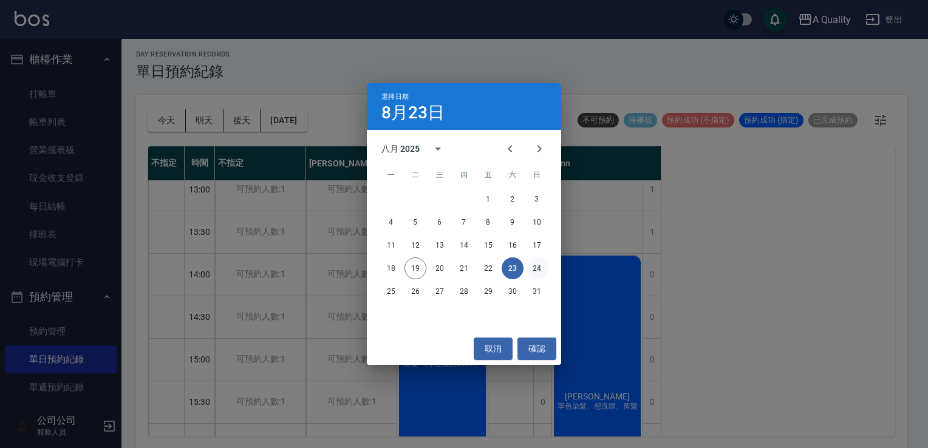
click at [538, 265] on button "24" at bounding box center [537, 268] width 22 height 22
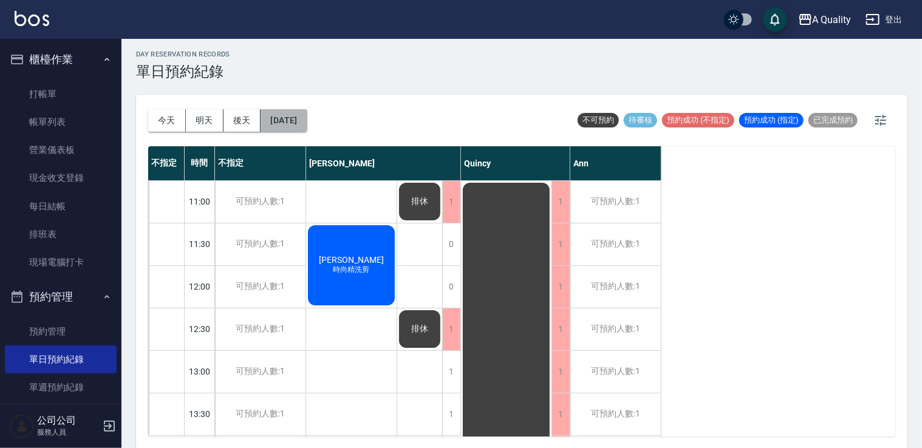
click at [295, 122] on button "2025/08/24" at bounding box center [283, 120] width 46 height 22
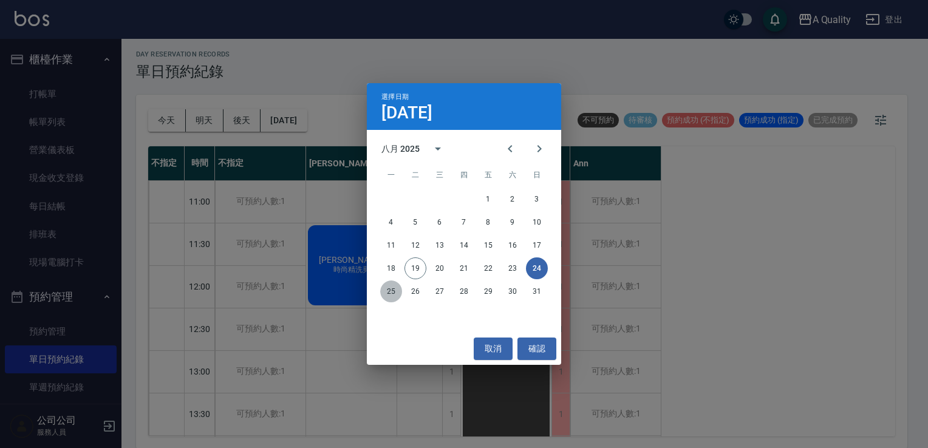
click at [396, 291] on button "25" at bounding box center [391, 292] width 22 height 22
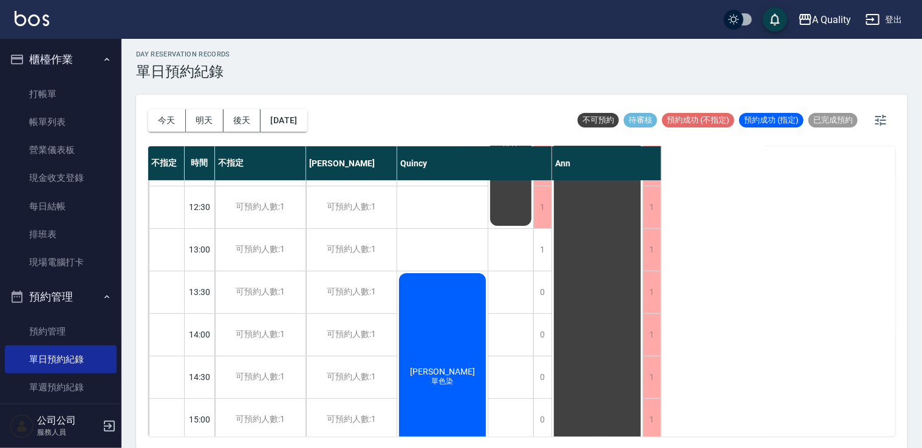
scroll to position [121, 0]
click at [540, 253] on div "1" at bounding box center [542, 251] width 18 height 42
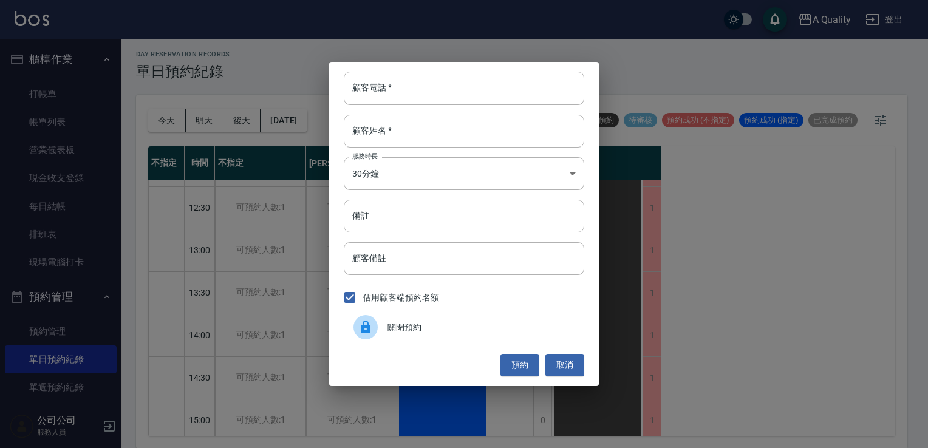
click at [415, 322] on span "關閉預約" at bounding box center [480, 327] width 187 height 13
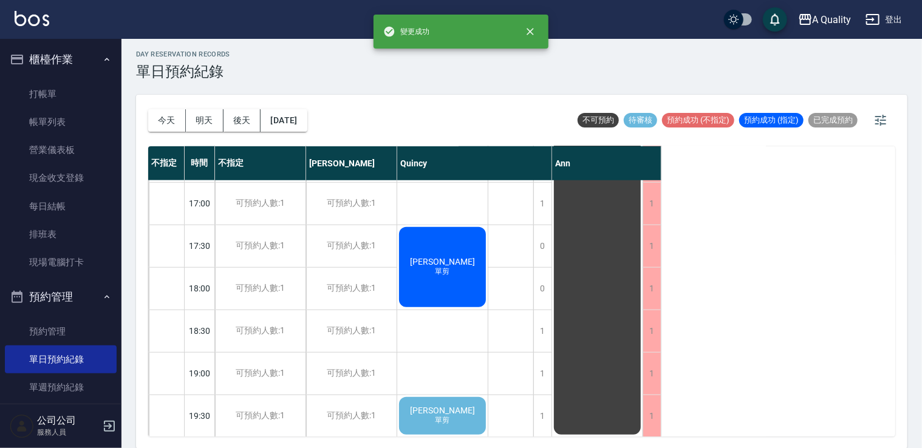
scroll to position [518, 0]
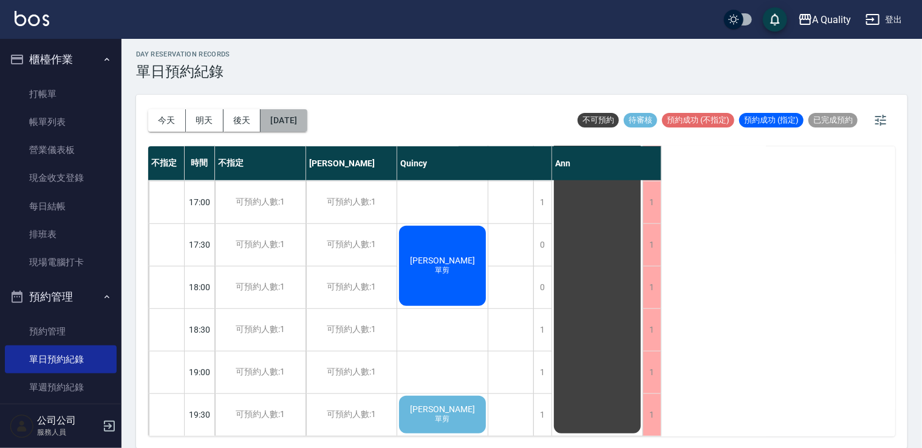
click at [301, 114] on button "2025/08/25" at bounding box center [283, 120] width 46 height 22
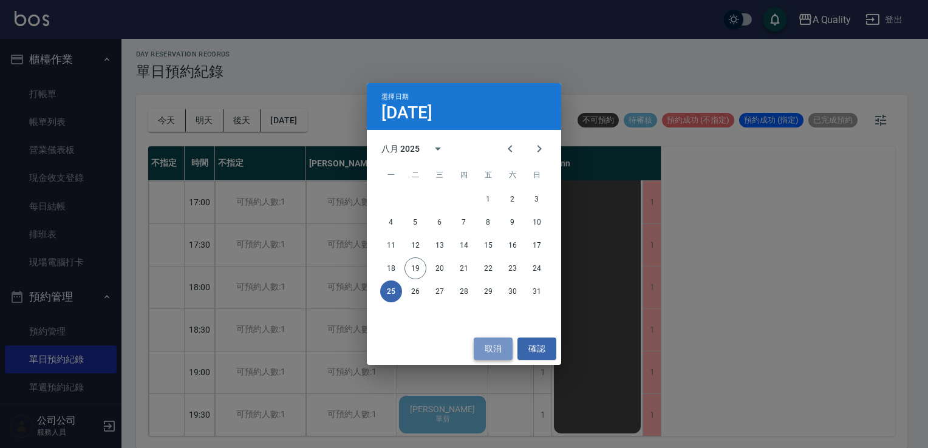
click at [503, 348] on button "取消" at bounding box center [493, 349] width 39 height 22
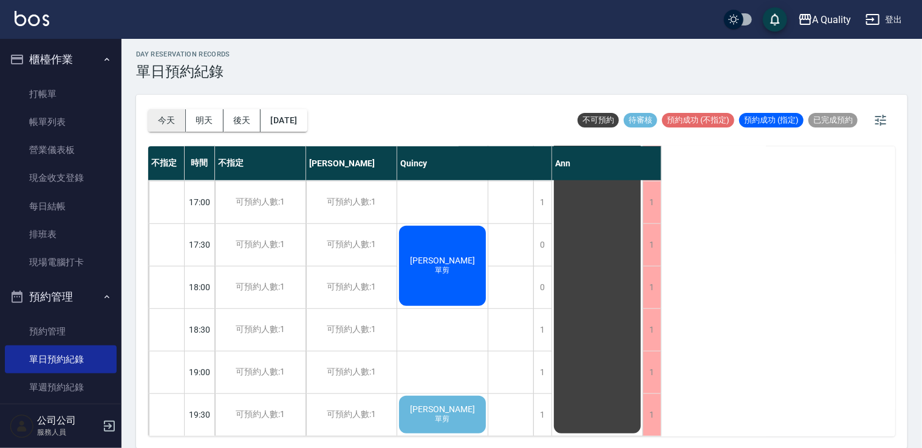
click at [166, 126] on button "今天" at bounding box center [167, 120] width 38 height 22
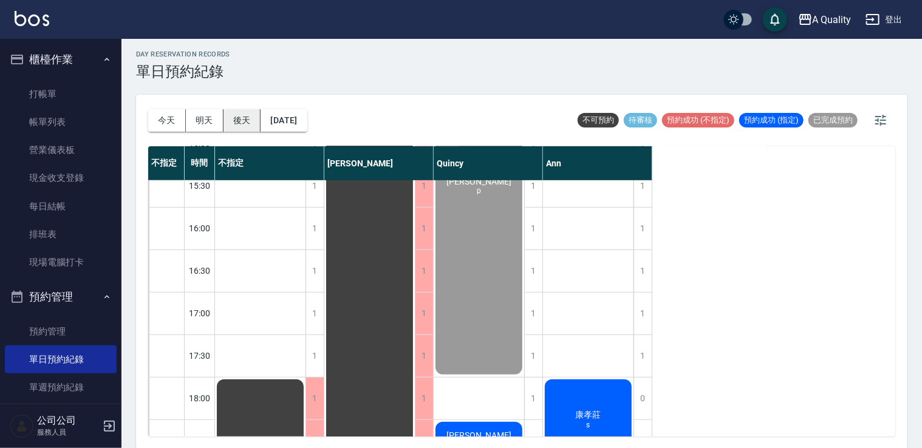
scroll to position [396, 0]
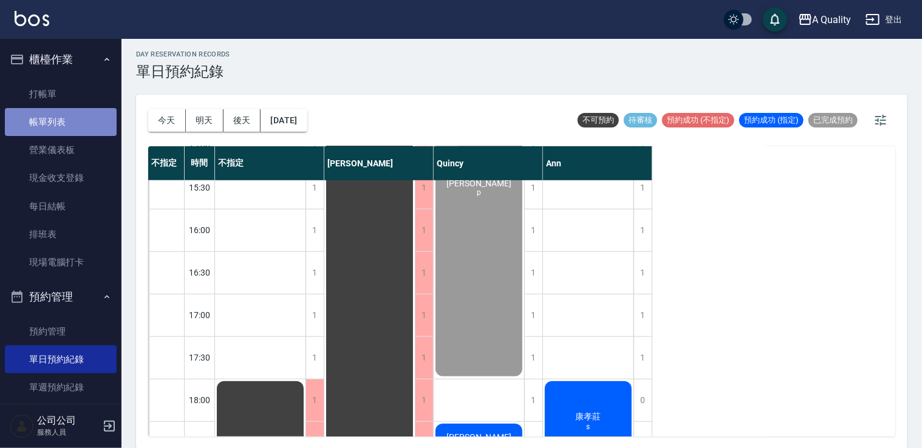
click at [60, 114] on link "帳單列表" at bounding box center [61, 122] width 112 height 28
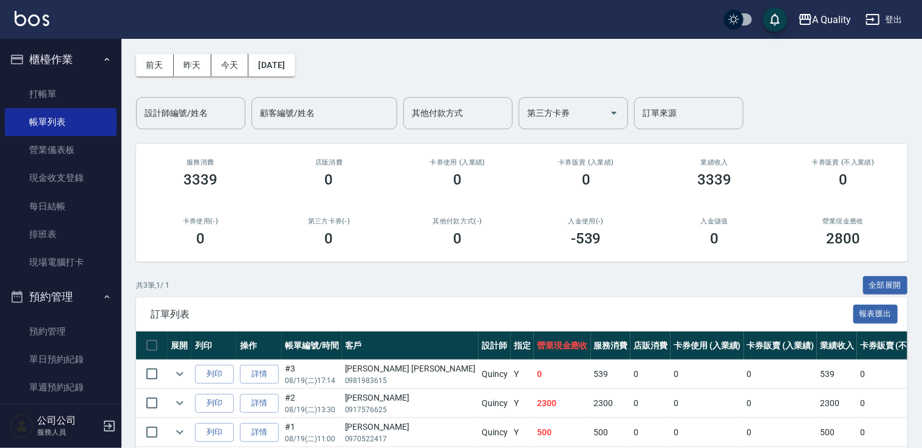
scroll to position [98, 0]
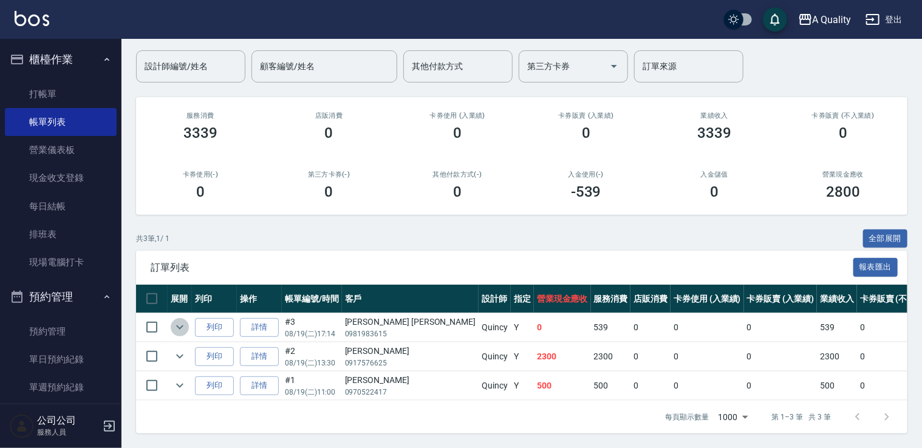
click at [185, 320] on icon "expand row" at bounding box center [179, 327] width 15 height 15
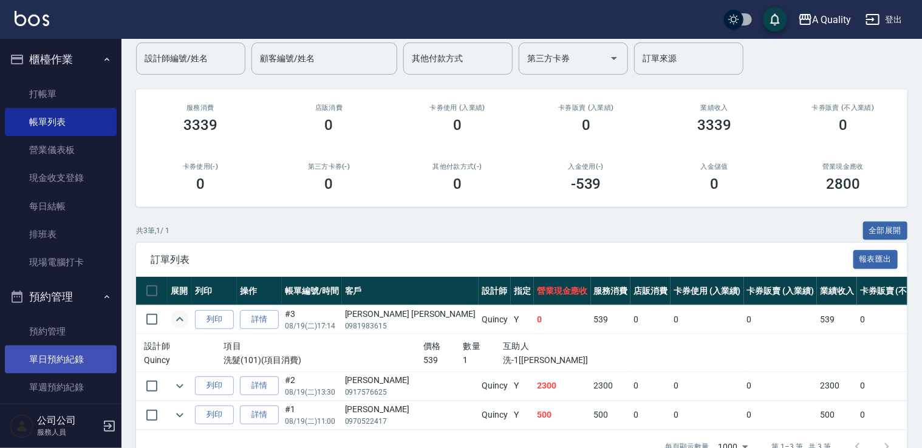
click at [70, 358] on link "單日預約紀錄" at bounding box center [61, 359] width 112 height 28
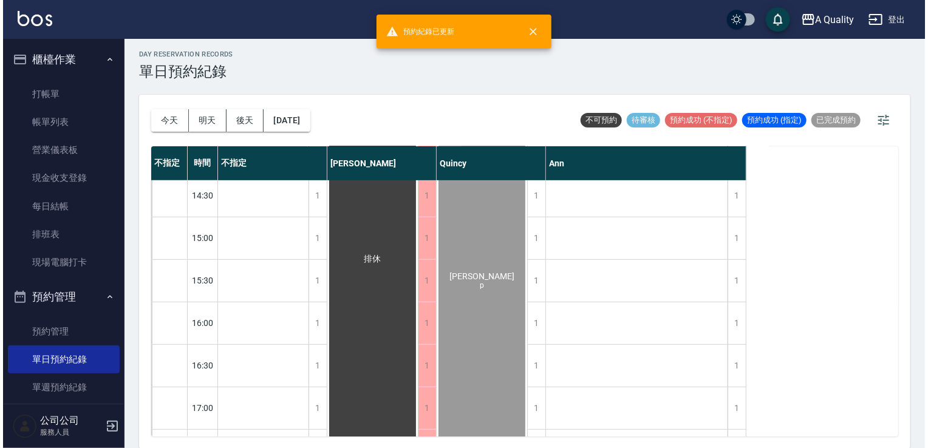
scroll to position [518, 0]
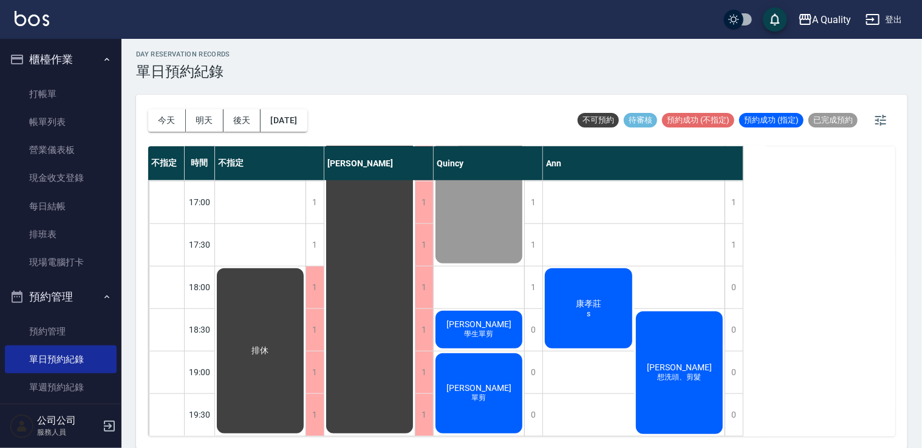
click at [305, 304] on div "康孝莊 s" at bounding box center [260, 351] width 90 height 169
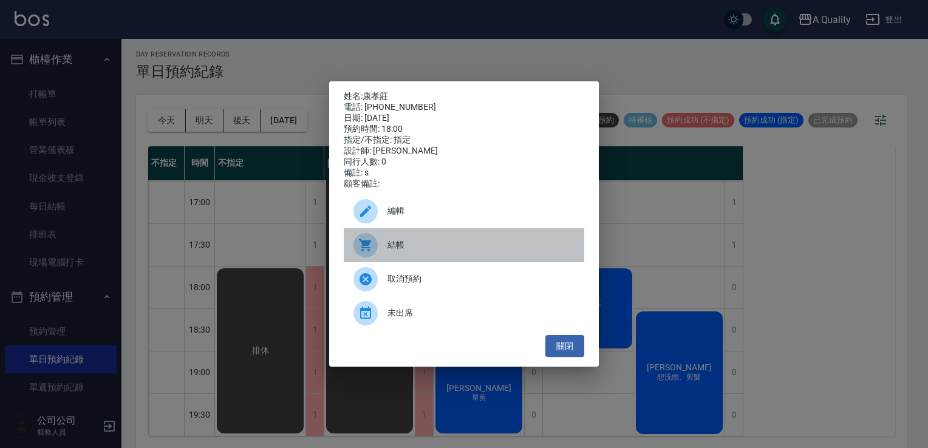
click at [533, 262] on div "結帳" at bounding box center [464, 245] width 240 height 34
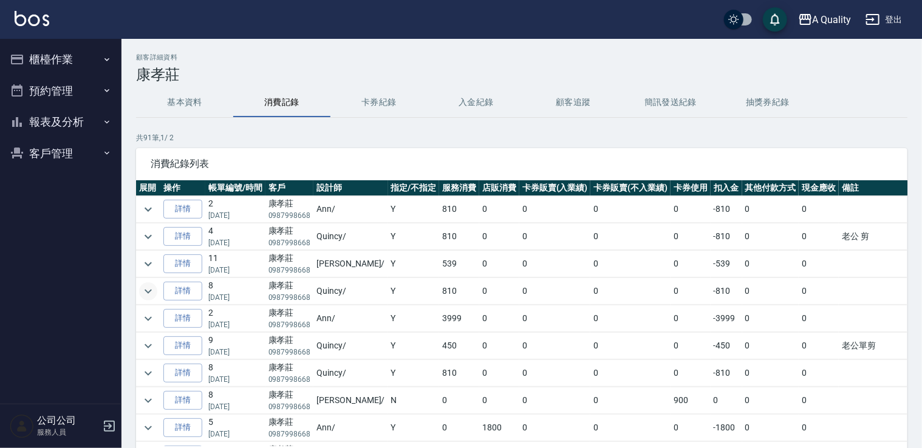
click at [150, 292] on icon "expand row" at bounding box center [148, 291] width 15 height 15
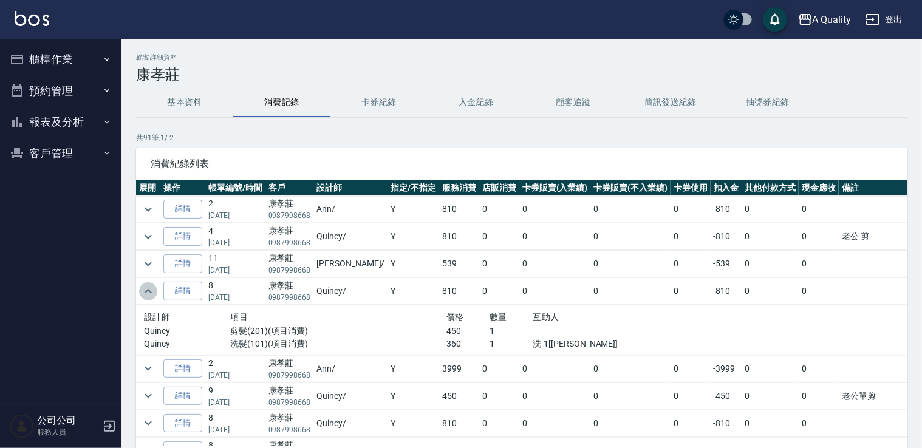
click at [150, 292] on icon "expand row" at bounding box center [148, 291] width 15 height 15
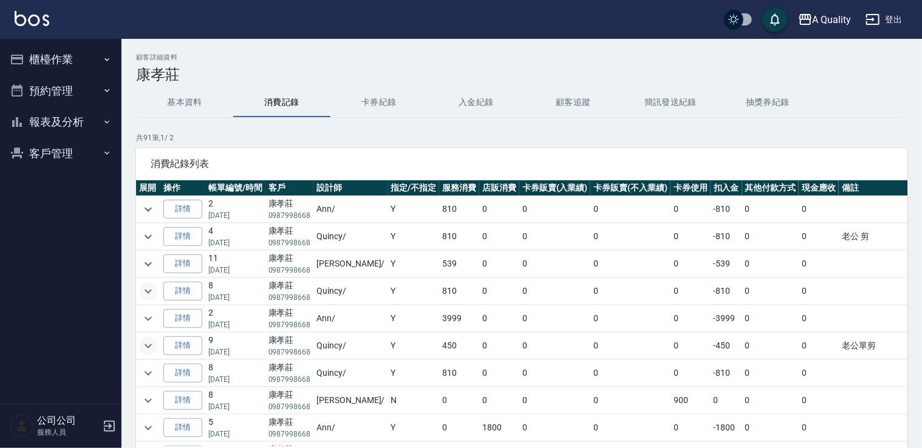
click at [141, 339] on icon "expand row" at bounding box center [148, 346] width 15 height 15
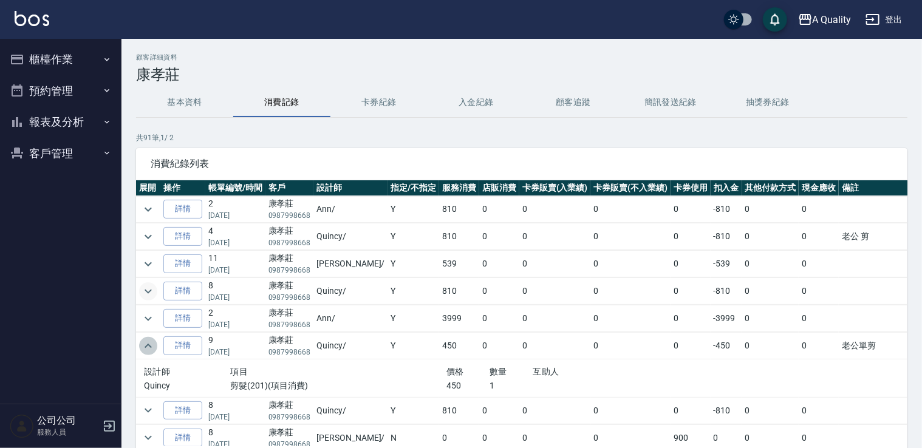
click at [141, 339] on icon "expand row" at bounding box center [148, 346] width 15 height 15
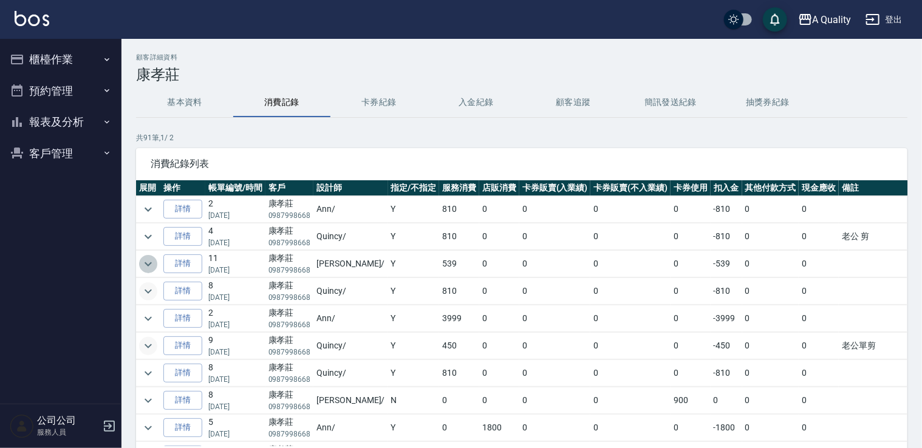
click at [150, 257] on icon "expand row" at bounding box center [148, 264] width 15 height 15
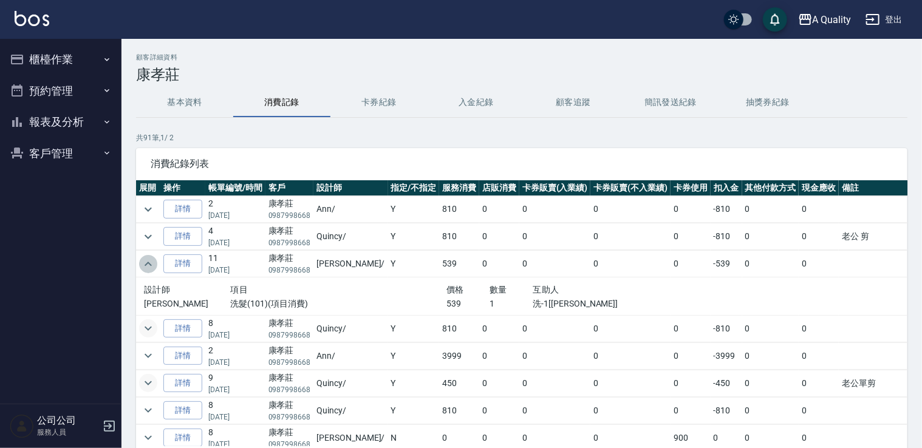
click at [150, 257] on icon "expand row" at bounding box center [148, 264] width 15 height 15
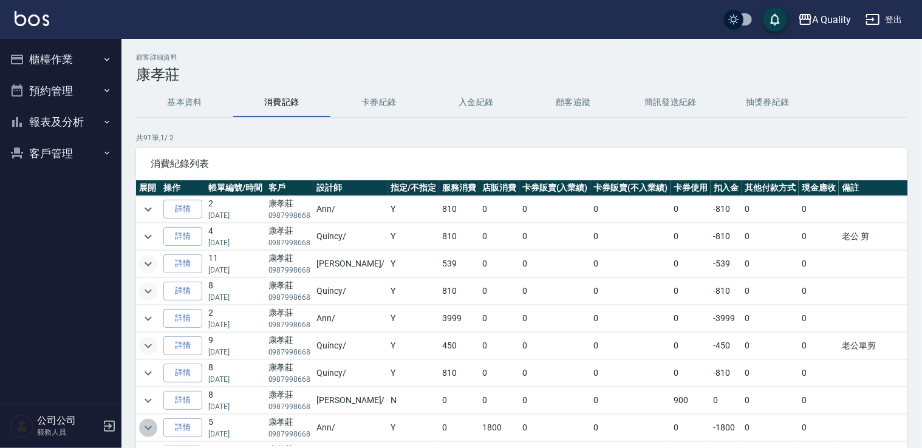
click at [145, 421] on icon "expand row" at bounding box center [148, 428] width 15 height 15
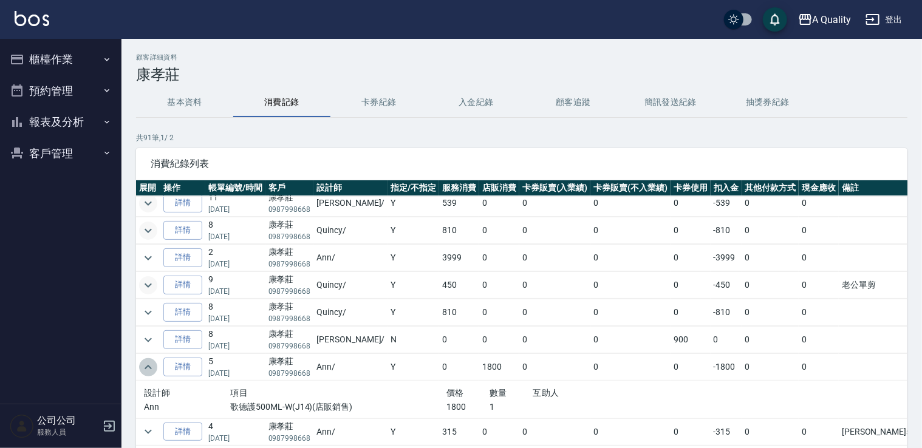
click at [148, 364] on icon "expand row" at bounding box center [148, 367] width 15 height 15
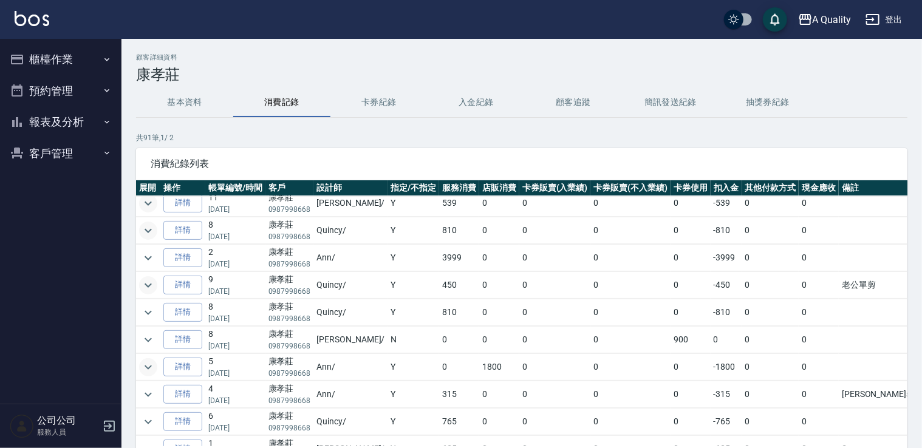
scroll to position [0, 0]
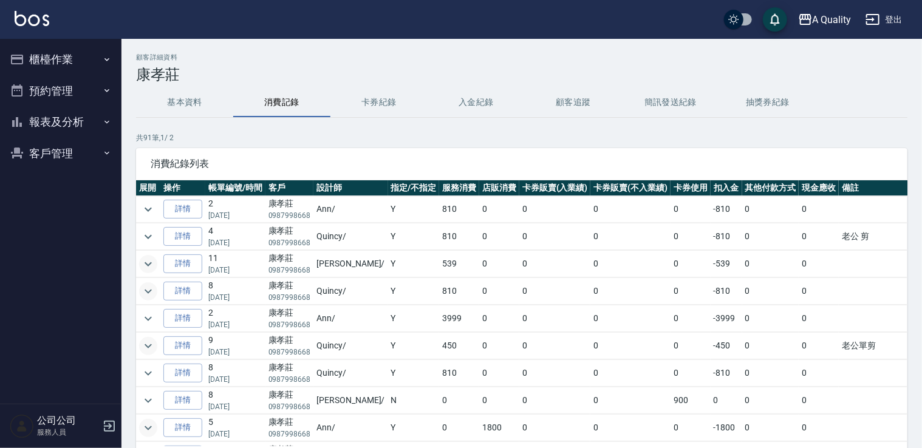
click at [69, 92] on button "預約管理" at bounding box center [61, 91] width 112 height 32
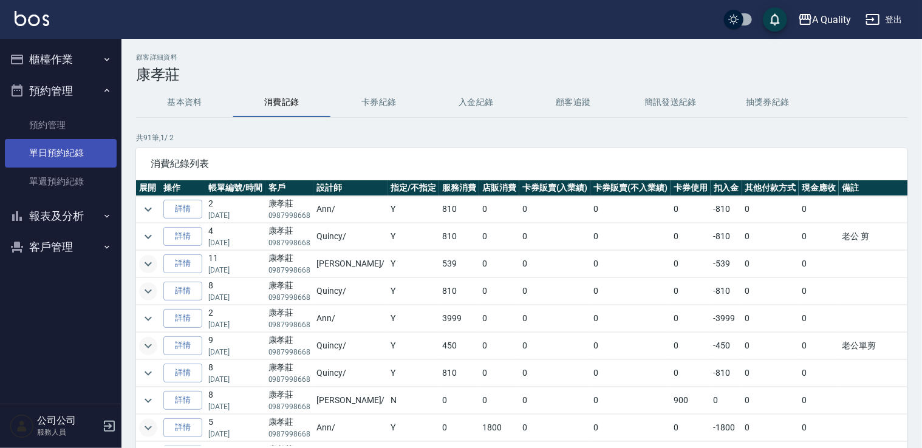
click at [75, 141] on link "單日預約紀錄" at bounding box center [61, 153] width 112 height 28
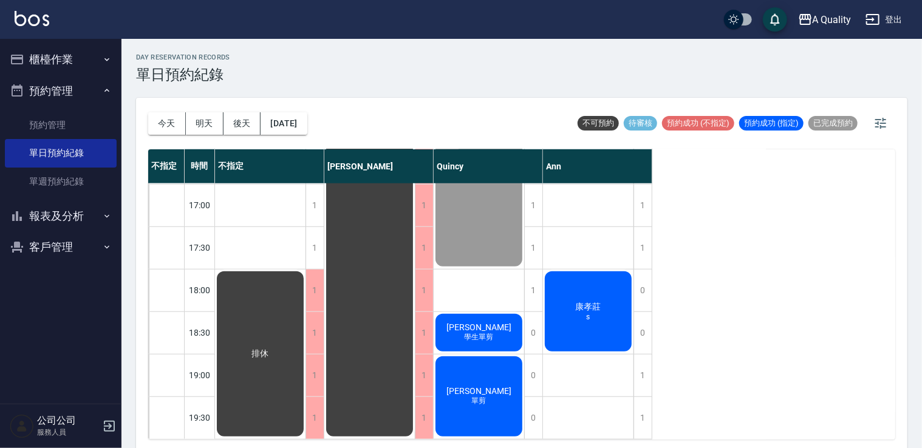
scroll to position [3, 0]
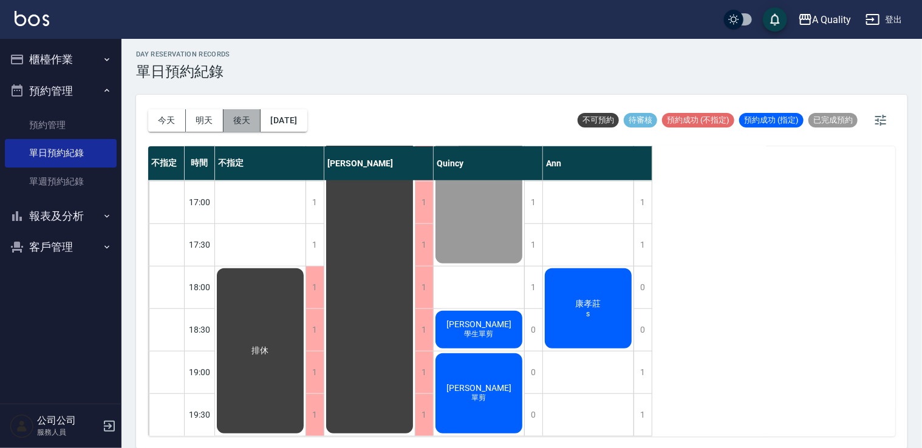
click at [226, 128] on button "後天" at bounding box center [242, 120] width 38 height 22
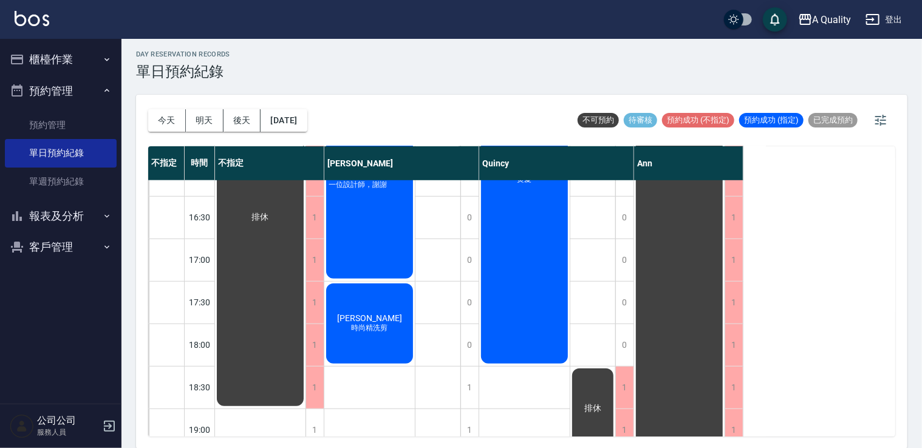
scroll to position [518, 0]
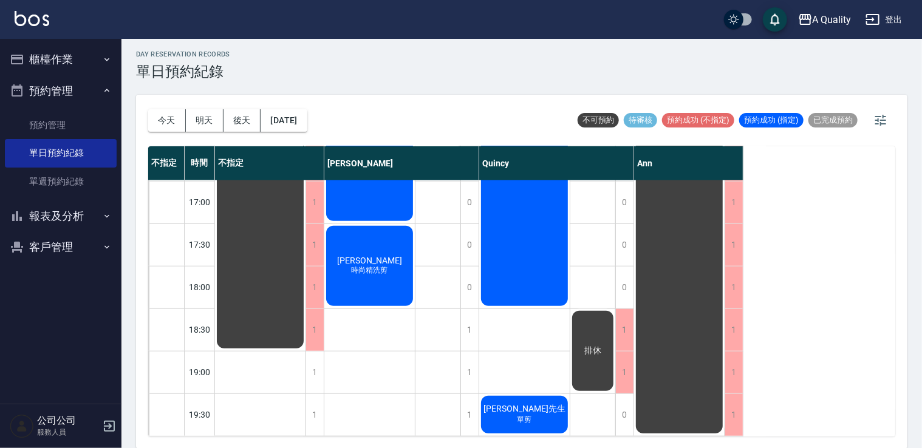
click at [305, 350] on div "林先生 單剪" at bounding box center [260, 159] width 90 height 381
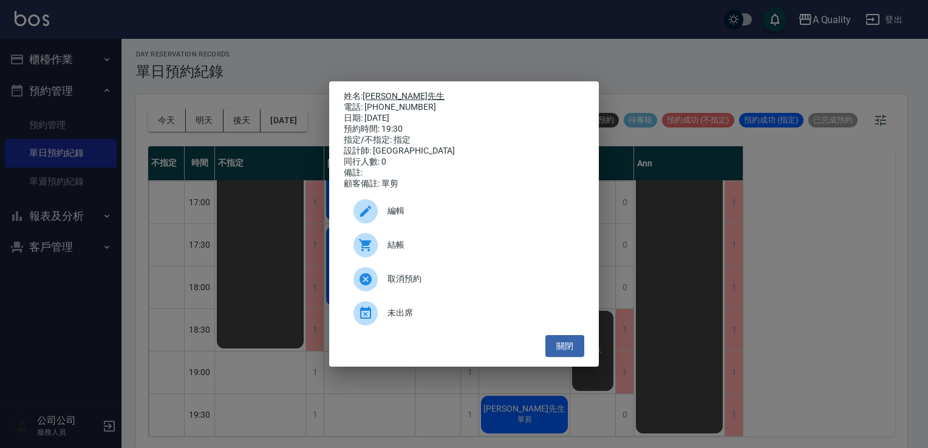
click at [381, 94] on link "林先生" at bounding box center [403, 96] width 82 height 10
click at [570, 350] on button "關閉" at bounding box center [564, 346] width 39 height 22
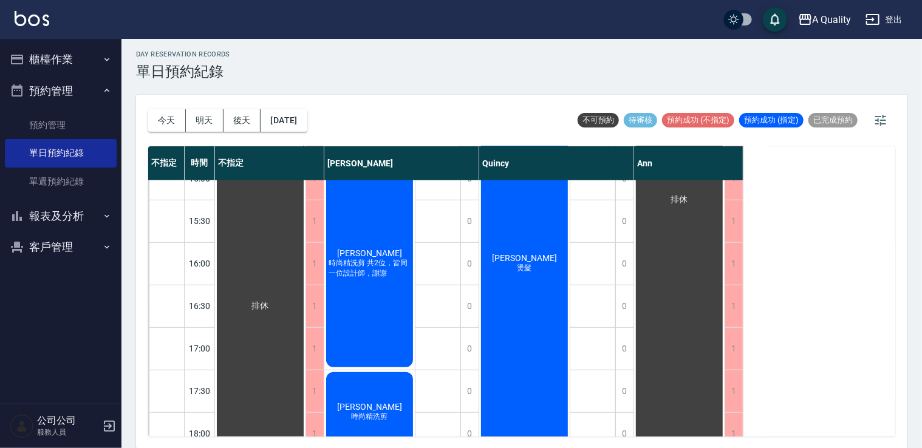
scroll to position [425, 0]
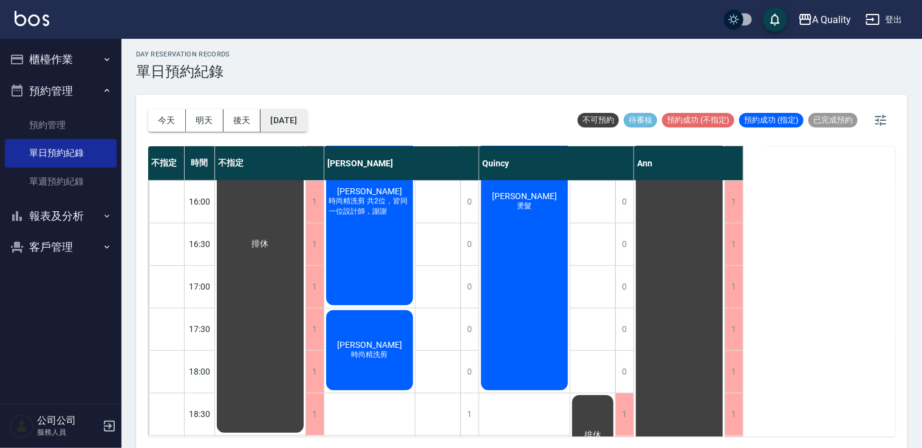
click at [284, 113] on button "2025/08/21" at bounding box center [283, 120] width 46 height 22
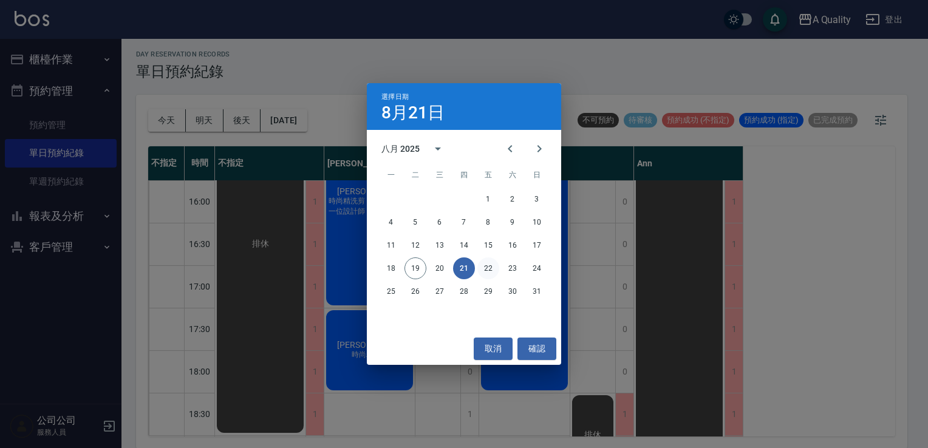
click at [482, 266] on button "22" at bounding box center [488, 268] width 22 height 22
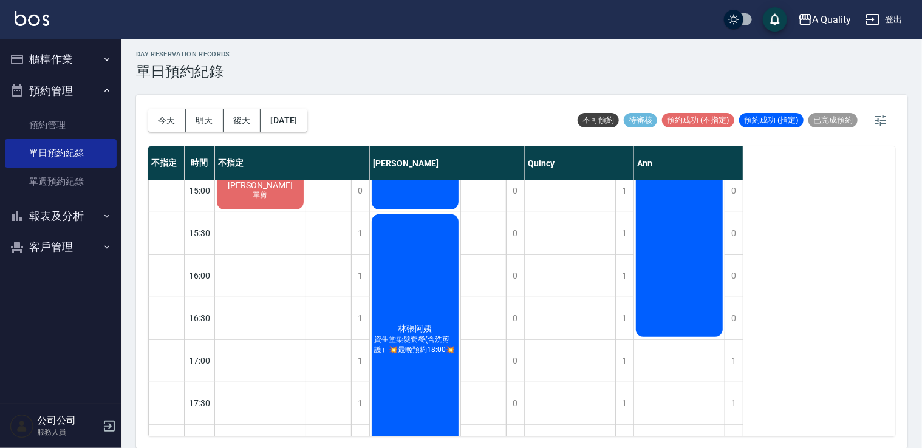
scroll to position [364, 0]
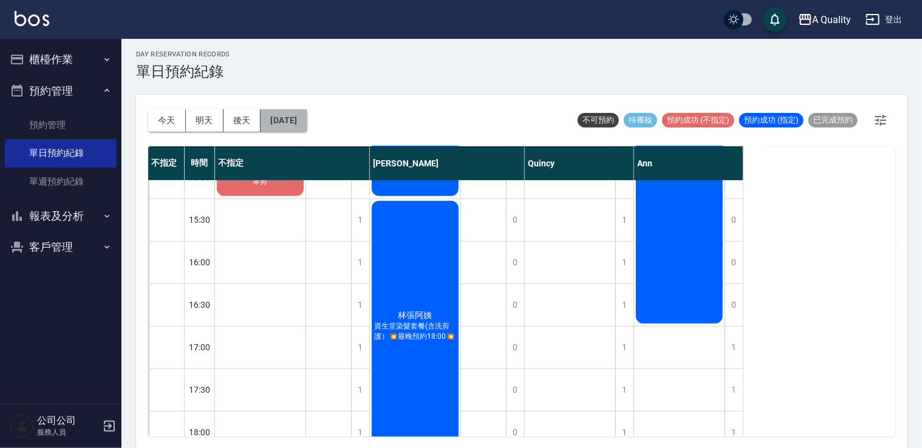
click at [307, 114] on button "2025/08/22" at bounding box center [283, 120] width 46 height 22
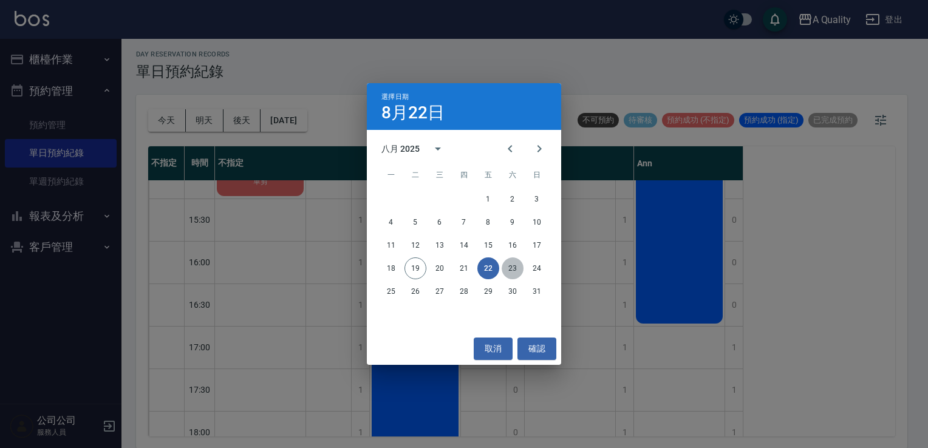
click at [512, 268] on button "23" at bounding box center [513, 268] width 22 height 22
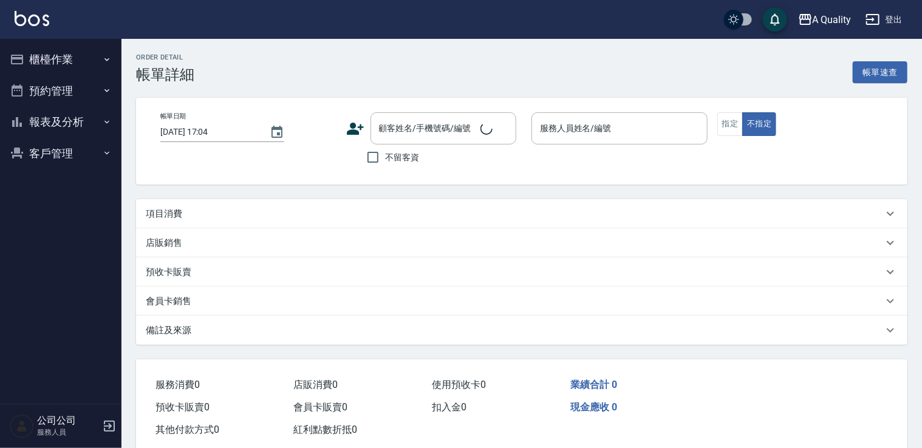
type input "2025/08/18 18:00"
type input "Taylor(無代號)"
type input "sc"
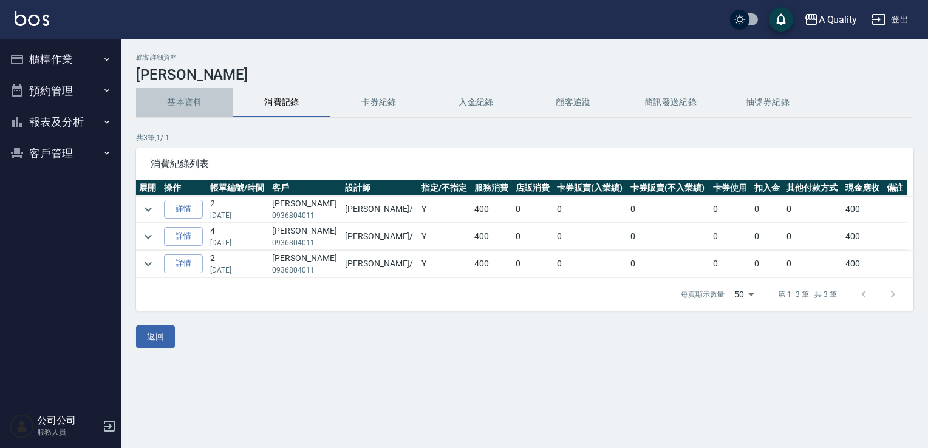
click at [152, 107] on button "基本資料" at bounding box center [184, 102] width 97 height 29
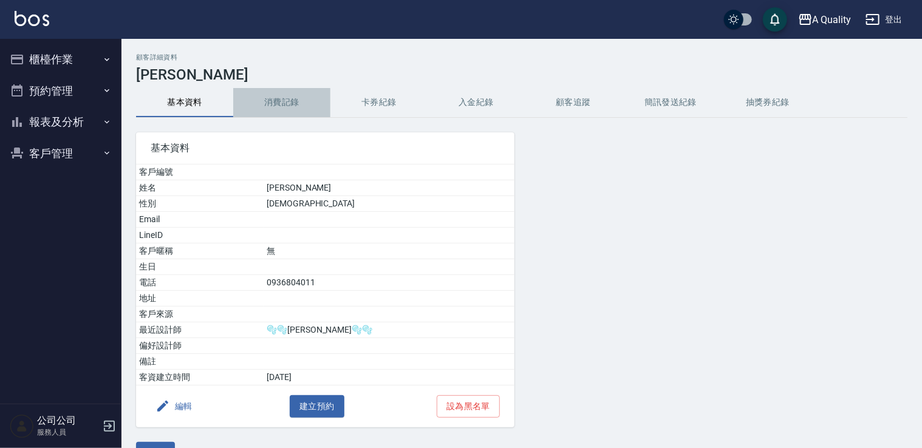
click at [243, 99] on button "消費記錄" at bounding box center [281, 102] width 97 height 29
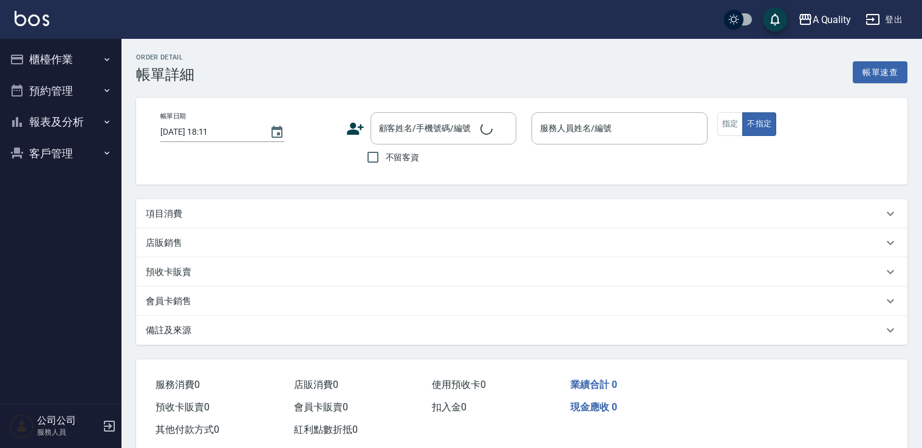
type input "2025/08/19 18:00"
type input "Ann(無代號)"
type input "s"
type input "康孝莊/0987998668/000605"
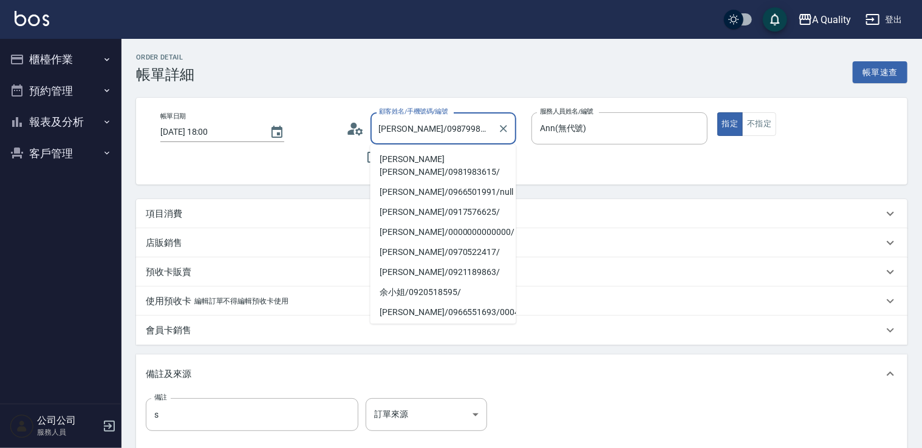
drag, startPoint x: 407, startPoint y: 128, endPoint x: 457, endPoint y: 129, distance: 49.8
click at [457, 129] on input "康孝莊/0987998668/000605" at bounding box center [434, 128] width 117 height 21
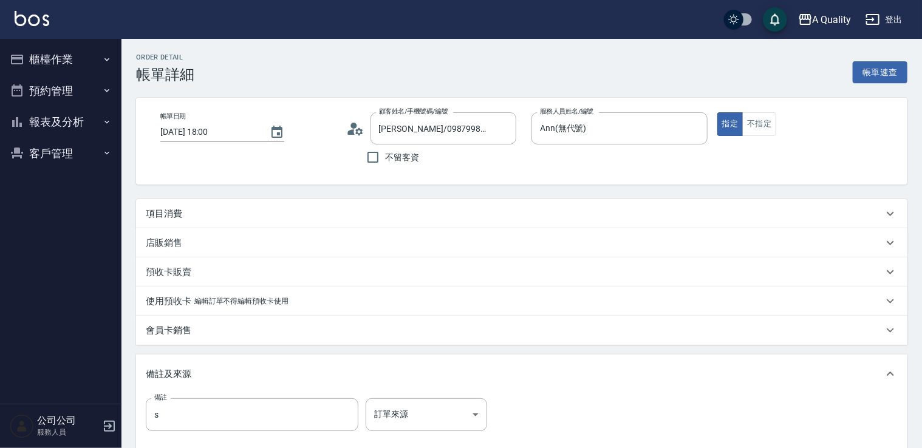
drag, startPoint x: 454, startPoint y: 128, endPoint x: 424, endPoint y: 92, distance: 46.6
click at [425, 92] on div "Order detail 帳單詳細 帳單速查 帳單日期 2025/08/19 18:00 顧客姓名/手機號碼/編號 康孝莊/0987998668/000605…" at bounding box center [521, 310] width 800 height 542
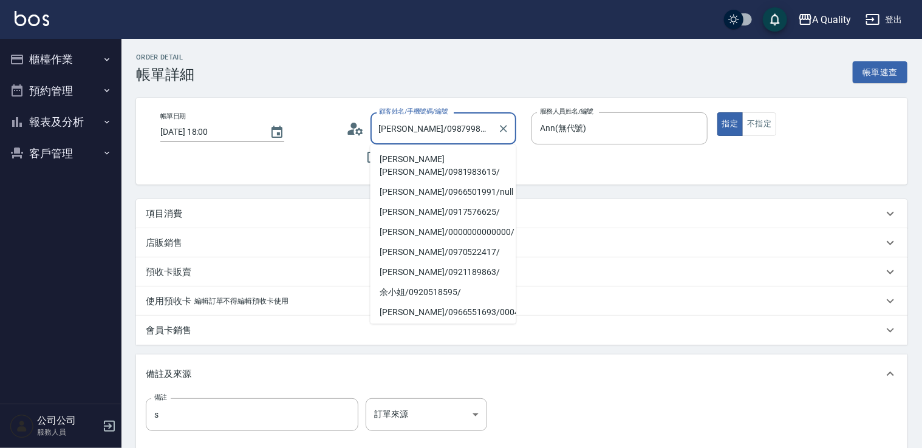
drag, startPoint x: 408, startPoint y: 127, endPoint x: 452, endPoint y: 128, distance: 44.3
click at [452, 128] on input "康孝莊/0987998668/000605" at bounding box center [434, 128] width 117 height 21
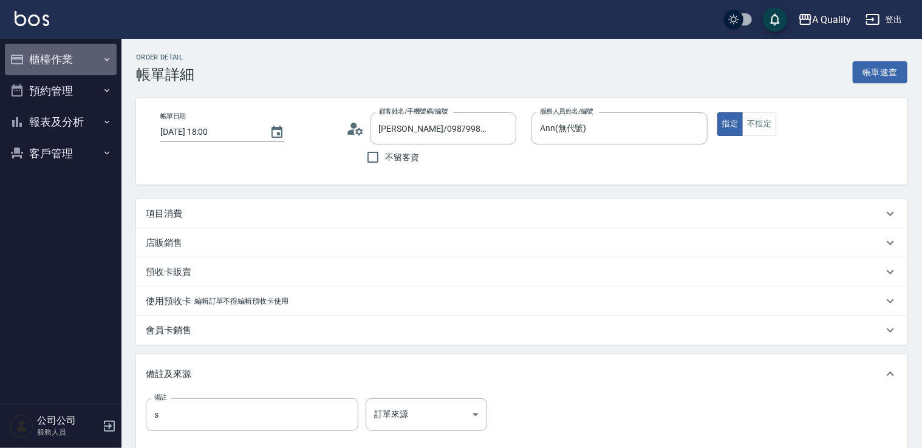
click at [66, 55] on button "櫃檯作業" at bounding box center [61, 60] width 112 height 32
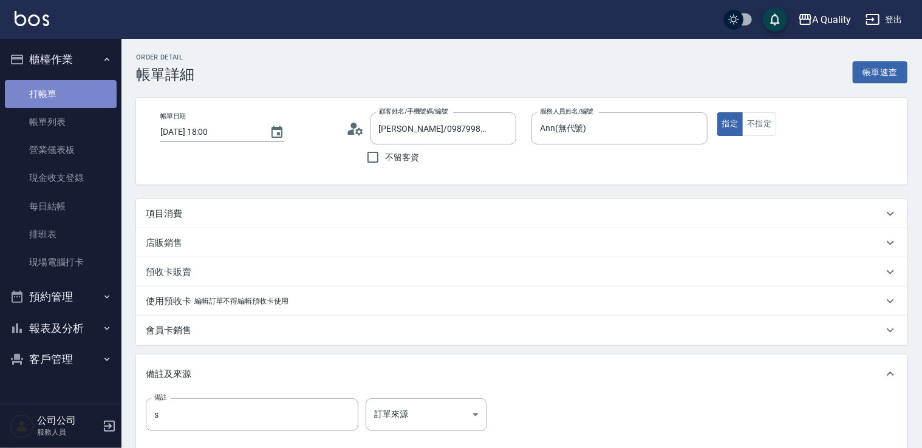
drag, startPoint x: 66, startPoint y: 95, endPoint x: 92, endPoint y: 94, distance: 26.1
click at [66, 95] on link "打帳單" at bounding box center [61, 94] width 112 height 28
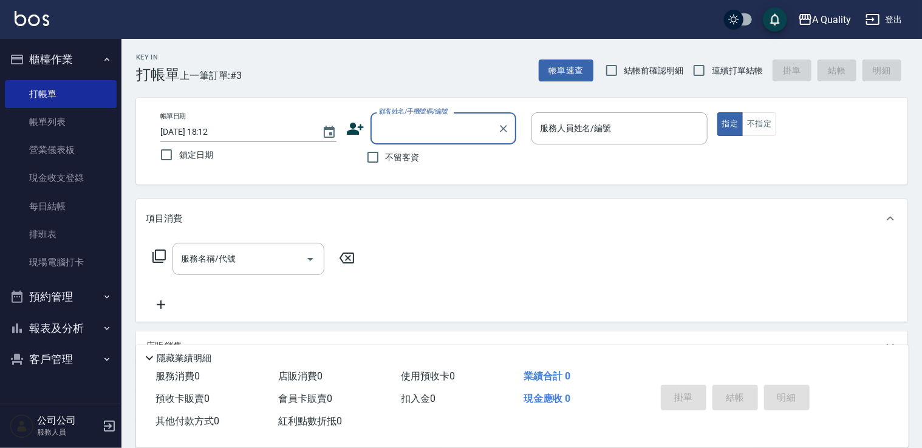
click at [399, 128] on input "顧客姓名/手機號碼/編號" at bounding box center [434, 128] width 117 height 21
click at [453, 158] on li "康孝莊/0987998668/000605" at bounding box center [443, 159] width 146 height 20
type input "康孝莊/0987998668/000605"
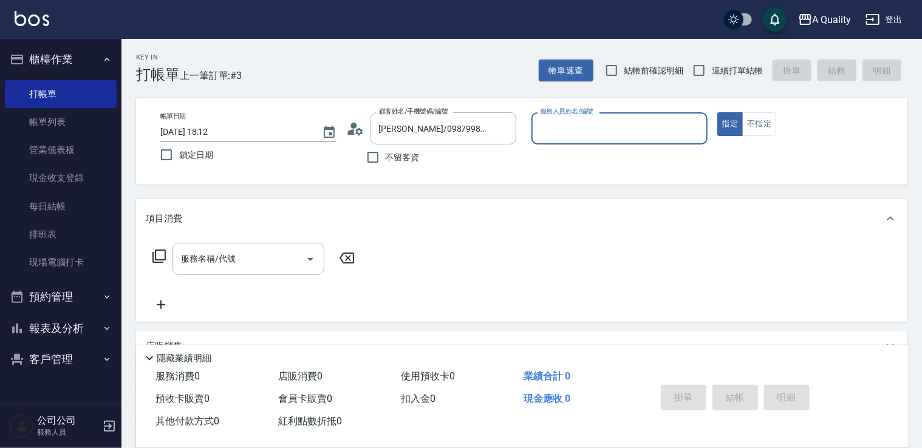
type input "Ann(無代號)"
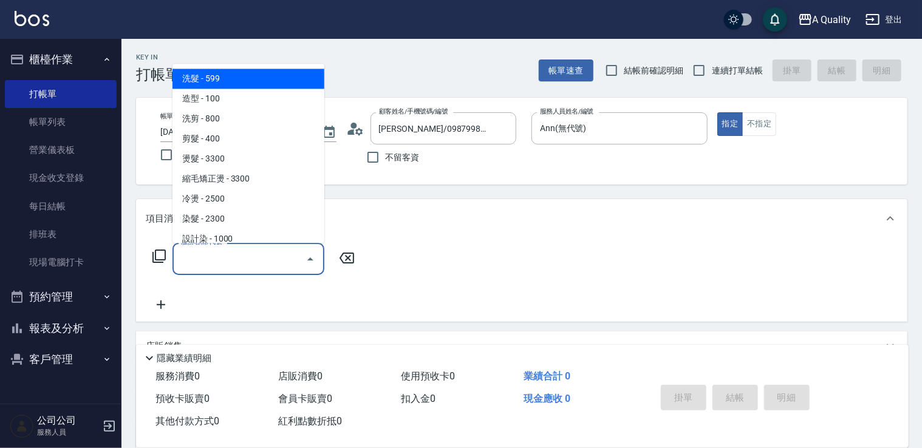
click at [253, 245] on div "服務名稱/代號" at bounding box center [248, 259] width 152 height 32
click at [226, 254] on input "服務名稱/代號" at bounding box center [239, 258] width 123 height 21
click at [228, 84] on span "洗髮 - 599" at bounding box center [248, 79] width 152 height 20
type input "洗髮(101)"
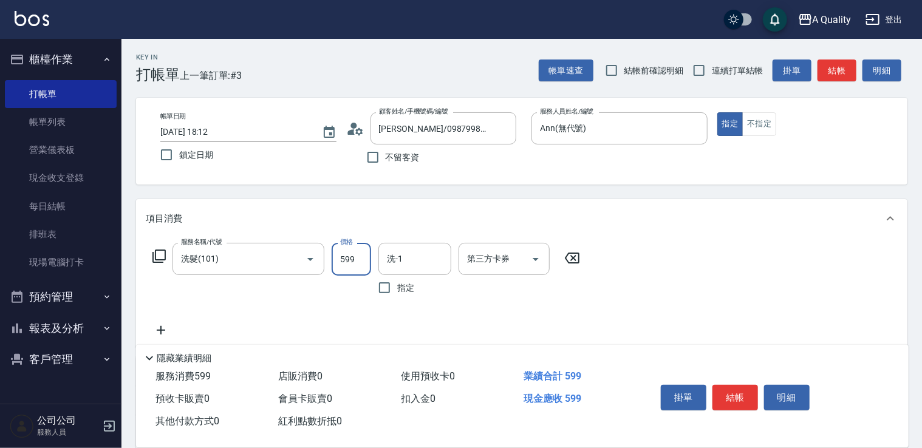
click at [357, 253] on input "599" at bounding box center [351, 259] width 39 height 33
type input "360"
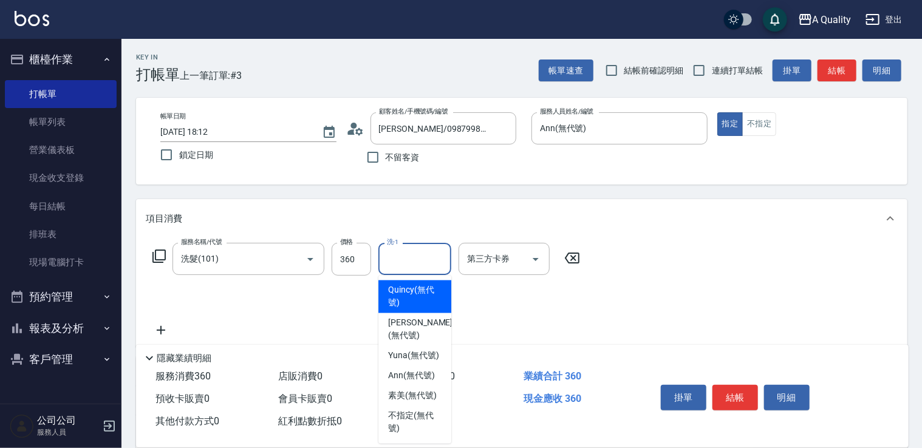
click at [397, 266] on input "洗-1" at bounding box center [415, 258] width 62 height 21
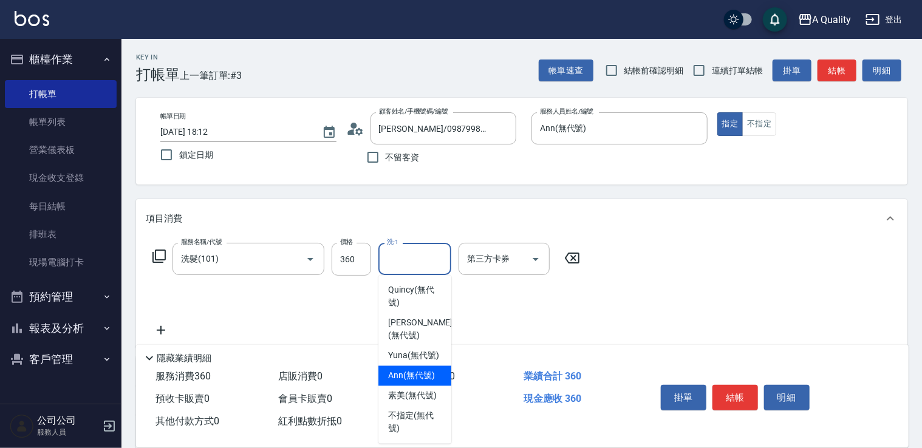
click at [410, 366] on div "Ann (無代號)" at bounding box center [414, 376] width 73 height 20
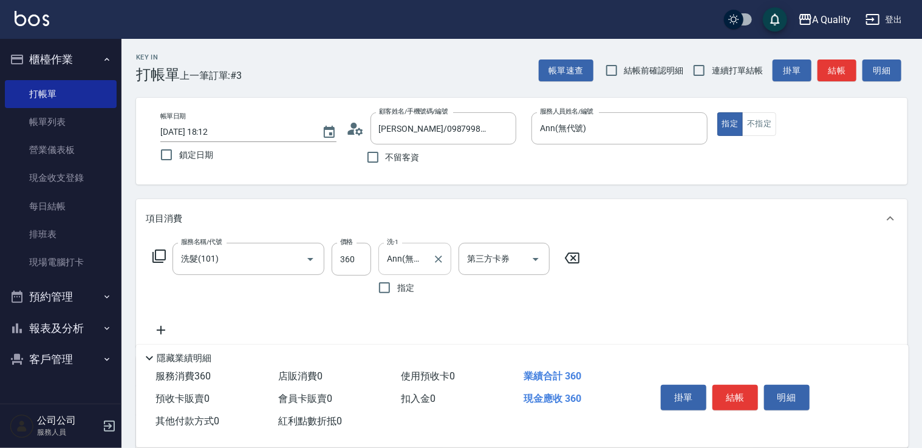
drag, startPoint x: 409, startPoint y: 240, endPoint x: 410, endPoint y: 251, distance: 11.0
click at [409, 246] on div "服務名稱/代號 洗髮(101) 服務名稱/代號 價格 360 價格 洗-1 Ann(無代號) 洗-1 指定 第三方卡券 第三方卡券" at bounding box center [521, 292] width 771 height 109
click at [415, 262] on input "Ann(無代號)" at bounding box center [406, 258] width 44 height 21
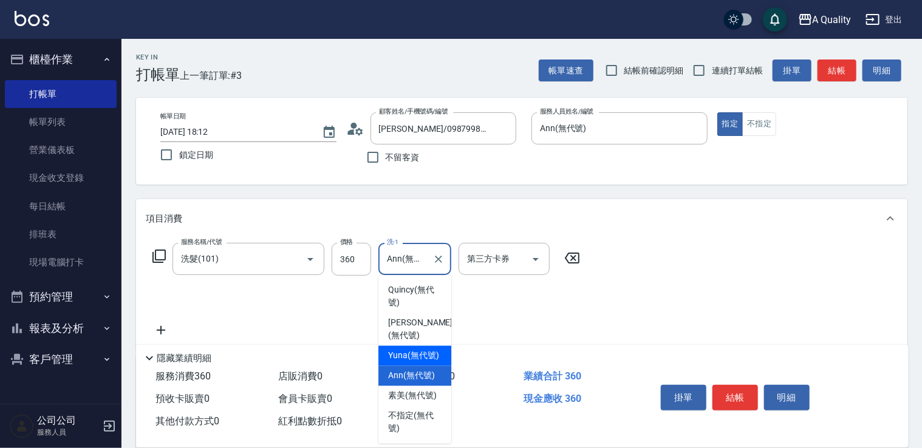
drag, startPoint x: 416, startPoint y: 354, endPoint x: 398, endPoint y: 343, distance: 20.7
click at [413, 351] on span "Yuna (無代號)" at bounding box center [413, 356] width 51 height 13
type input "Yuna(無代號)"
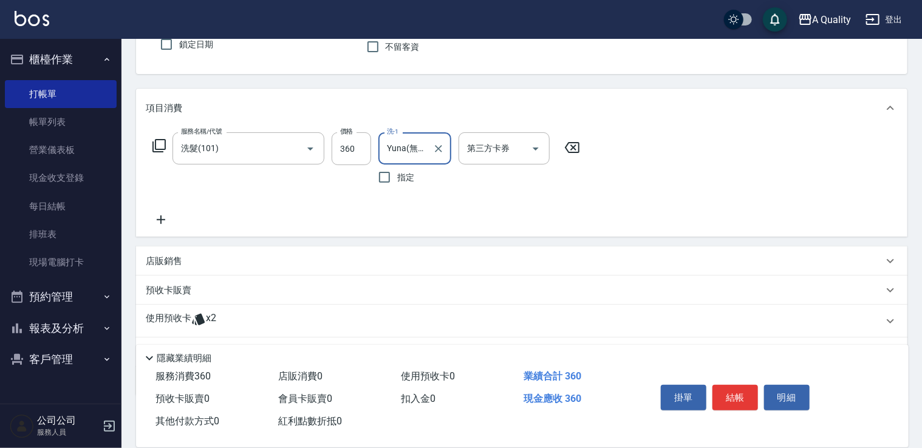
scroll to position [173, 0]
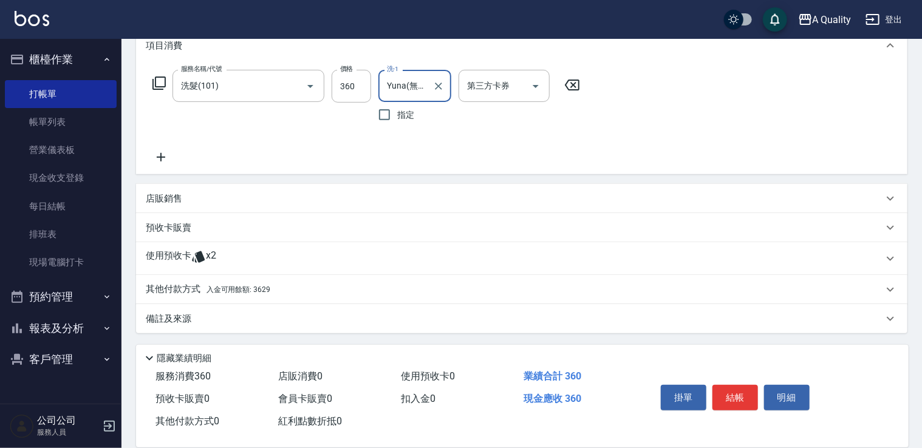
click at [205, 291] on p "其他付款方式 入金可用餘額: 3629" at bounding box center [208, 289] width 124 height 13
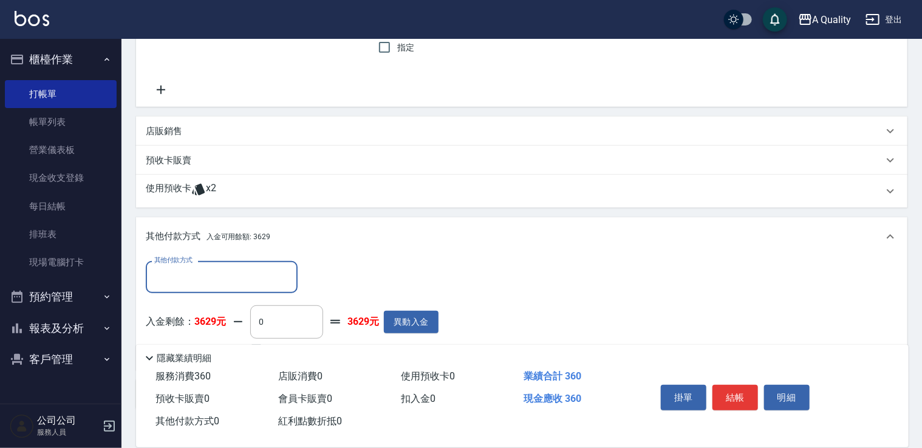
scroll to position [316, 0]
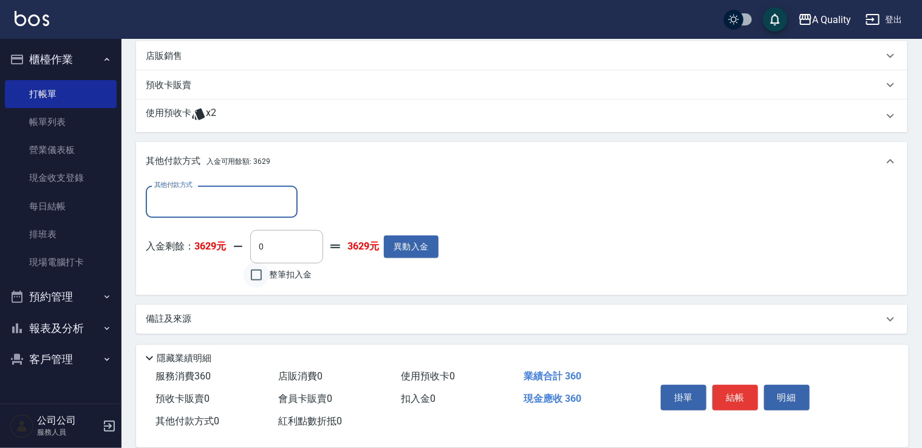
click at [260, 277] on input "整筆扣入金" at bounding box center [256, 275] width 26 height 26
checkbox input "true"
type input "360"
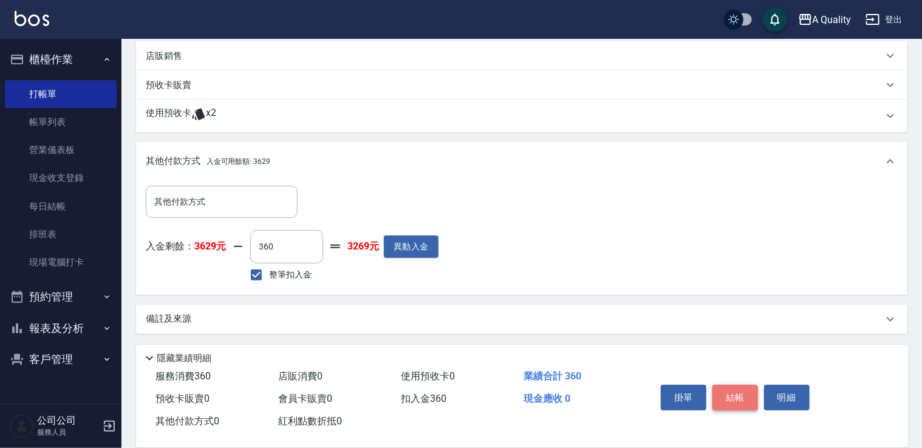
click at [728, 400] on button "結帳" at bounding box center [735, 398] width 46 height 26
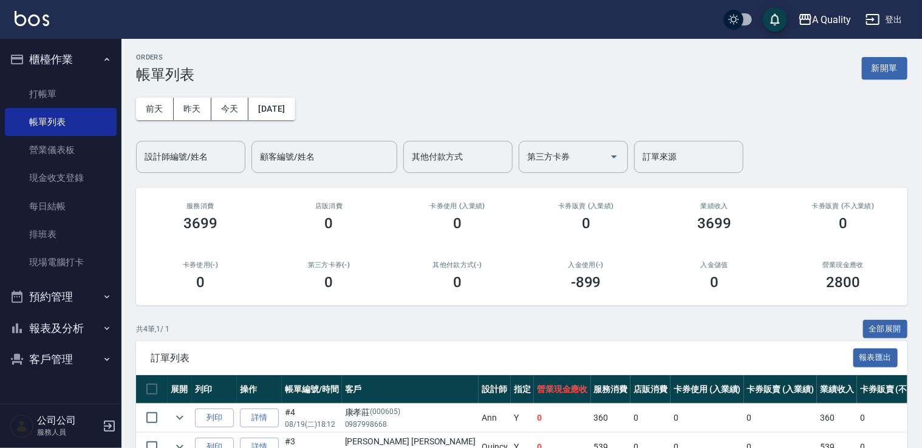
click at [51, 293] on button "預約管理" at bounding box center [61, 297] width 112 height 32
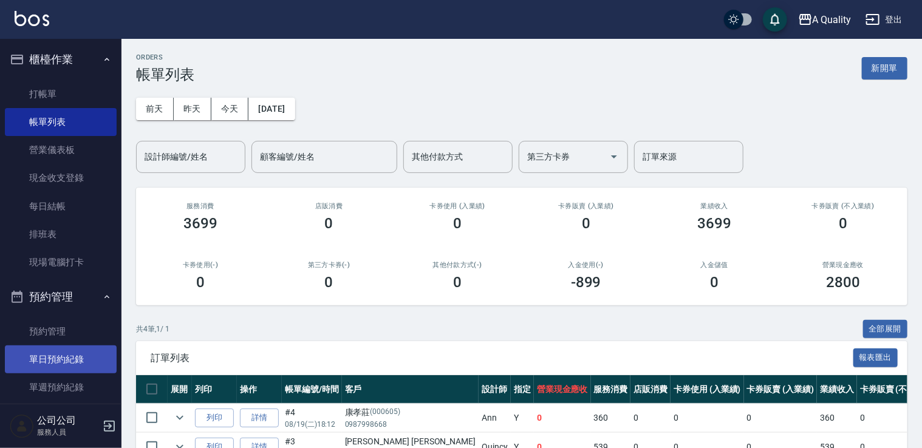
click at [80, 359] on link "單日預約紀錄" at bounding box center [61, 359] width 112 height 28
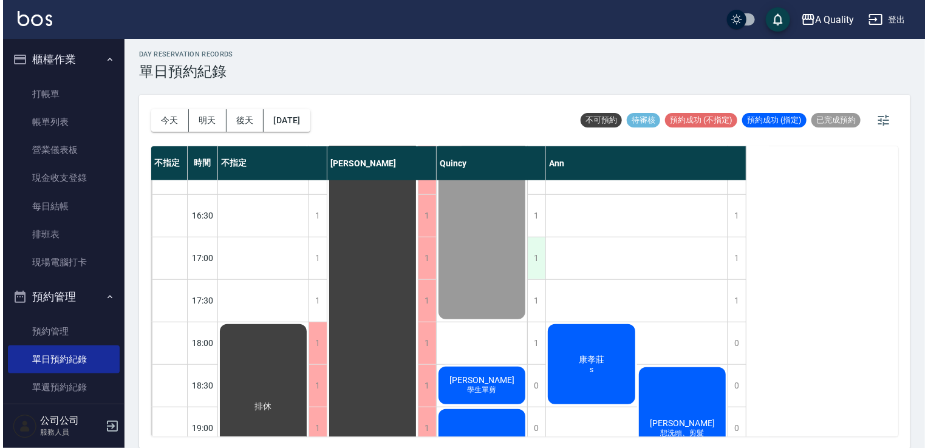
scroll to position [518, 0]
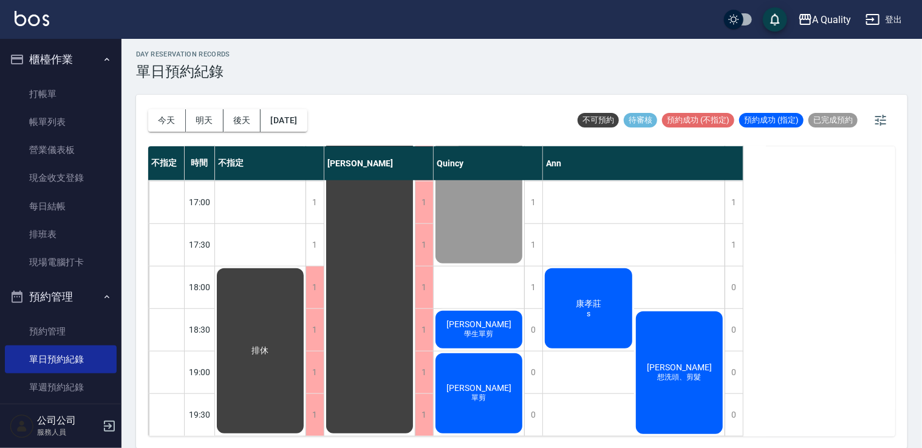
click at [271, 345] on span "[PERSON_NAME]" at bounding box center [261, 350] width 22 height 11
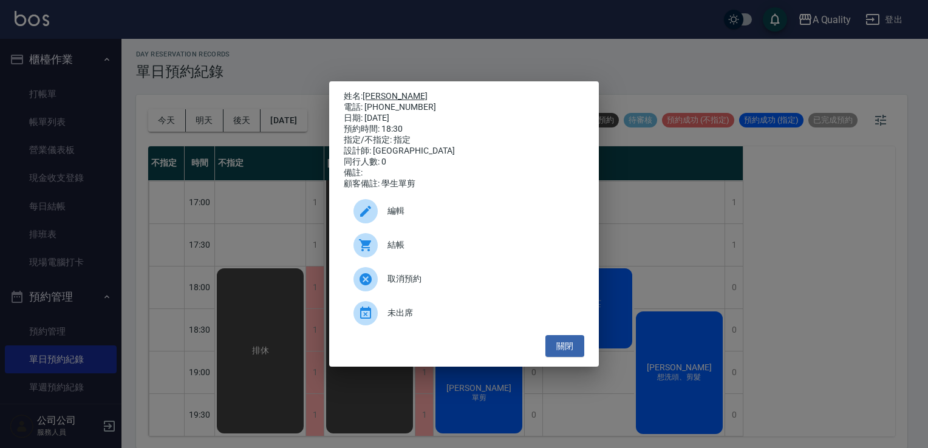
click at [378, 92] on link "[PERSON_NAME]" at bounding box center [394, 96] width 65 height 10
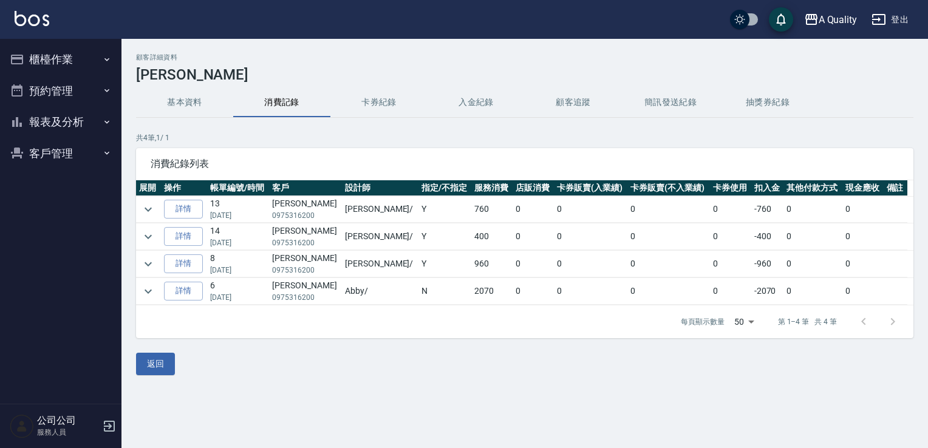
click at [478, 104] on button "入金紀錄" at bounding box center [475, 102] width 97 height 29
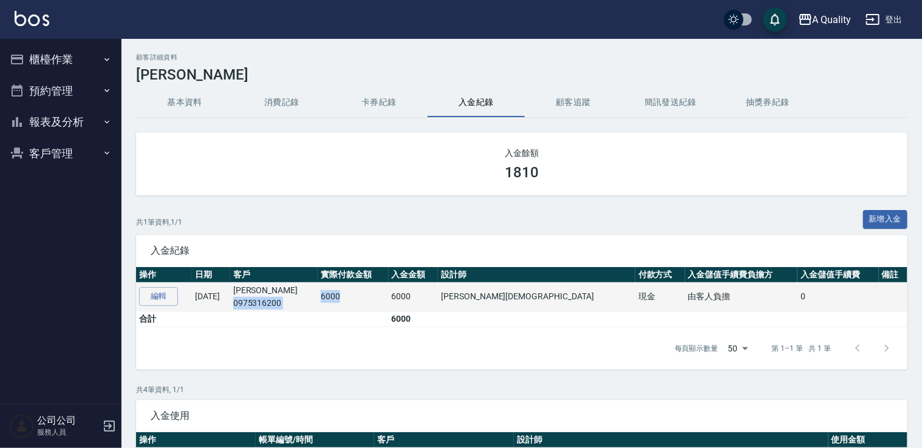
drag, startPoint x: 287, startPoint y: 304, endPoint x: 404, endPoint y: 303, distance: 116.6
click at [404, 303] on tr "編輯 01/19/2025 陶冰冰 0975316200 6000 6000 洪鑀紜 現金 由客人負擔 0" at bounding box center [521, 296] width 771 height 29
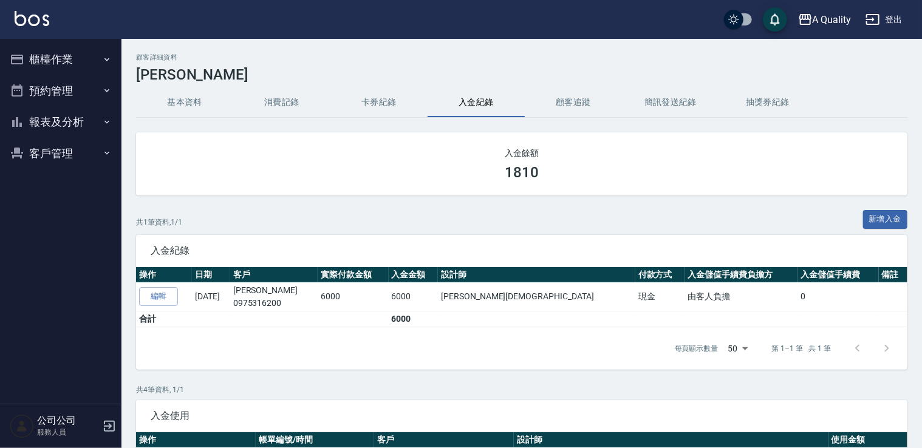
drag, startPoint x: 404, startPoint y: 303, endPoint x: 333, endPoint y: 207, distance: 119.4
click at [333, 207] on div "入金餘額 1810 共 1 筆資料, 1 / 1 新增入金 入金紀錄 操作 日期 客戶 實際付款金額 入金金額 設計師 付款方式 入金儲值手續費負擔方 入金儲…" at bounding box center [521, 250] width 771 height 237
drag, startPoint x: 63, startPoint y: 97, endPoint x: 60, endPoint y: 105, distance: 9.2
click at [63, 97] on button "預約管理" at bounding box center [61, 91] width 112 height 32
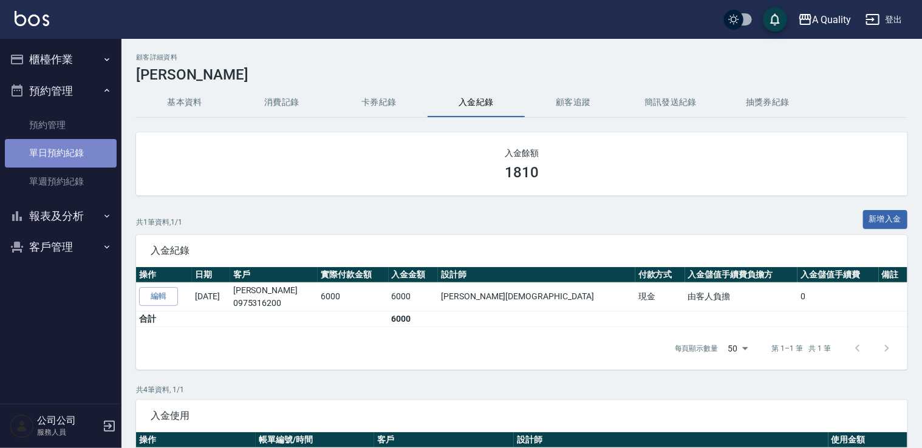
click at [68, 161] on link "單日預約紀錄" at bounding box center [61, 153] width 112 height 28
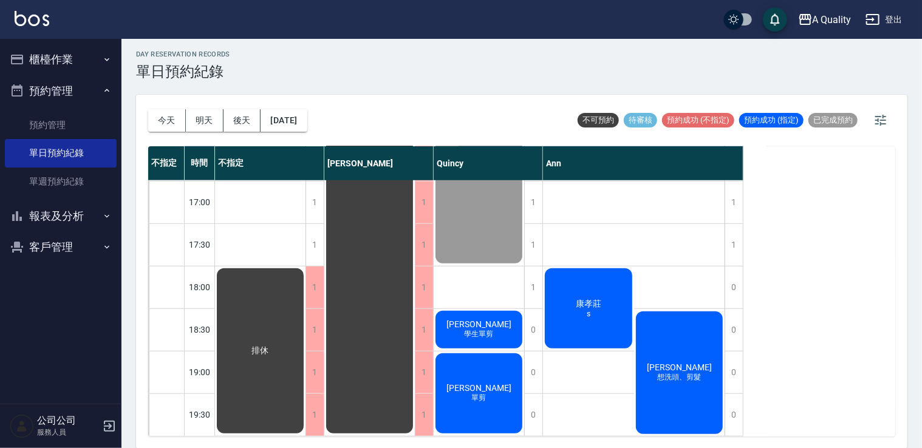
scroll to position [518, 0]
click at [305, 303] on div "康孝莊 s" at bounding box center [260, 351] width 90 height 169
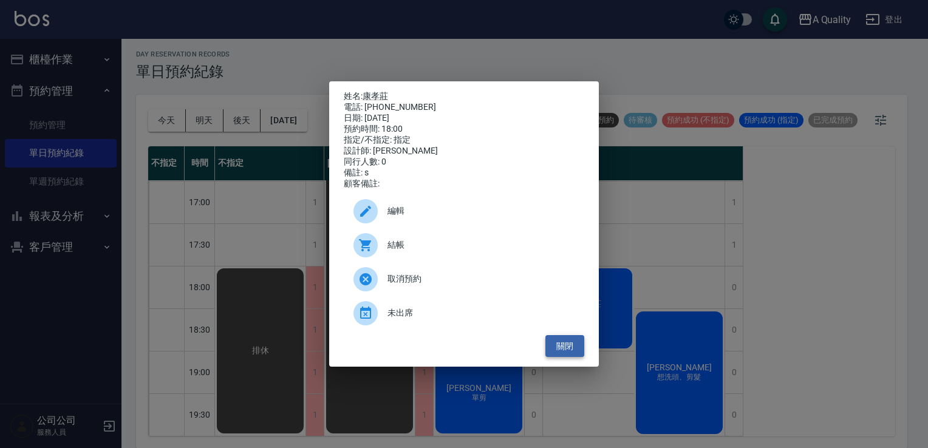
click at [571, 347] on button "關閉" at bounding box center [564, 346] width 39 height 22
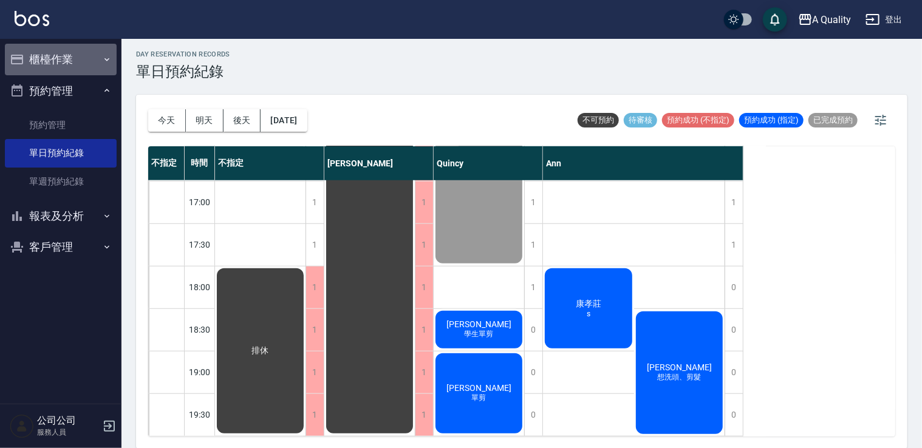
click at [60, 46] on button "櫃檯作業" at bounding box center [61, 60] width 112 height 32
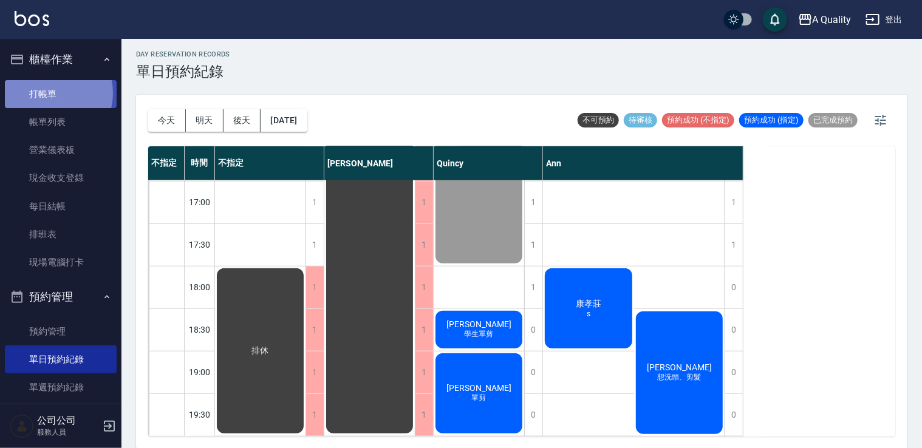
click at [51, 93] on link "打帳單" at bounding box center [61, 94] width 112 height 28
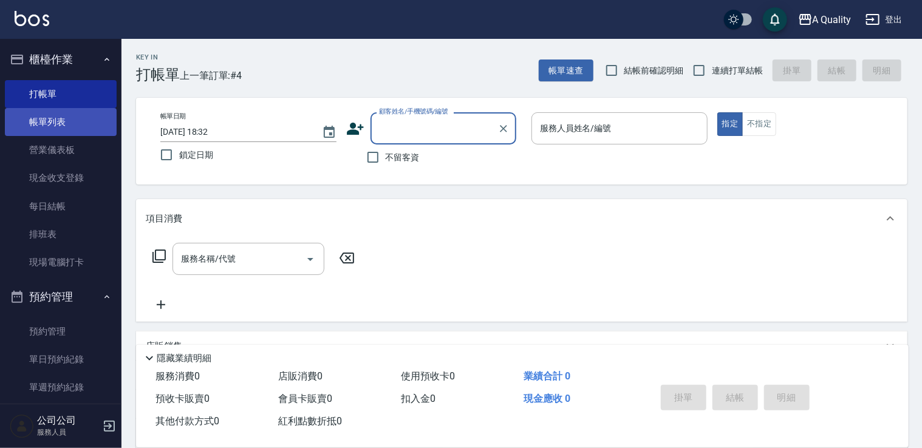
click at [80, 120] on link "帳單列表" at bounding box center [61, 122] width 112 height 28
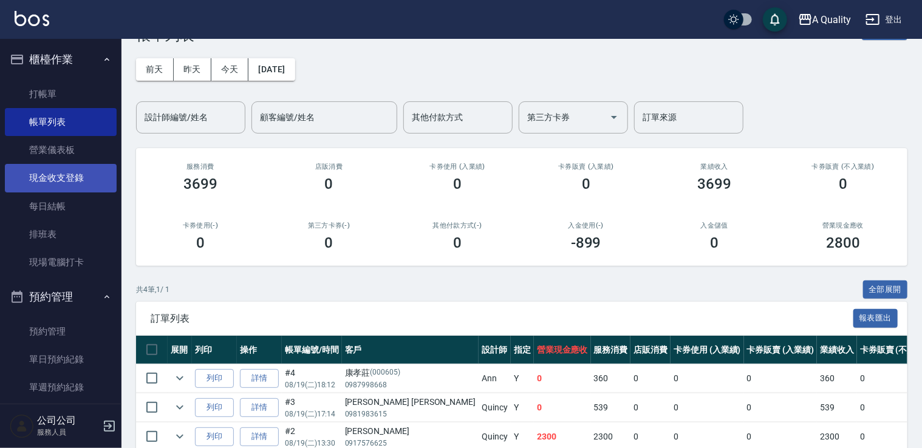
scroll to position [61, 0]
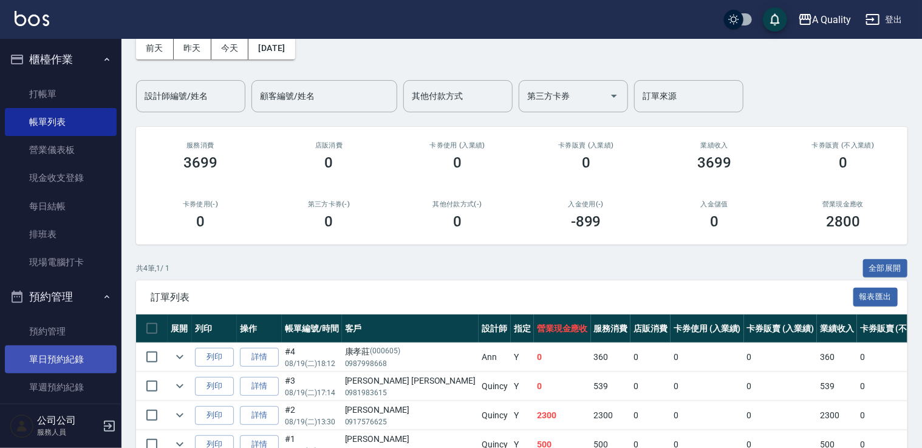
click at [74, 361] on link "單日預約紀錄" at bounding box center [61, 359] width 112 height 28
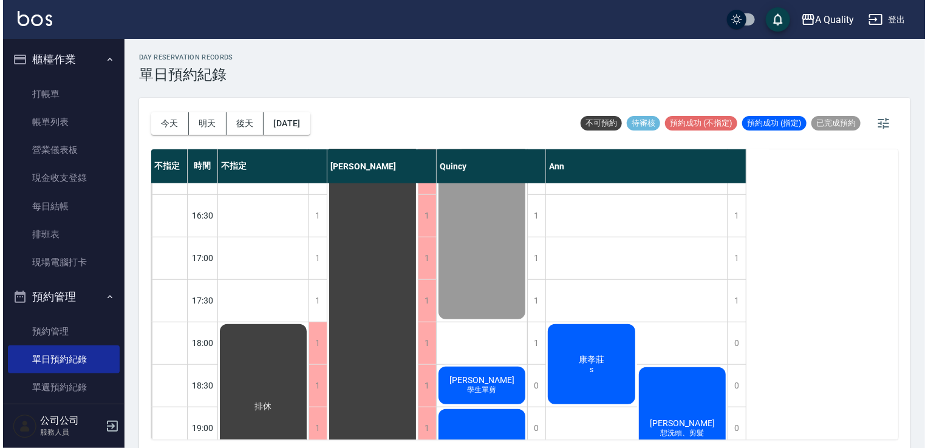
scroll to position [518, 0]
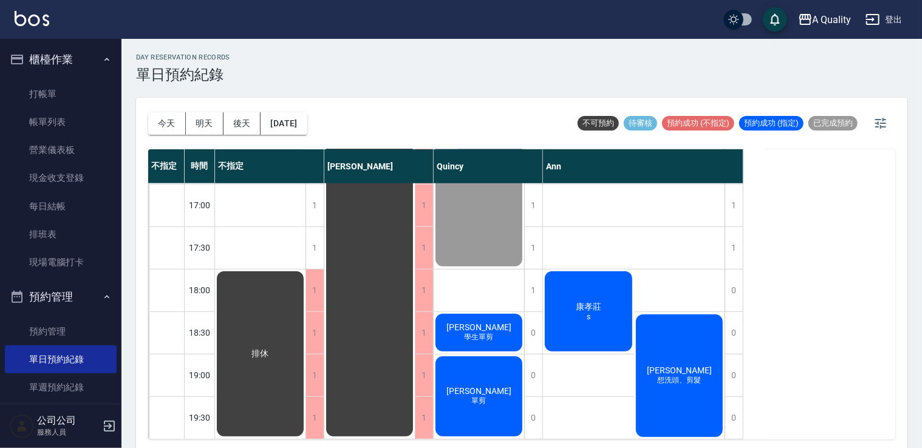
click at [680, 338] on div "吳玥佟 想洗頭、剪髮" at bounding box center [679, 376] width 91 height 126
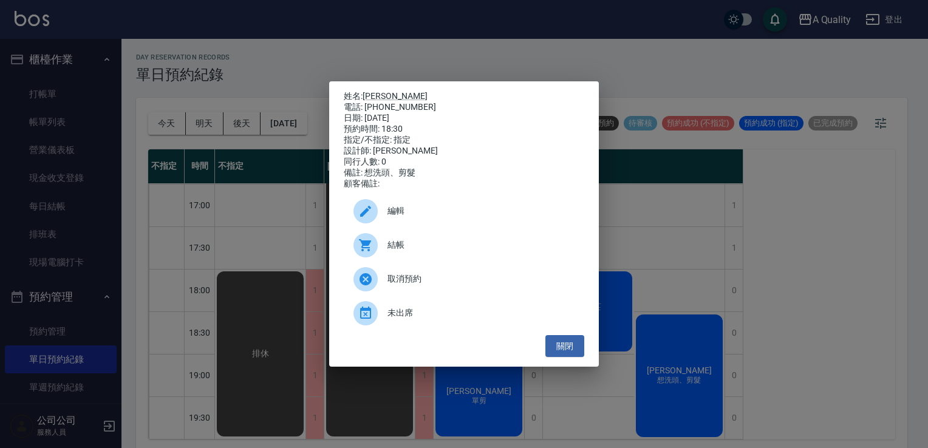
click at [427, 244] on span "結帳" at bounding box center [480, 245] width 187 height 13
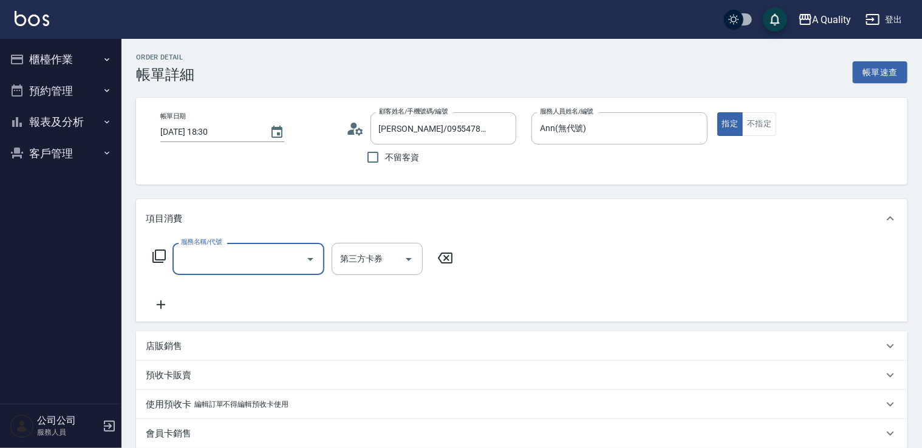
click at [230, 264] on input "服務名稱/代號" at bounding box center [239, 258] width 123 height 21
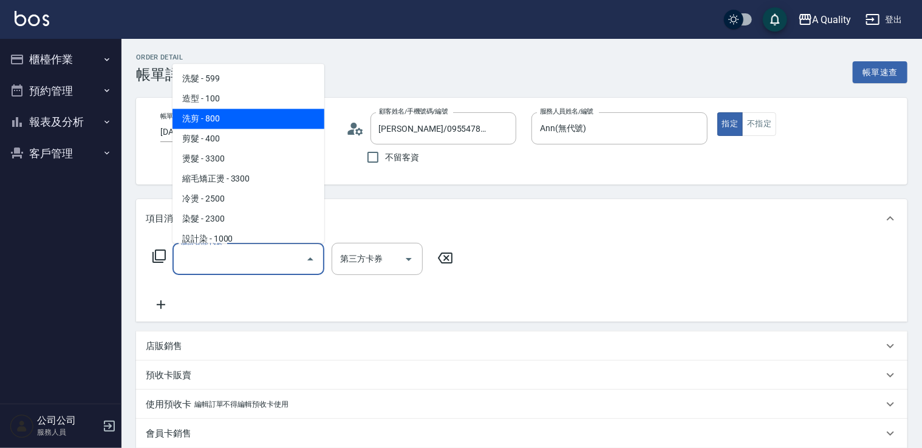
click at [223, 120] on span "洗剪 - 800" at bounding box center [248, 119] width 152 height 20
type input "洗剪(103)"
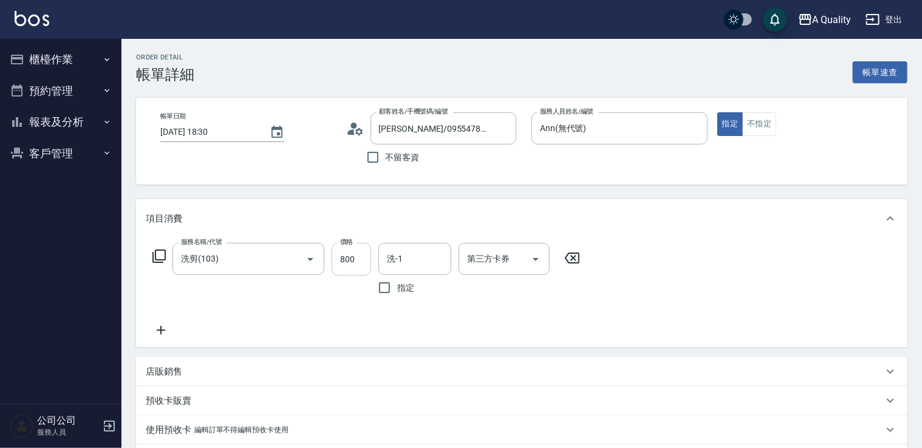
click at [370, 259] on div "服務名稱/代號 洗剪(103) 服務名稱/代號 價格 800 價格 洗-1 洗-1 指定 第三方卡券 第三方卡券" at bounding box center [366, 272] width 441 height 58
click at [355, 257] on input "800" at bounding box center [351, 259] width 39 height 33
click at [420, 269] on div "洗-1" at bounding box center [414, 259] width 73 height 32
type input "900"
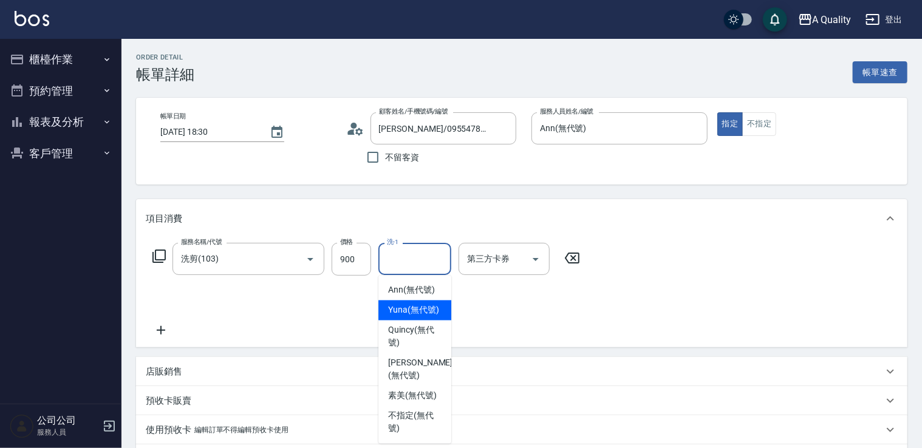
click at [410, 310] on span "Yuna (無代號)" at bounding box center [413, 310] width 51 height 13
type input "Yuna(無代號)"
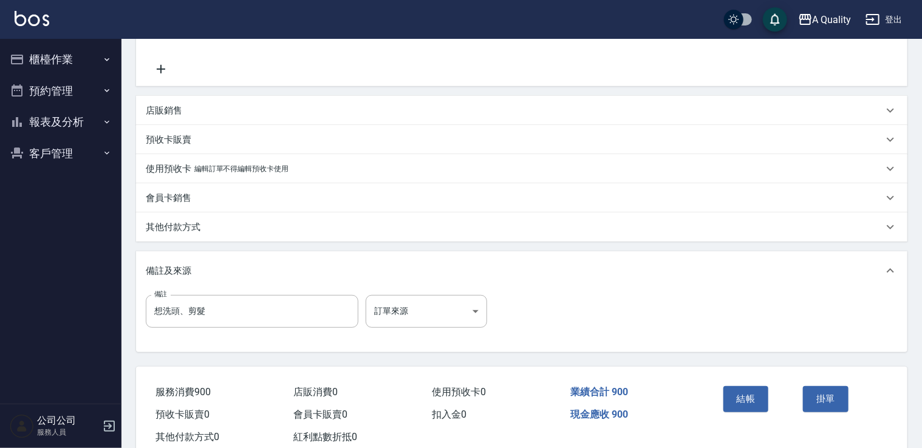
scroll to position [294, 0]
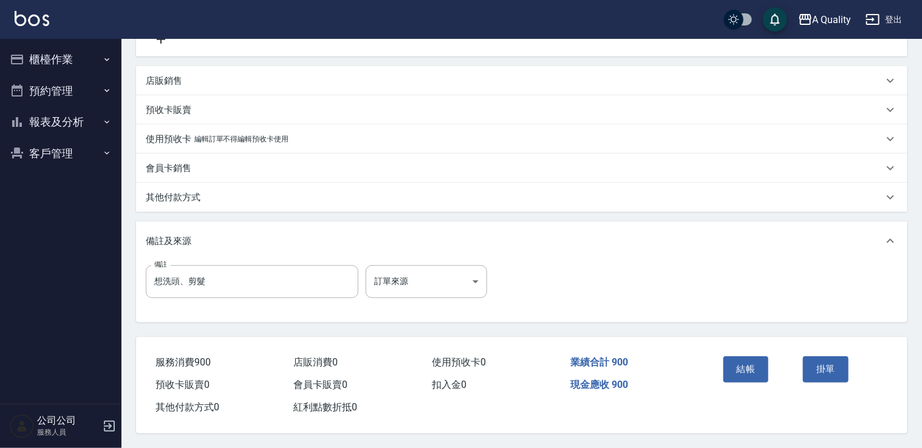
click at [761, 363] on button "結帳" at bounding box center [746, 369] width 46 height 26
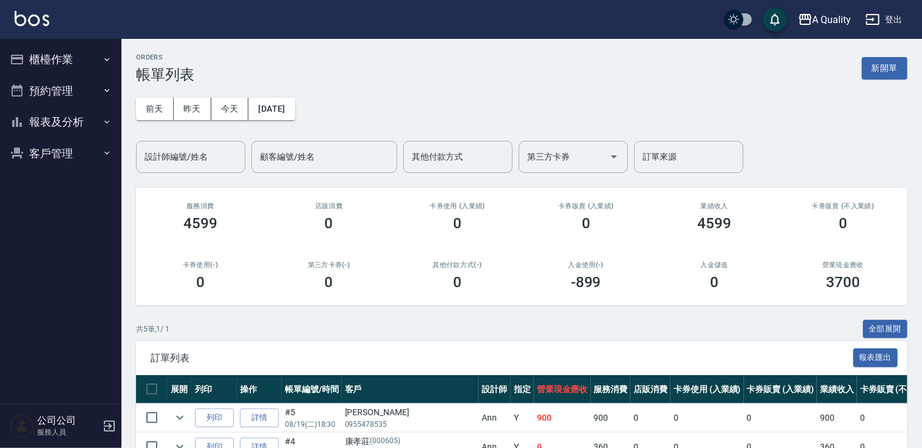
click at [66, 87] on button "預約管理" at bounding box center [61, 91] width 112 height 32
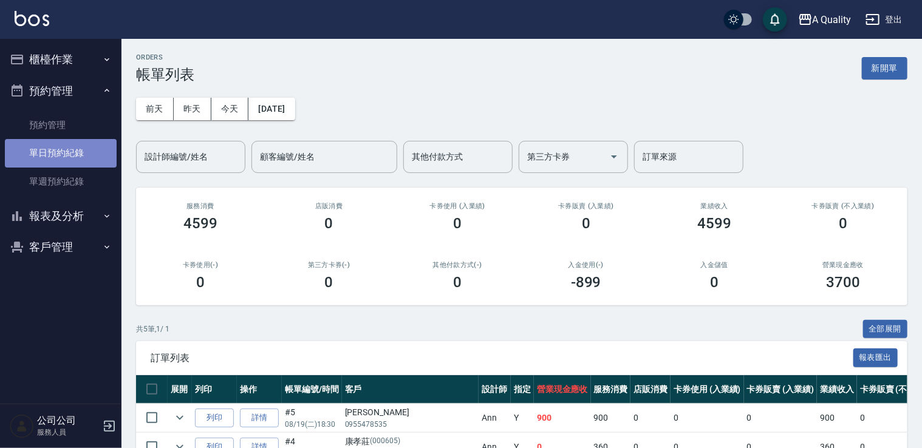
click at [66, 147] on link "單日預約紀錄" at bounding box center [61, 153] width 112 height 28
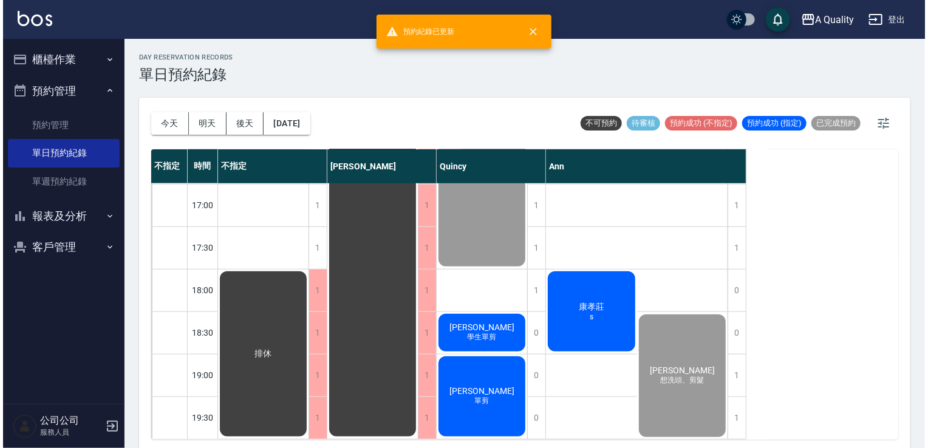
scroll to position [518, 0]
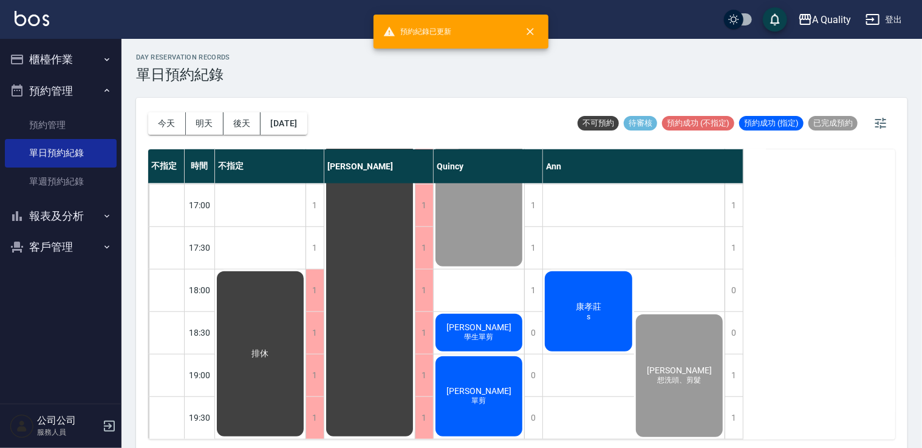
click at [271, 349] on span "[PERSON_NAME]" at bounding box center [261, 354] width 22 height 11
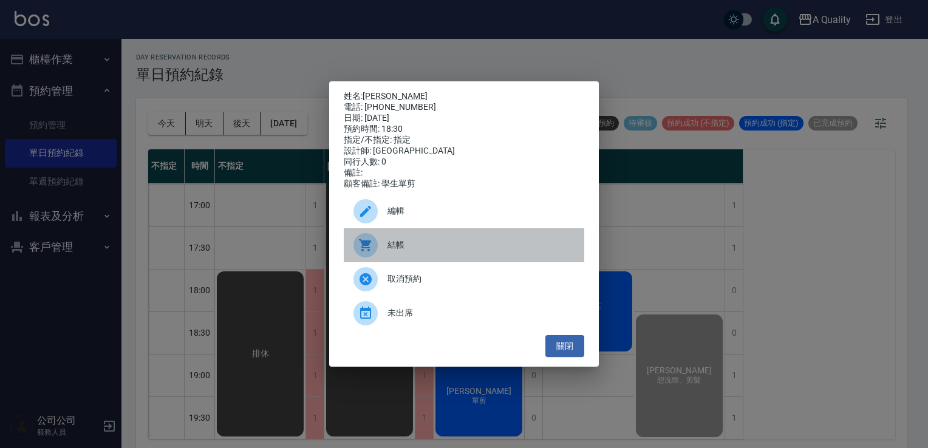
click at [437, 251] on span "結帳" at bounding box center [480, 245] width 187 height 13
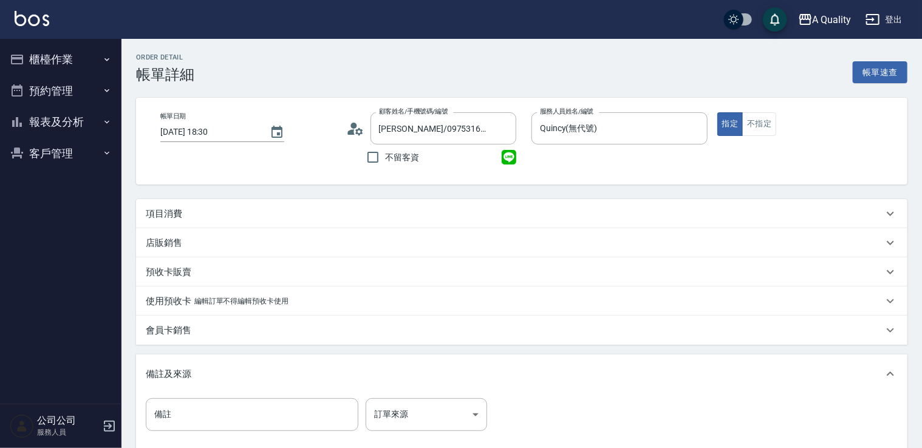
click at [206, 211] on div "項目消費" at bounding box center [514, 214] width 737 height 13
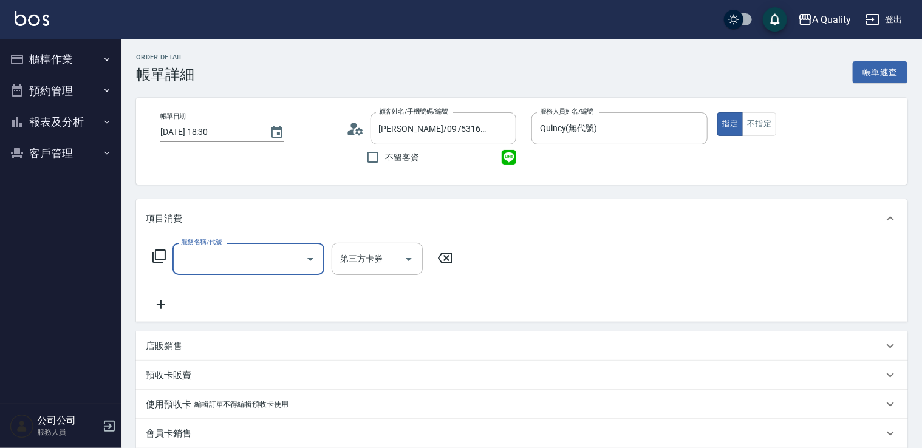
click at [214, 256] on input "服務名稱/代號" at bounding box center [239, 258] width 123 height 21
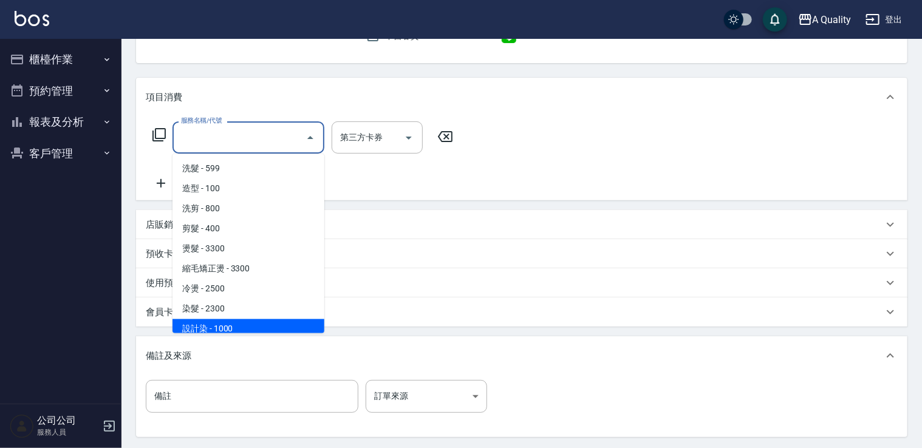
scroll to position [61, 0]
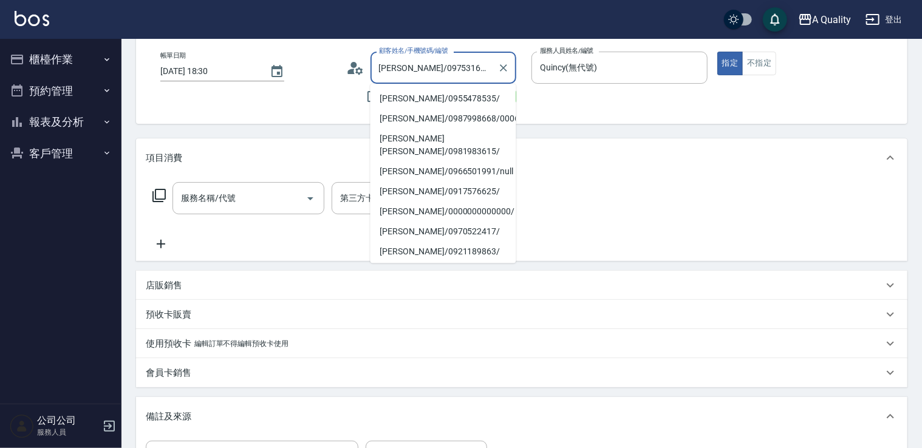
drag, startPoint x: 407, startPoint y: 67, endPoint x: 454, endPoint y: 67, distance: 46.8
click at [454, 66] on input "[PERSON_NAME]/0975316200/" at bounding box center [434, 67] width 117 height 21
click at [46, 58] on button "櫃檯作業" at bounding box center [61, 60] width 112 height 32
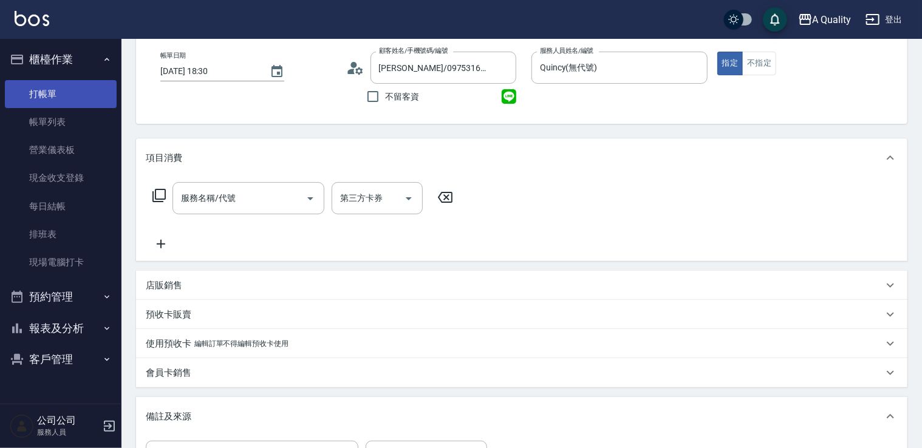
click at [56, 86] on link "打帳單" at bounding box center [61, 94] width 112 height 28
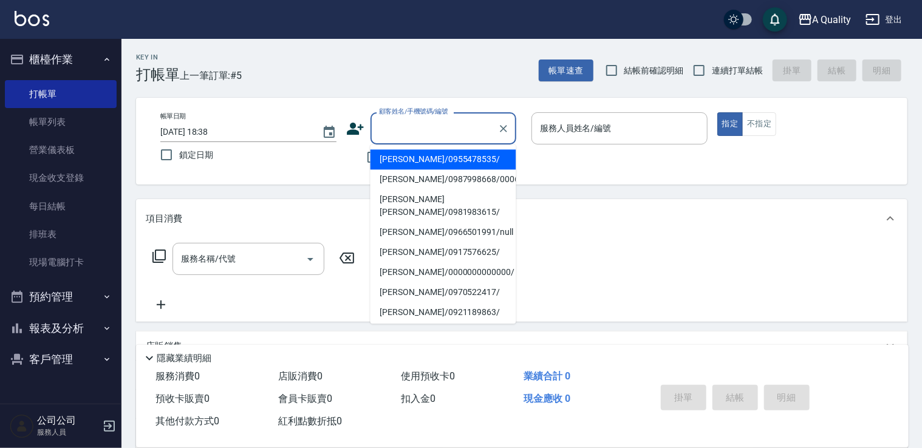
click at [395, 118] on input "顧客姓名/手機號碼/編號" at bounding box center [434, 128] width 117 height 21
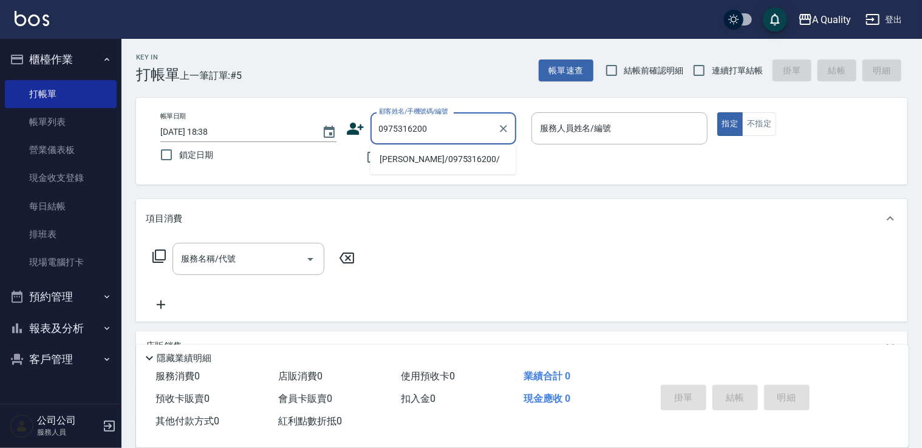
click at [444, 162] on li "陶冰冰/0975316200/" at bounding box center [443, 159] width 146 height 20
type input "陶冰冰/0975316200/"
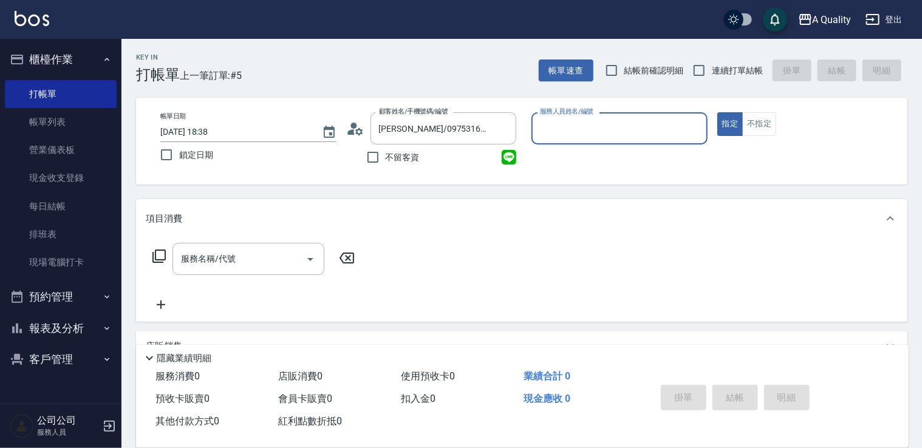
click at [577, 130] on input "服務人員姓名/編號" at bounding box center [619, 128] width 165 height 21
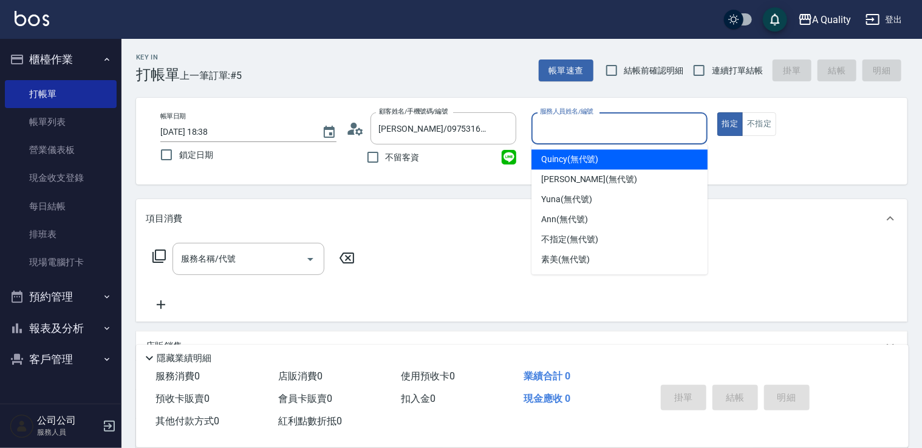
click at [572, 159] on span "Quincy (無代號)" at bounding box center [569, 159] width 57 height 13
type input "Quincy(無代號)"
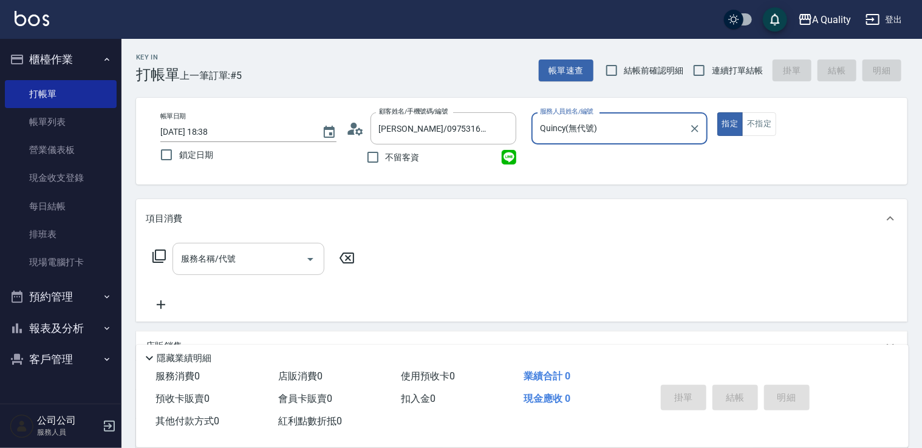
click at [234, 272] on div "服務名稱/代號" at bounding box center [248, 259] width 152 height 32
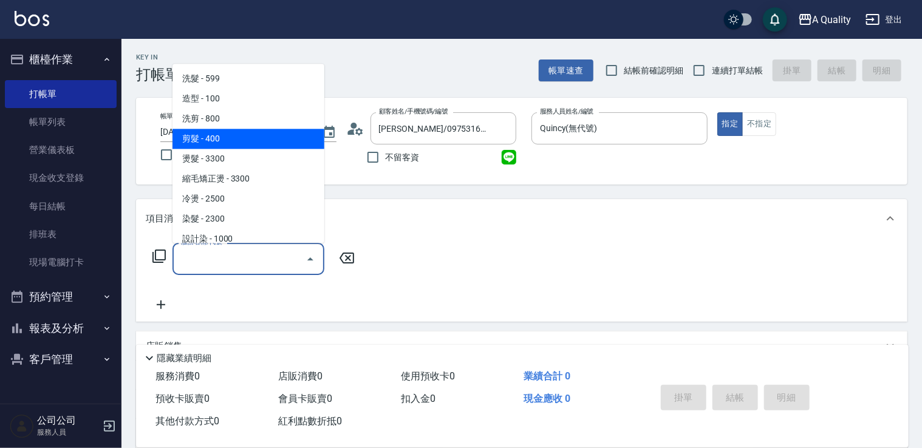
click at [221, 132] on span "剪髮 - 400" at bounding box center [248, 139] width 152 height 20
type input "剪髮(201)"
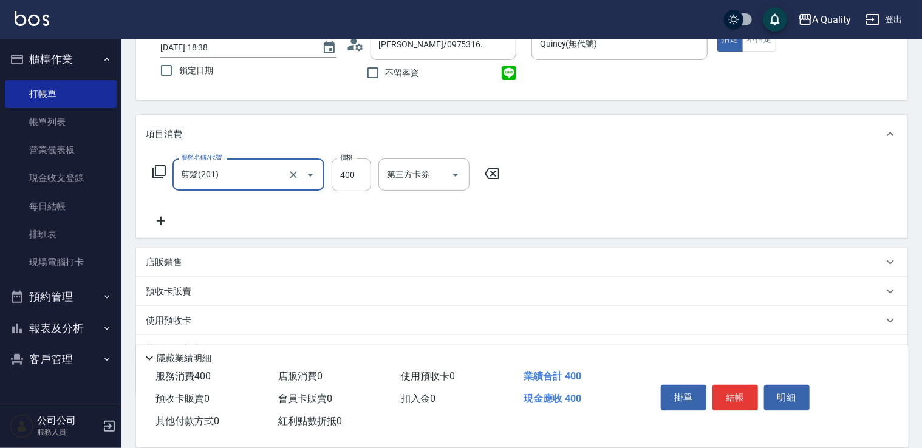
scroll to position [145, 0]
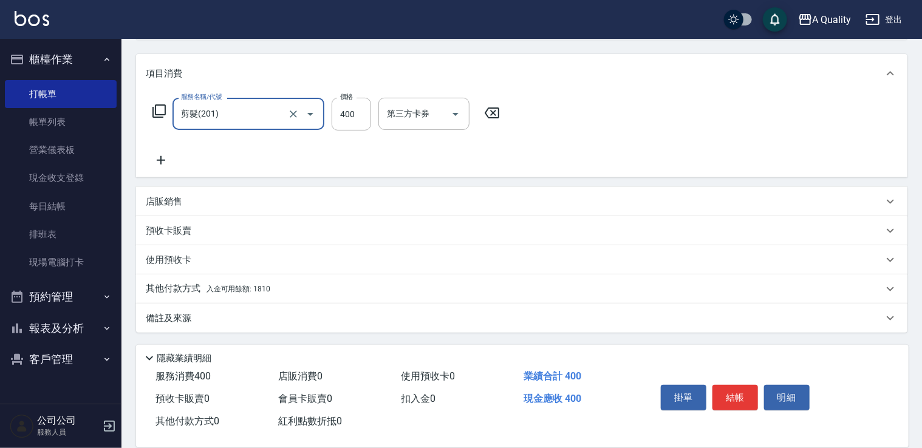
click at [236, 298] on div "其他付款方式 入金可用餘額: 1810" at bounding box center [521, 288] width 771 height 29
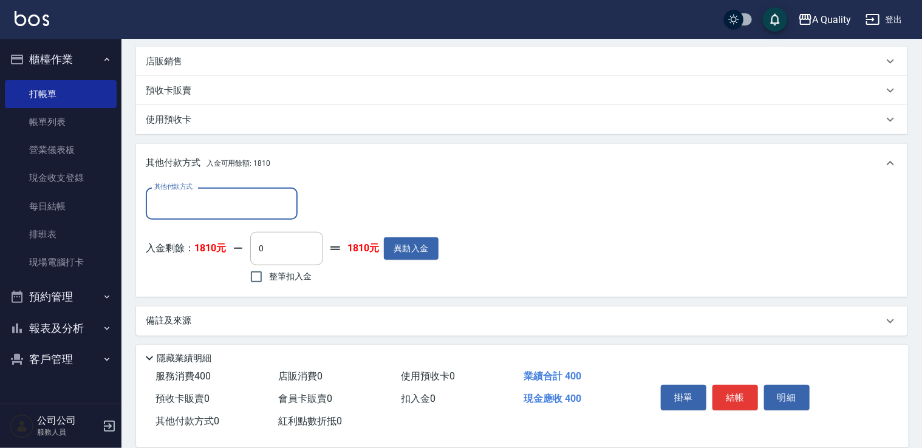
scroll to position [288, 0]
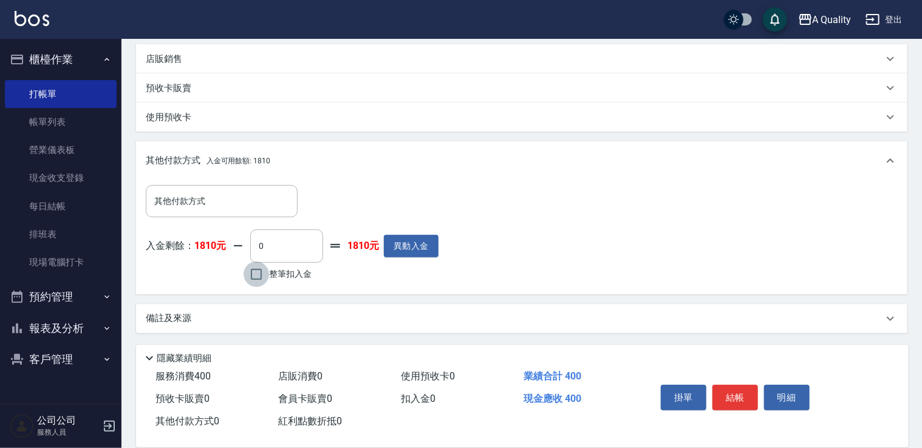
click at [262, 276] on input "整筆扣入金" at bounding box center [256, 275] width 26 height 26
checkbox input "true"
type input "400"
click at [743, 387] on button "結帳" at bounding box center [735, 398] width 46 height 26
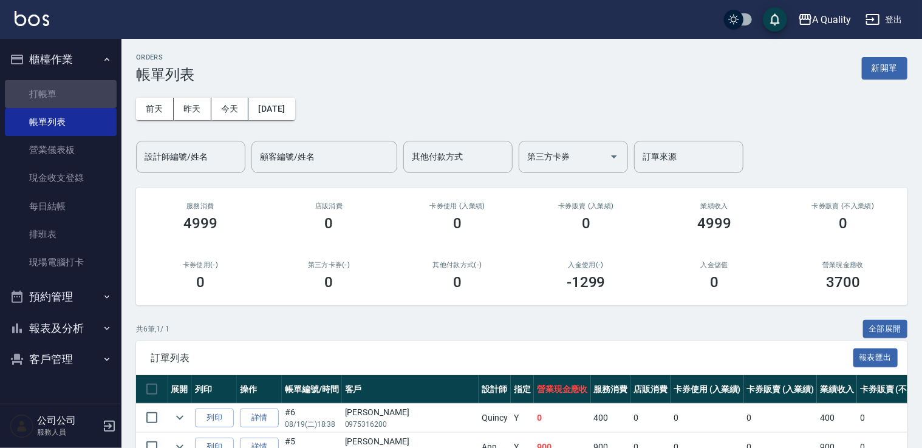
drag, startPoint x: 53, startPoint y: 90, endPoint x: 330, endPoint y: 77, distance: 276.6
click at [55, 89] on link "打帳單" at bounding box center [61, 94] width 112 height 28
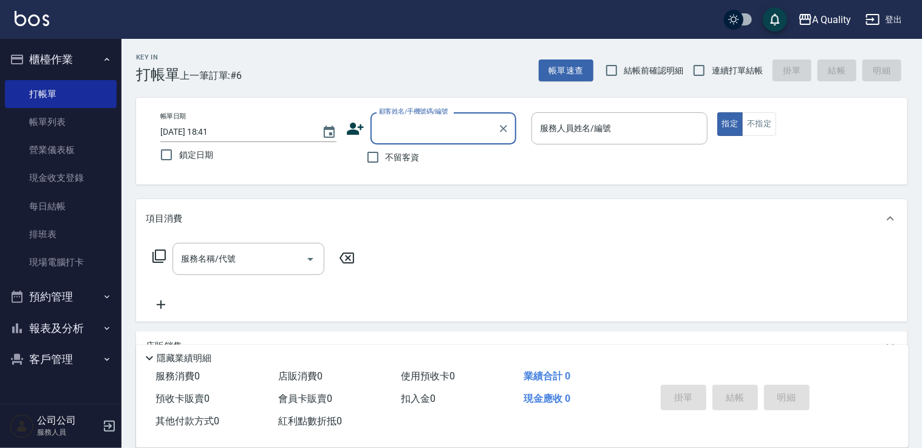
click at [412, 115] on label "顧客姓名/手機號碼/編號" at bounding box center [413, 111] width 69 height 9
click at [412, 118] on input "顧客姓名/手機號碼/編號" at bounding box center [434, 128] width 117 height 21
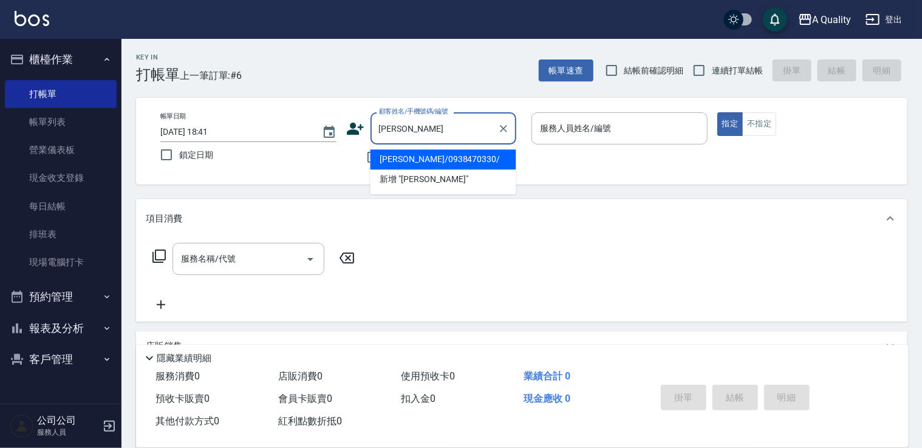
click at [402, 162] on li "李庭薇/0938470330/" at bounding box center [443, 159] width 146 height 20
type input "李庭薇/0938470330/"
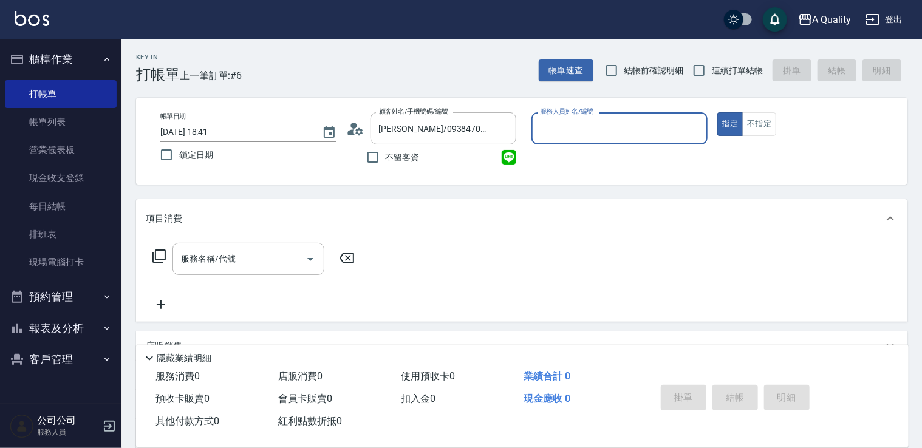
click at [556, 129] on input "服務人員姓名/編號" at bounding box center [619, 128] width 165 height 21
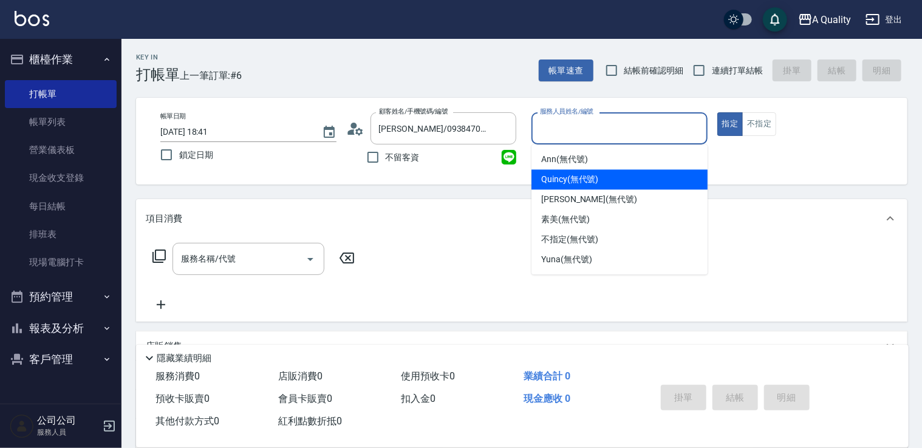
click at [565, 181] on span "Quincy (無代號)" at bounding box center [569, 179] width 57 height 13
type input "Quincy(無代號)"
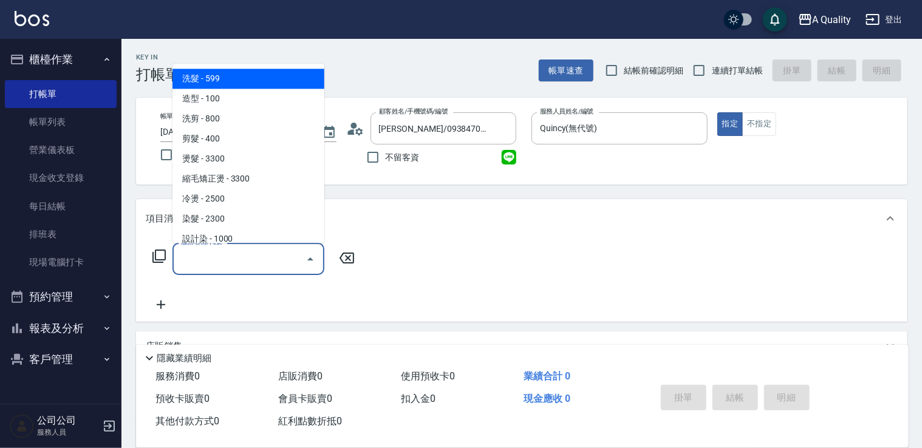
click at [211, 268] on input "服務名稱/代號" at bounding box center [239, 258] width 123 height 21
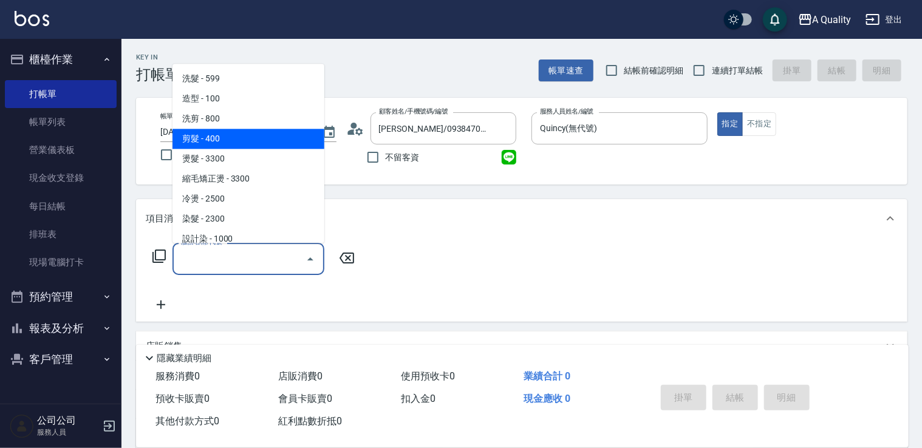
click at [227, 137] on span "剪髮 - 400" at bounding box center [248, 139] width 152 height 20
type input "剪髮(201)"
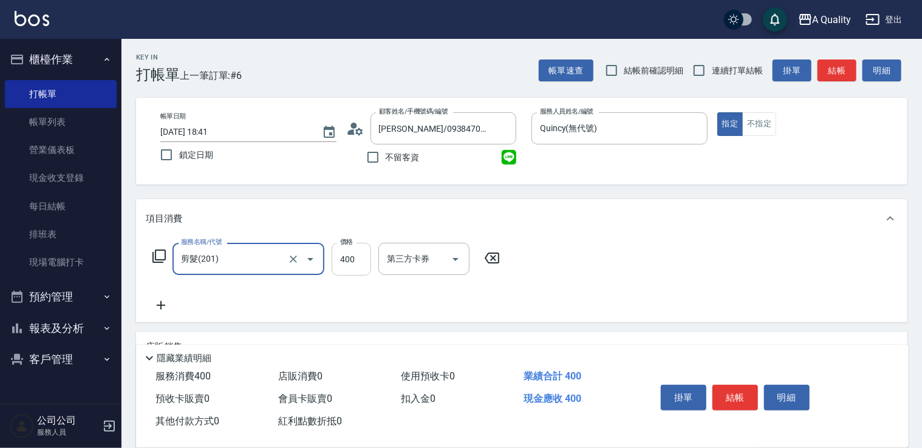
click at [349, 259] on input "400" at bounding box center [351, 259] width 39 height 33
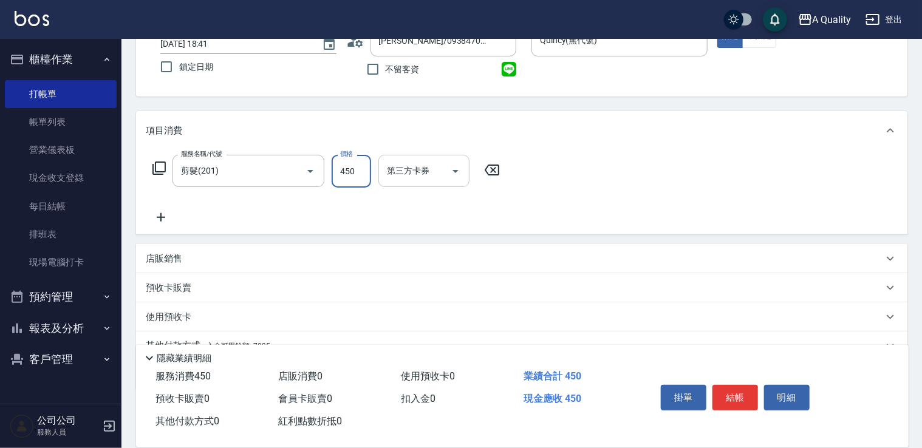
scroll to position [145, 0]
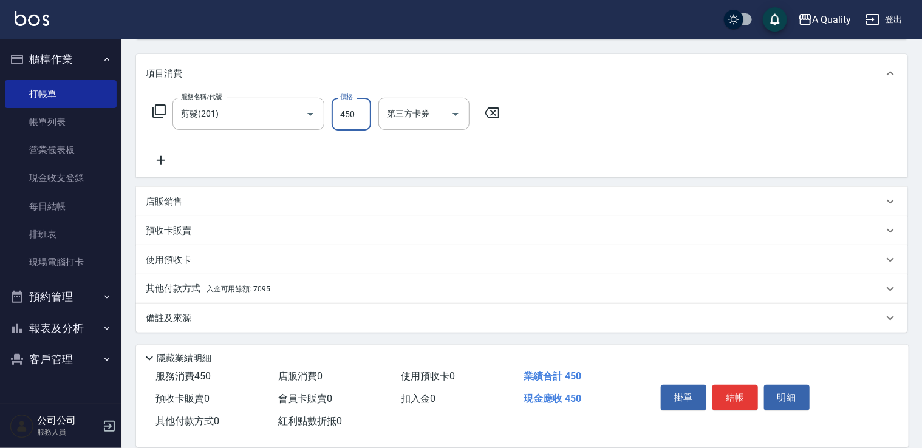
type input "450"
click at [198, 287] on p "其他付款方式 入金可用餘額: 7095" at bounding box center [208, 288] width 124 height 13
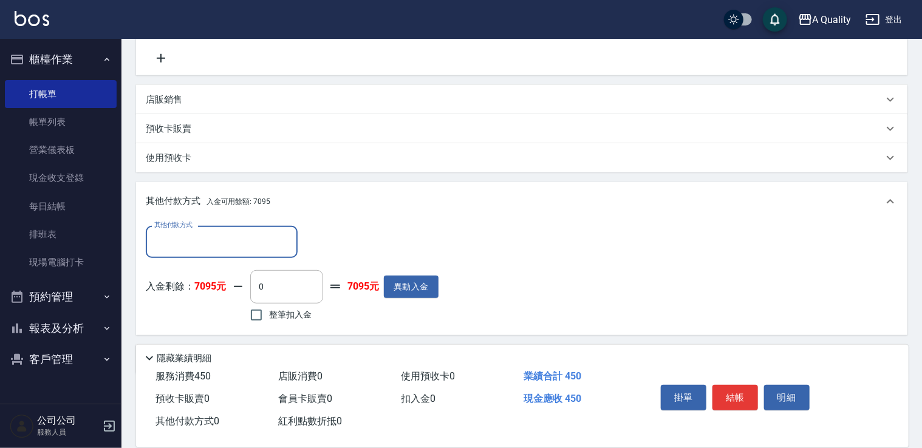
scroll to position [288, 0]
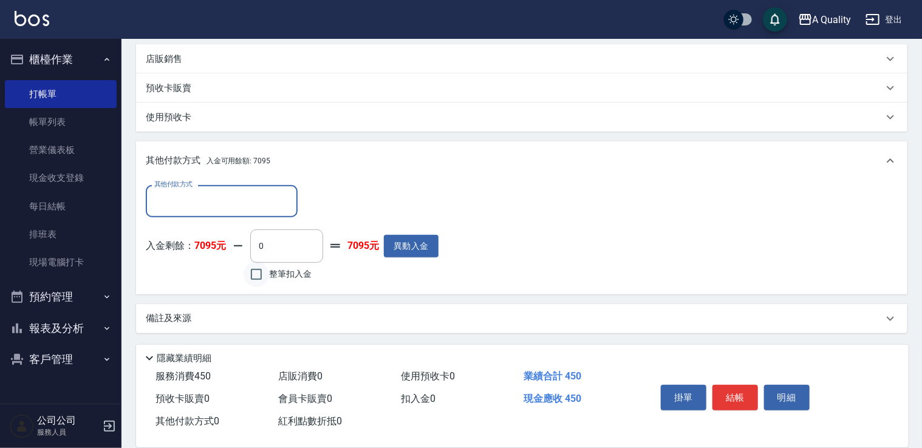
click at [254, 277] on input "整筆扣入金" at bounding box center [256, 275] width 26 height 26
checkbox input "true"
type input "450"
click at [736, 388] on button "結帳" at bounding box center [735, 398] width 46 height 26
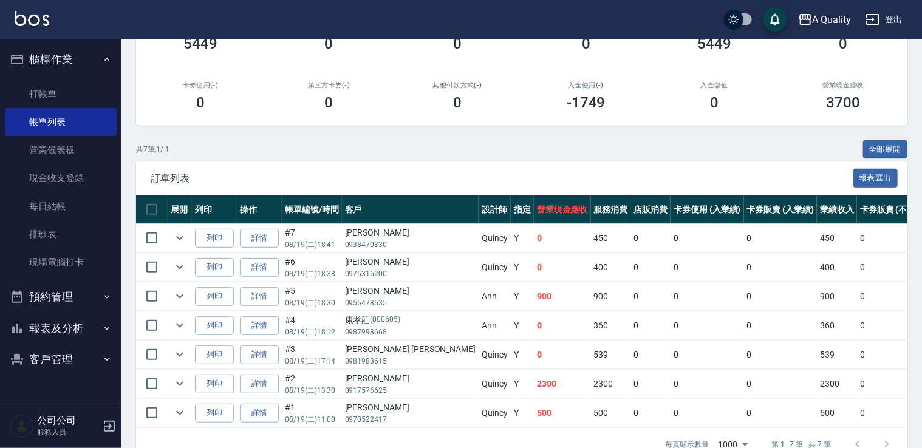
scroll to position [182, 0]
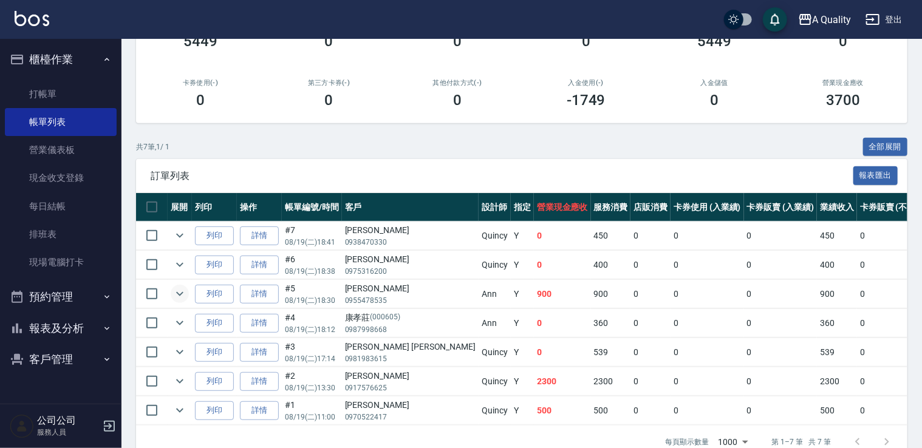
click at [180, 298] on icon "expand row" at bounding box center [179, 294] width 15 height 15
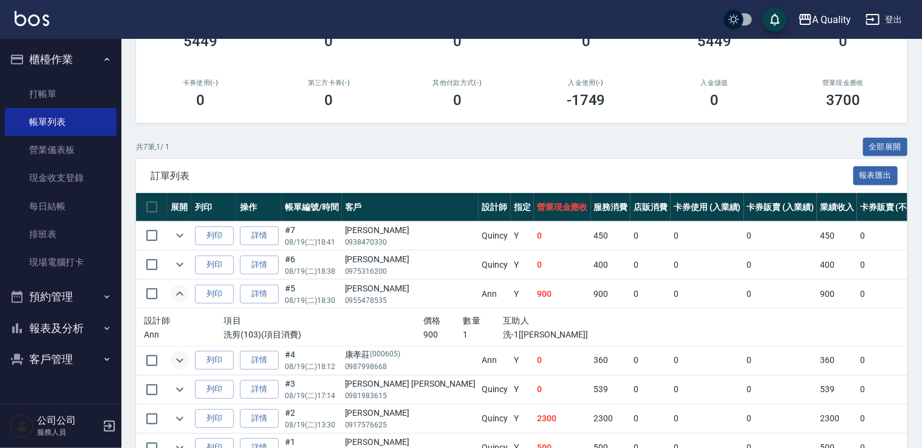
click at [180, 364] on icon "expand row" at bounding box center [179, 360] width 15 height 15
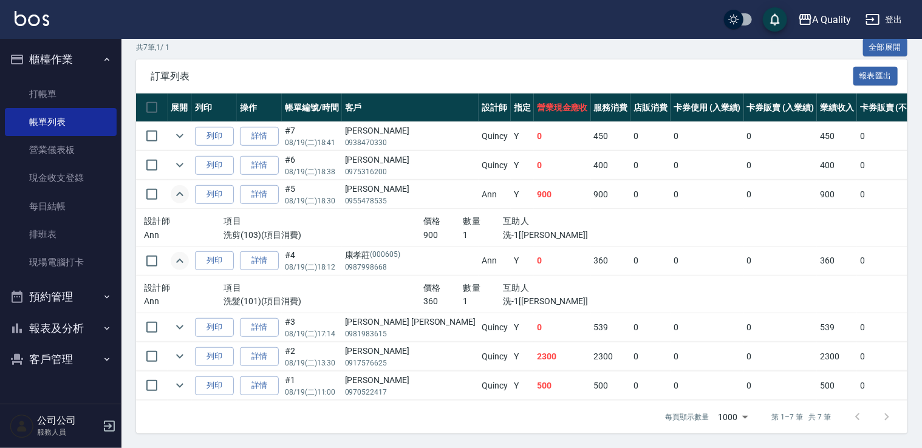
scroll to position [289, 0]
click at [75, 301] on button "預約管理" at bounding box center [61, 297] width 112 height 32
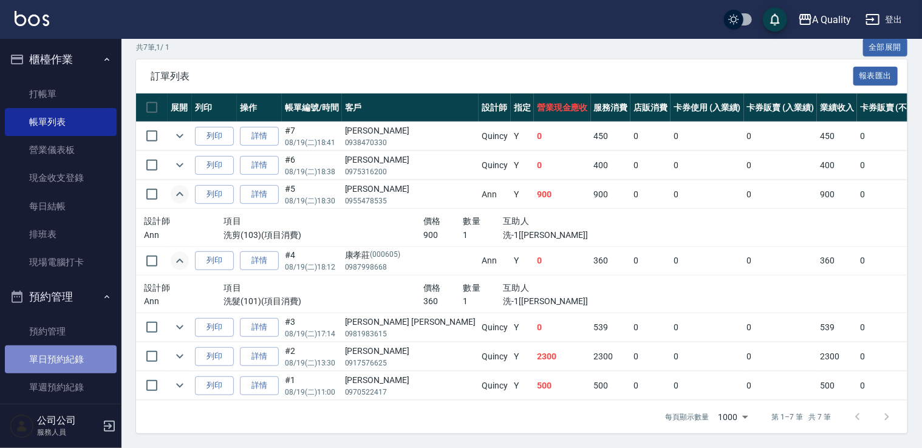
click at [62, 358] on link "單日預約紀錄" at bounding box center [61, 359] width 112 height 28
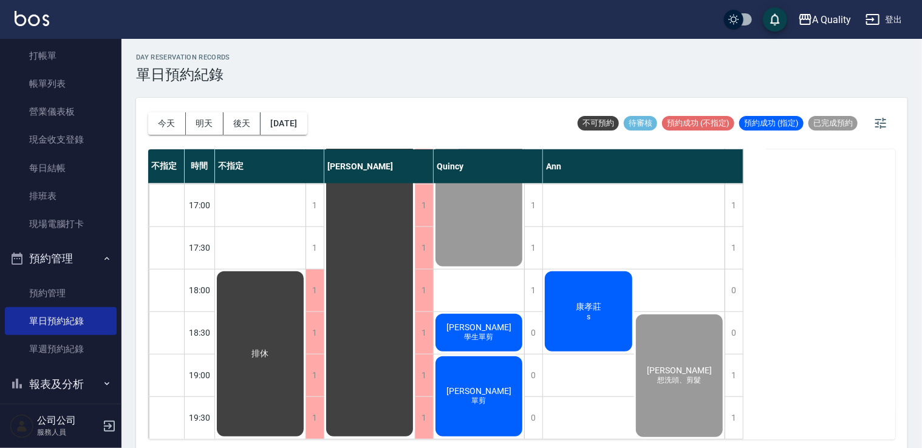
scroll to position [80, 0]
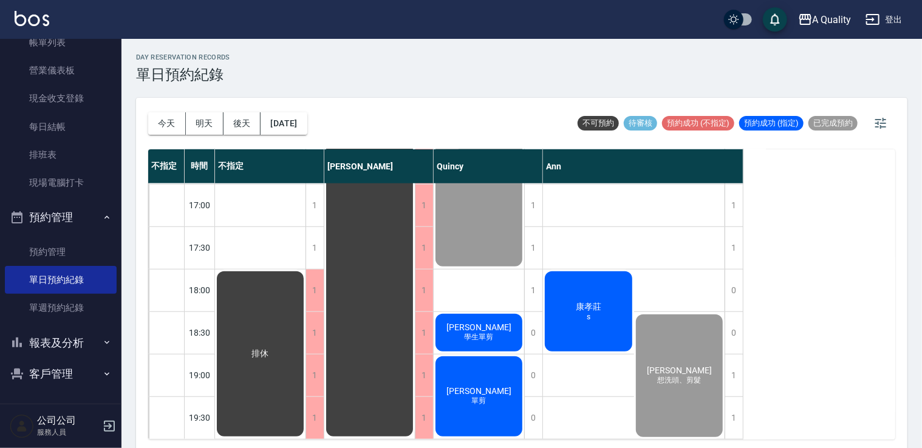
click at [53, 342] on button "報表及分析" at bounding box center [61, 343] width 112 height 32
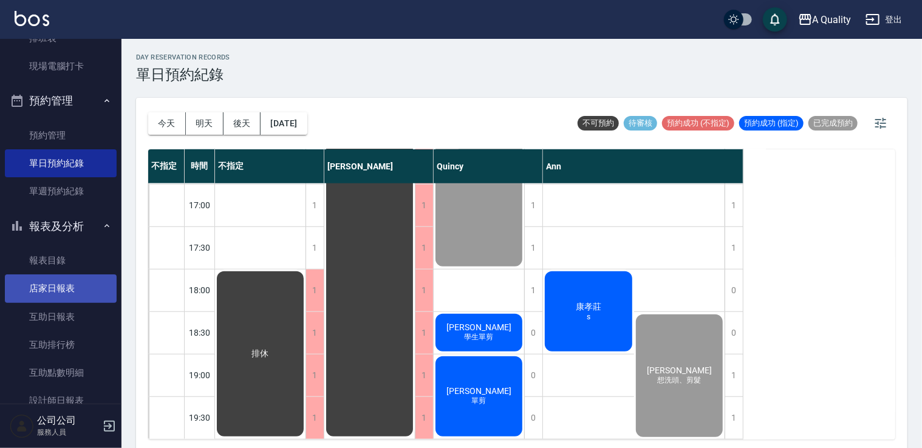
scroll to position [201, 0]
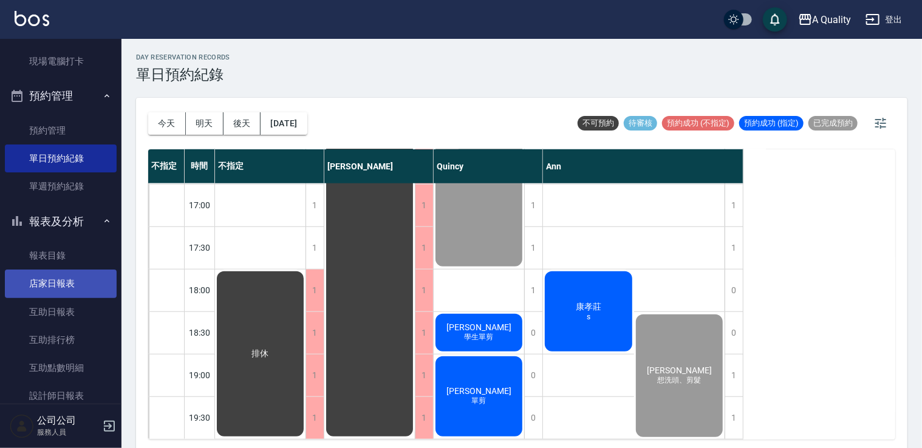
click at [70, 282] on link "店家日報表" at bounding box center [61, 284] width 112 height 28
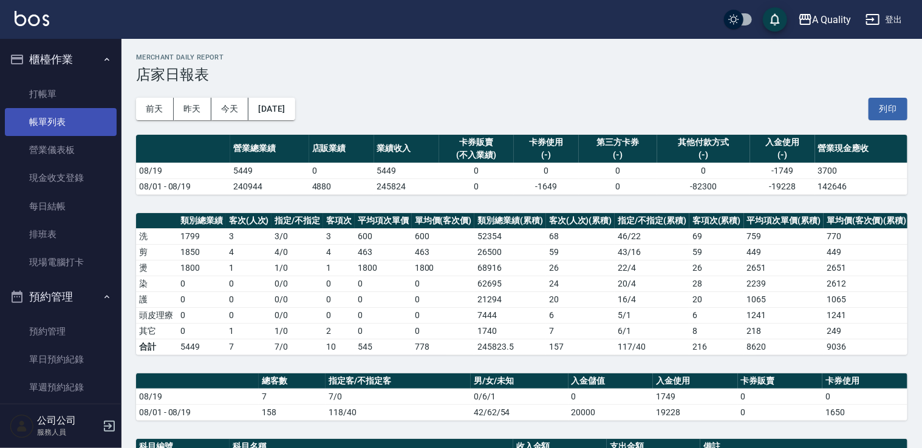
click at [56, 120] on link "帳單列表" at bounding box center [61, 122] width 112 height 28
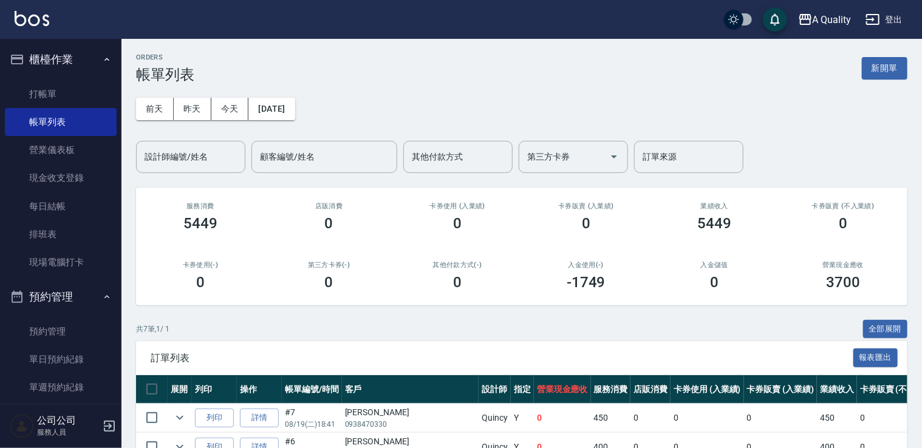
scroll to position [214, 0]
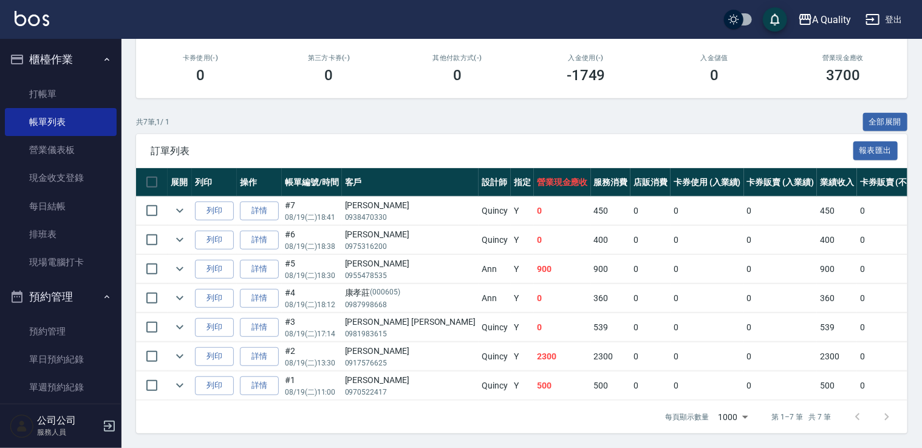
click at [619, 427] on div "每頁顯示數量 1000 1000 第 1–7 筆 共 7 筆" at bounding box center [521, 417] width 771 height 33
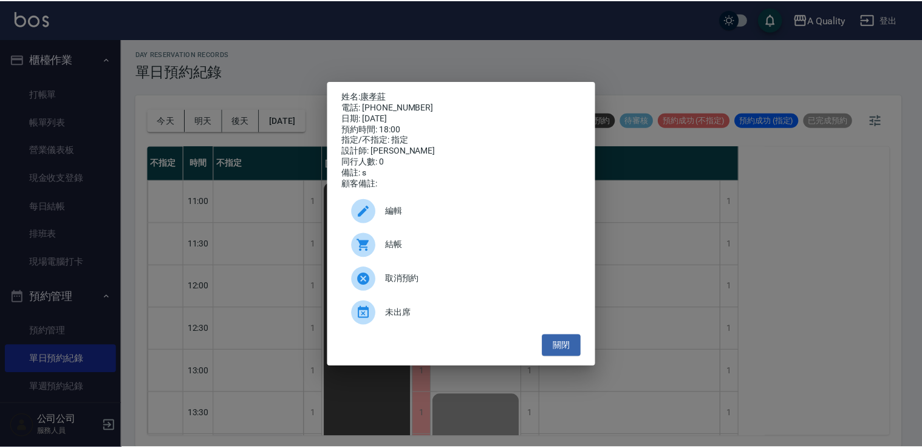
scroll to position [518, 0]
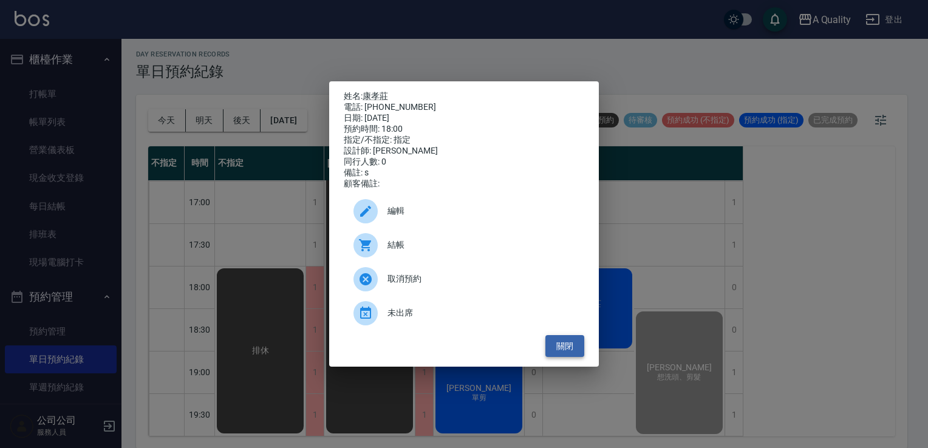
click at [558, 352] on button "關閉" at bounding box center [564, 346] width 39 height 22
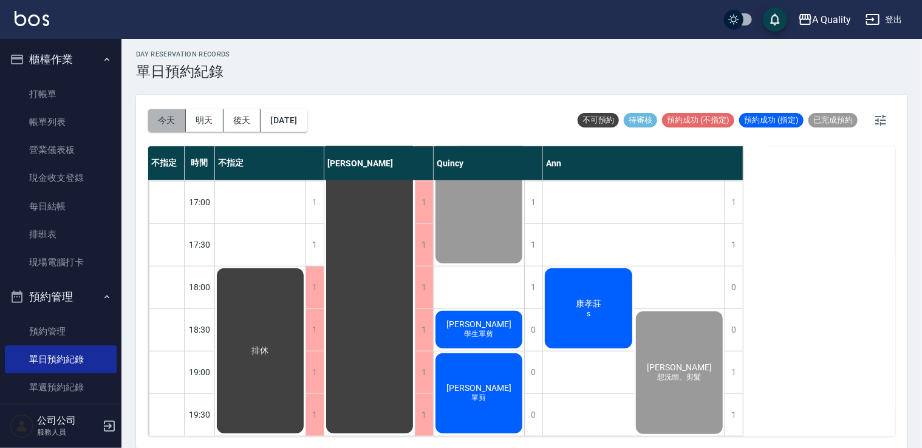
click at [175, 118] on button "今天" at bounding box center [167, 120] width 38 height 22
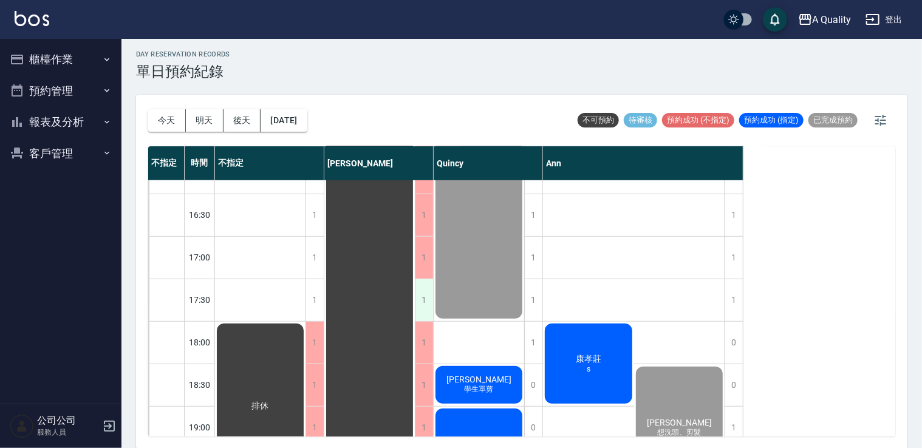
scroll to position [518, 0]
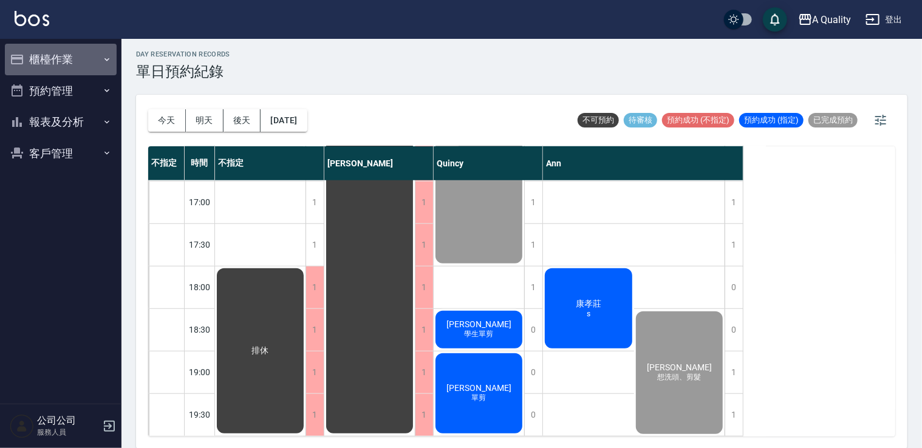
click at [74, 57] on button "櫃檯作業" at bounding box center [61, 60] width 112 height 32
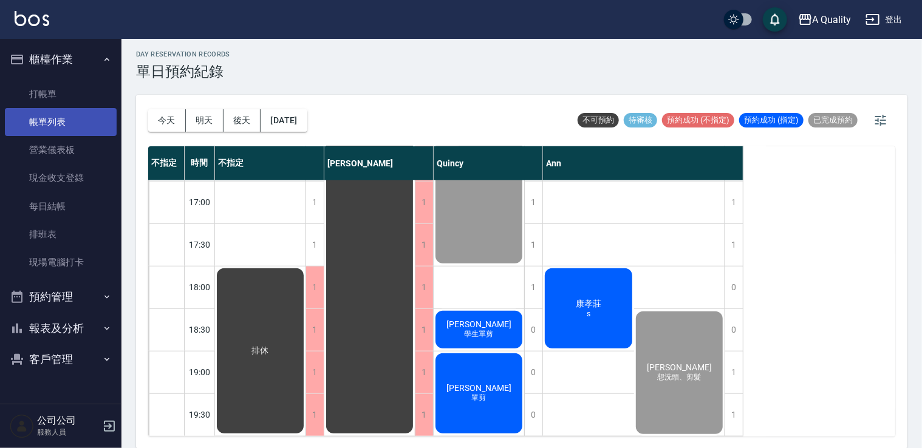
click at [64, 118] on link "帳單列表" at bounding box center [61, 122] width 112 height 28
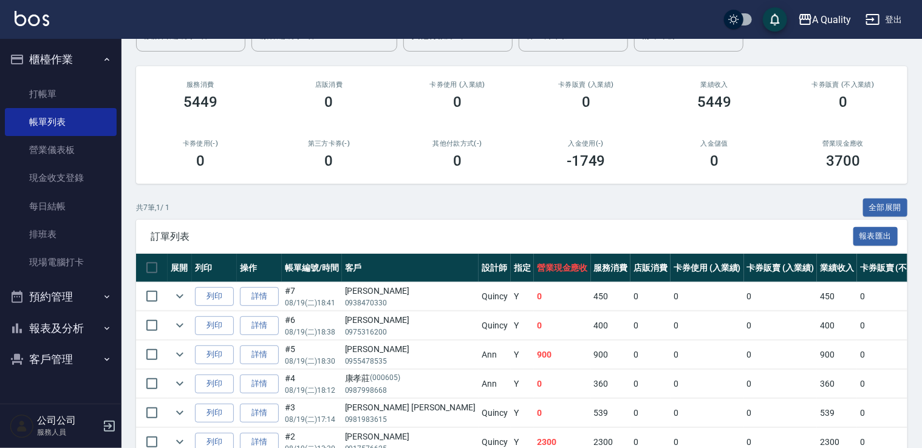
scroll to position [179, 0]
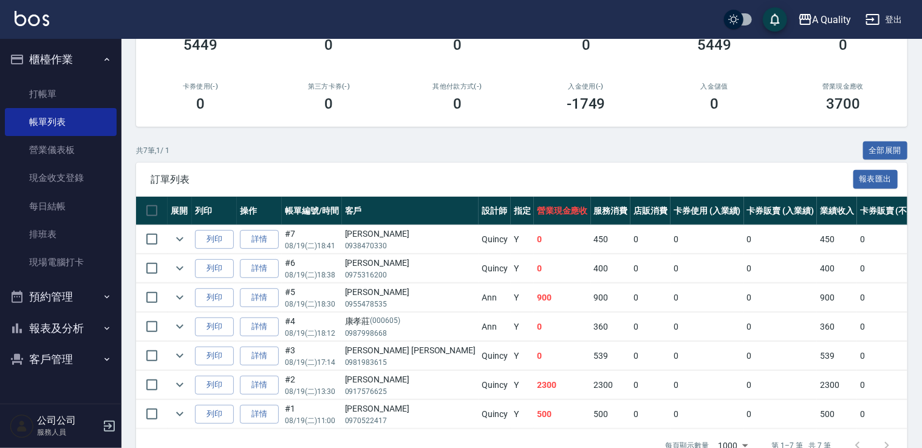
click at [75, 305] on button "預約管理" at bounding box center [61, 297] width 112 height 32
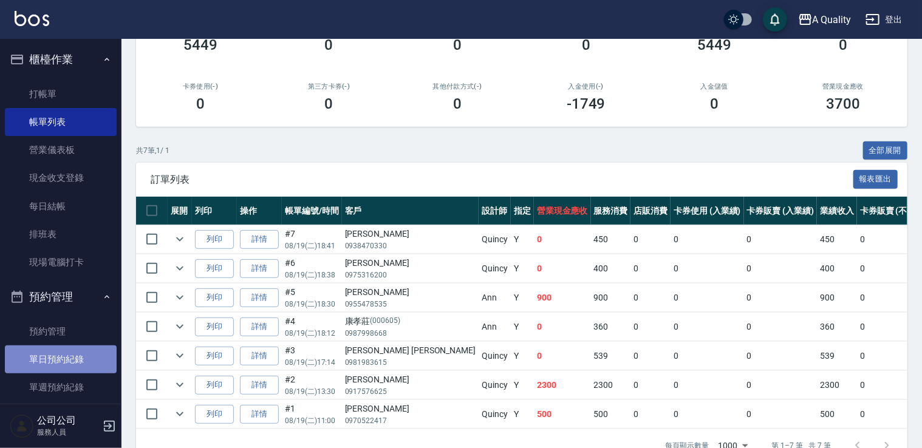
click at [75, 347] on link "單日預約紀錄" at bounding box center [61, 359] width 112 height 28
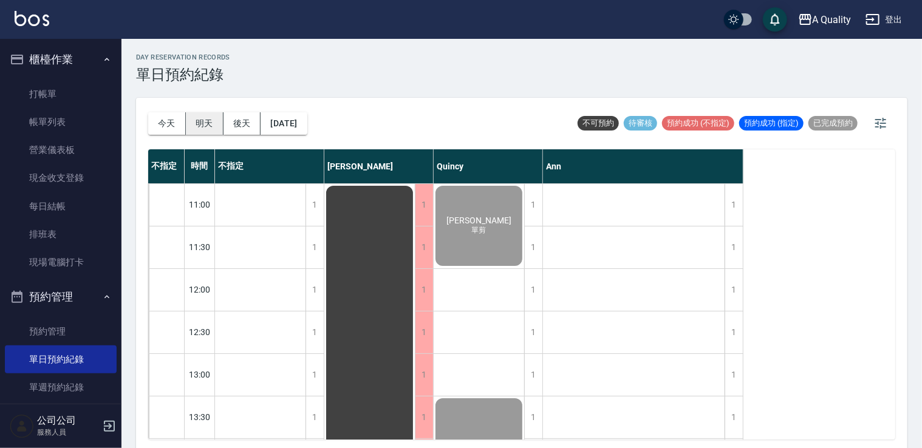
click at [206, 126] on button "明天" at bounding box center [205, 123] width 38 height 22
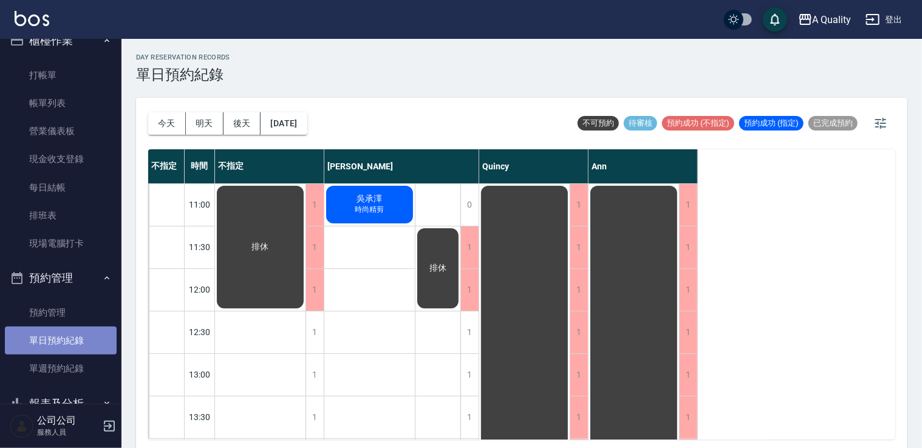
click at [76, 346] on link "單日預約紀錄" at bounding box center [61, 341] width 112 height 28
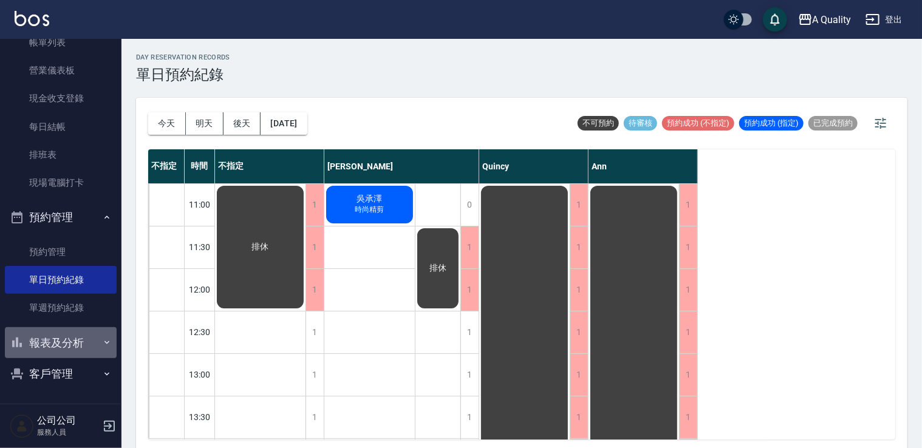
click at [80, 341] on button "報表及分析" at bounding box center [61, 343] width 112 height 32
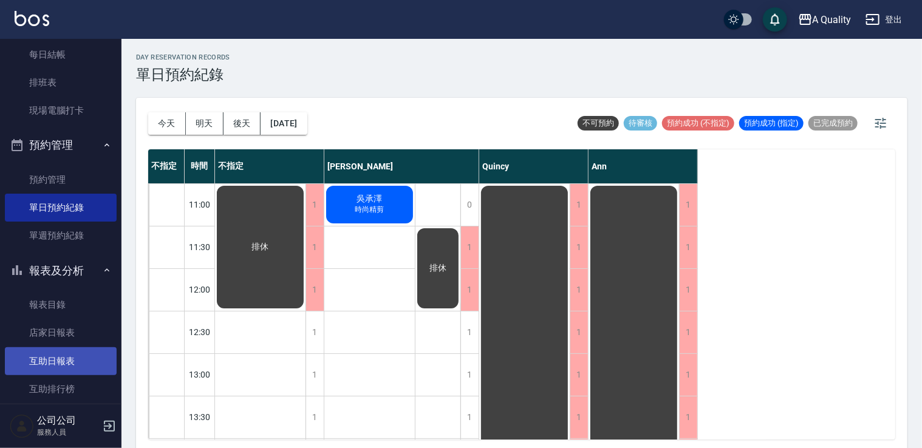
scroll to position [201, 0]
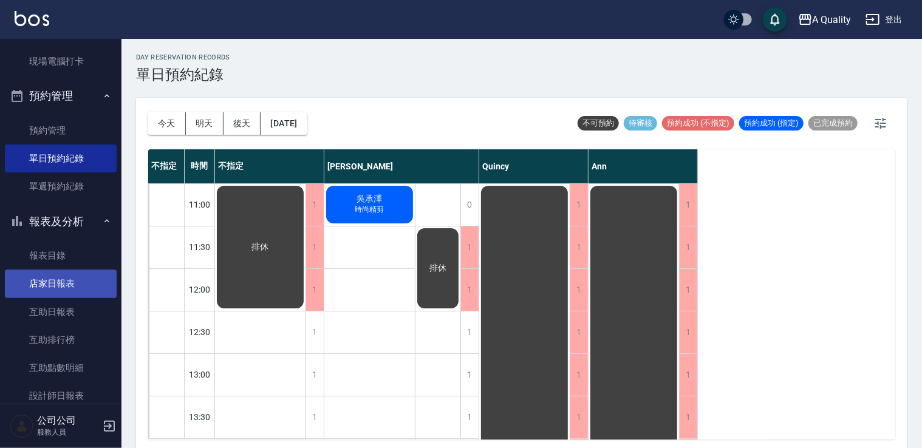
click at [81, 284] on link "店家日報表" at bounding box center [61, 284] width 112 height 28
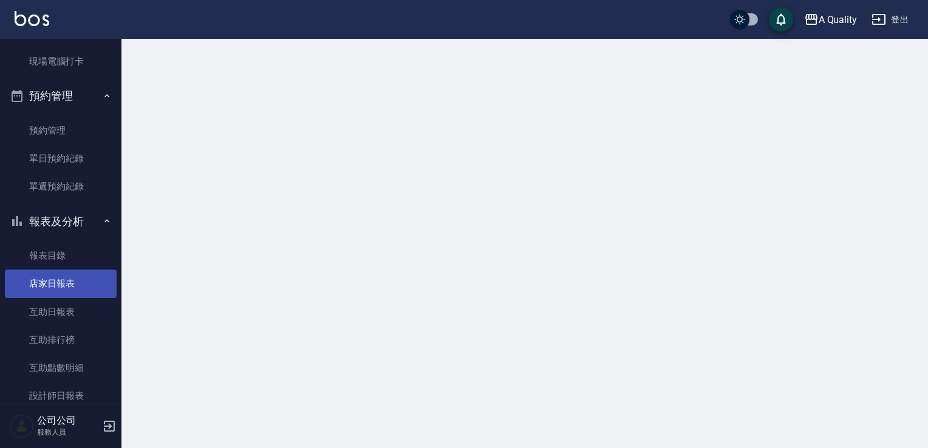
click at [81, 284] on link "店家日報表" at bounding box center [61, 284] width 112 height 28
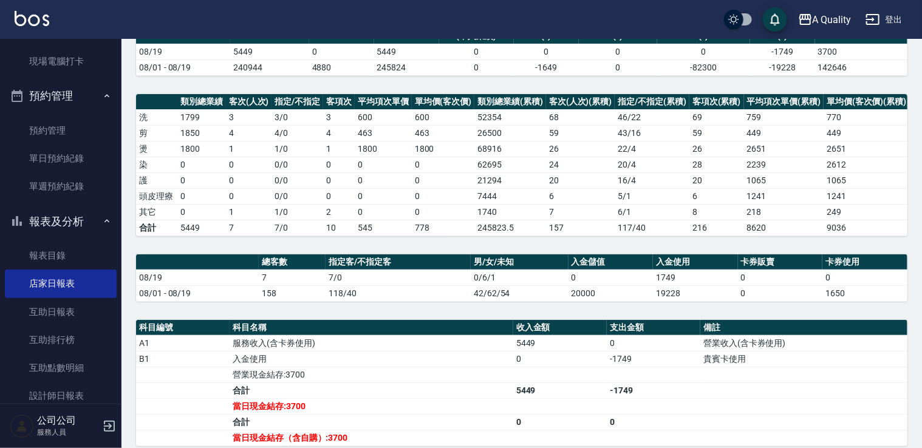
scroll to position [224, 0]
